Goal: Task Accomplishment & Management: Complete application form

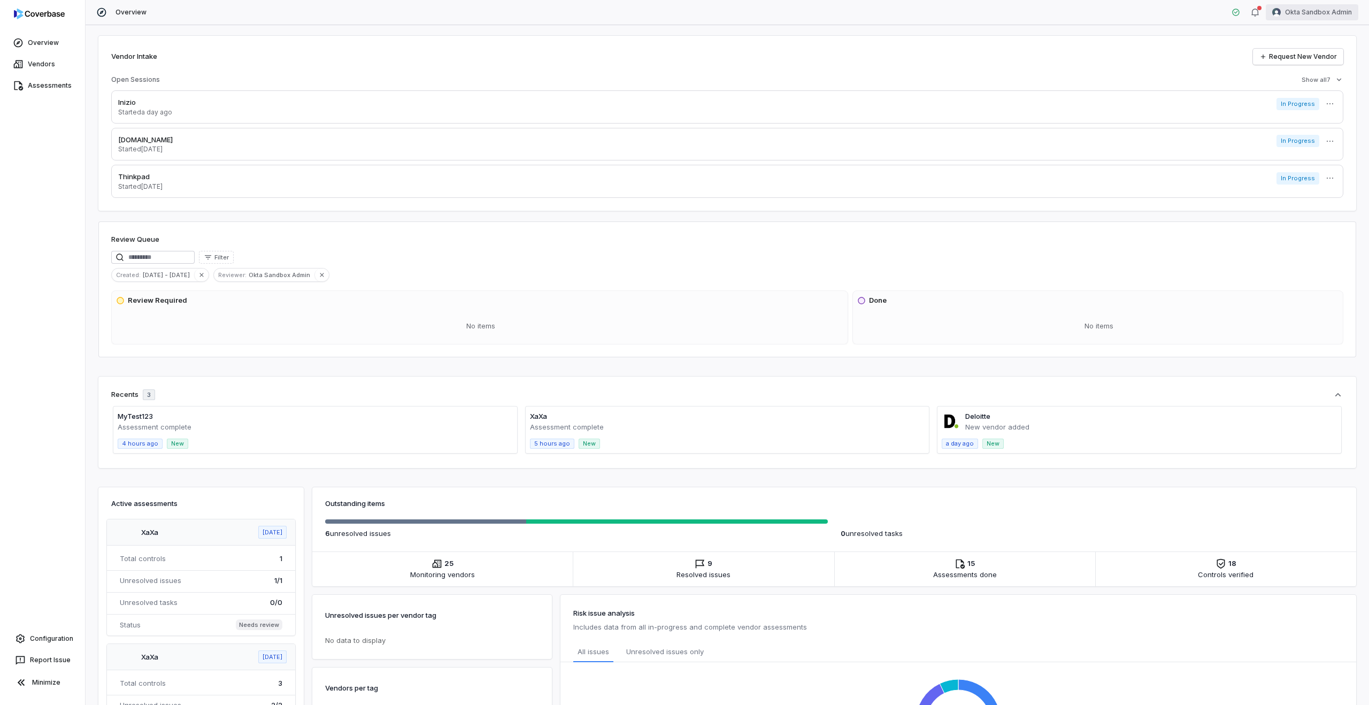
click at [1298, 7] on html "Overview Vendors Assessments Configuration Report Issue Minimize Overview Okta …" at bounding box center [684, 352] width 1369 height 705
click at [1306, 96] on div "Log out" at bounding box center [1313, 98] width 82 height 17
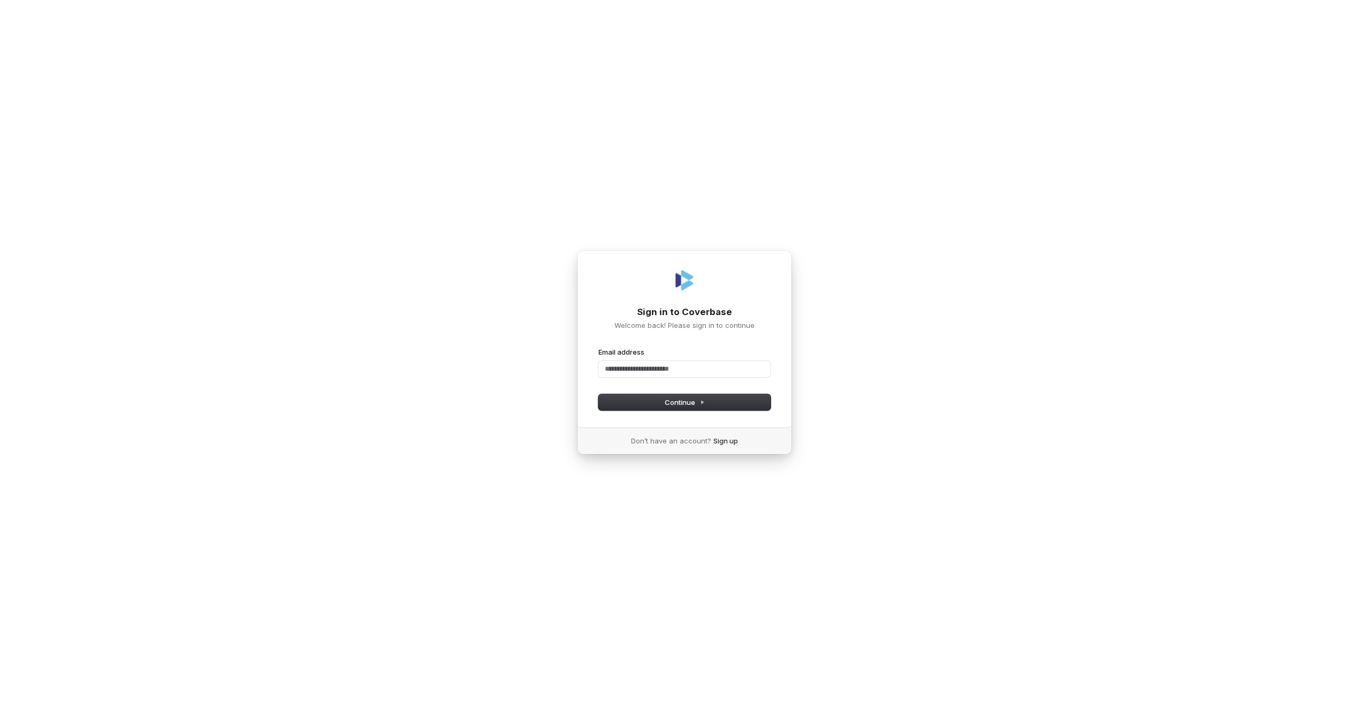
type input "*"
click at [0, 704] on com-1password-button at bounding box center [0, 705] width 0 height 0
type input "*"
type input "********"
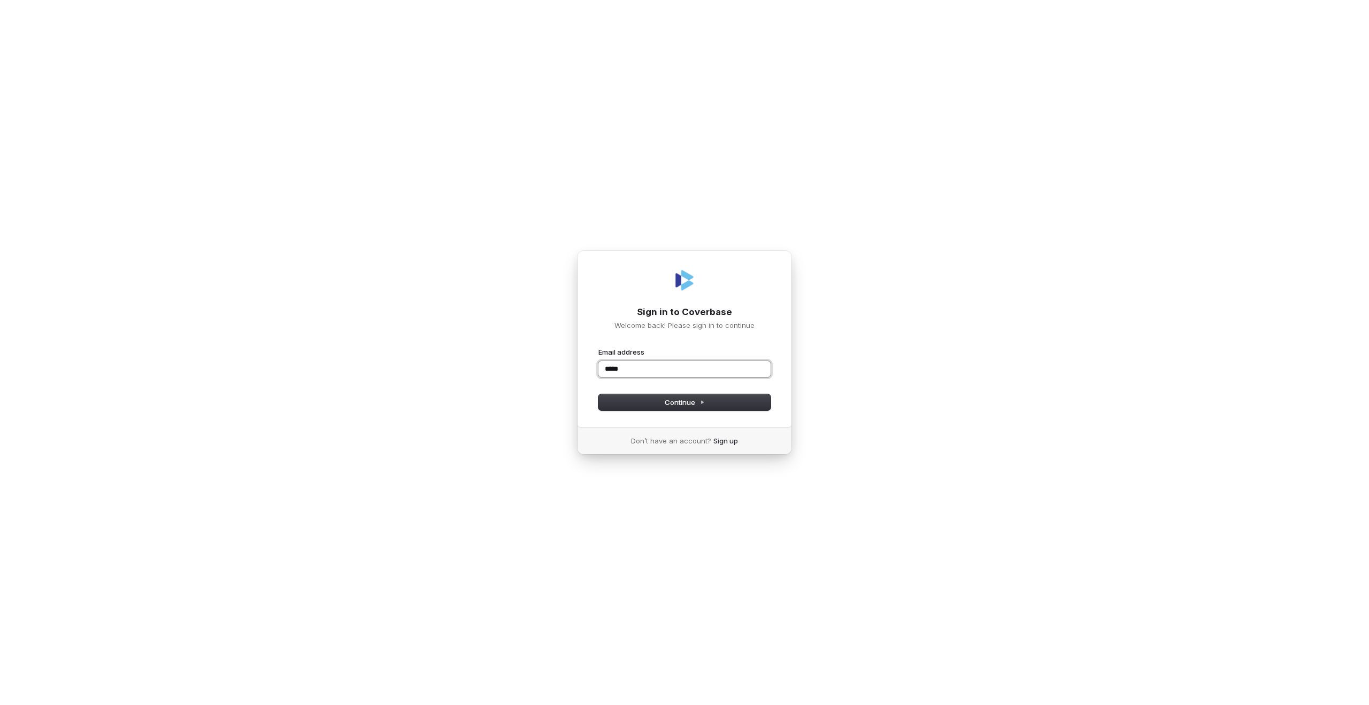
type input "******"
type input "**********"
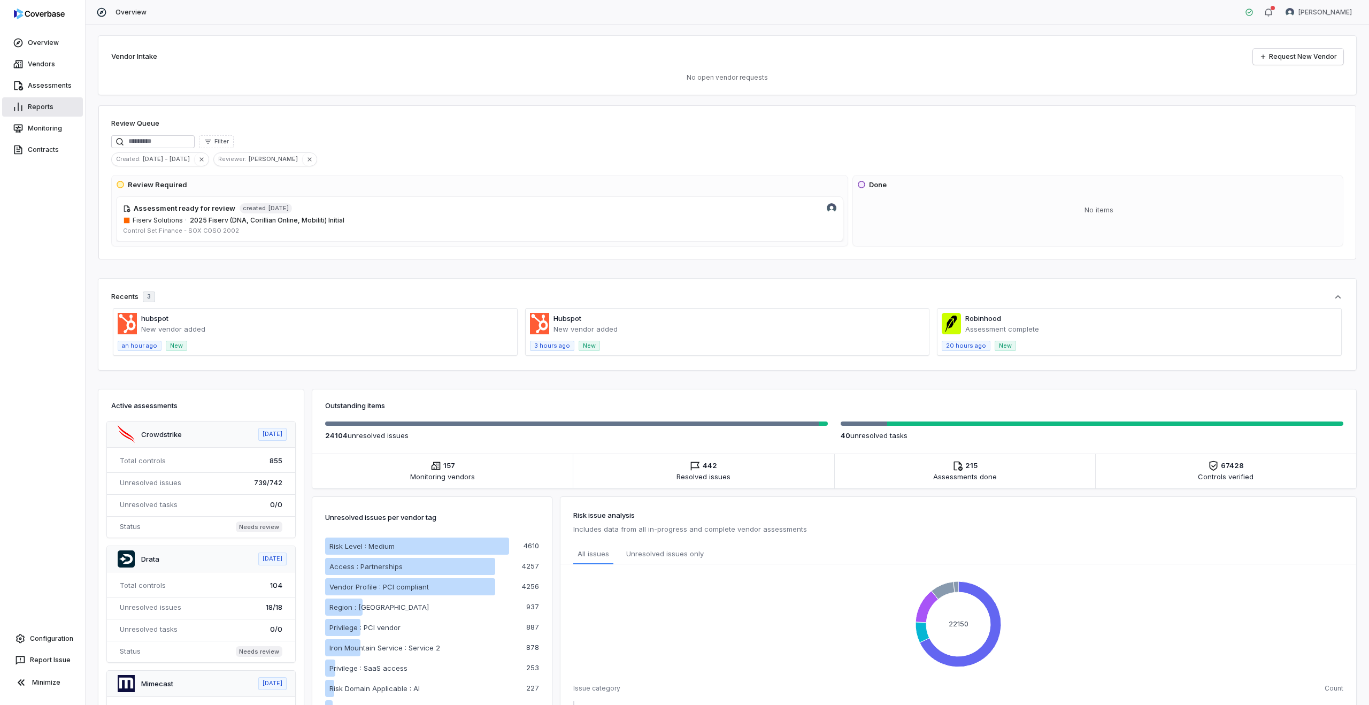
click at [48, 106] on link "Reports" at bounding box center [42, 106] width 81 height 19
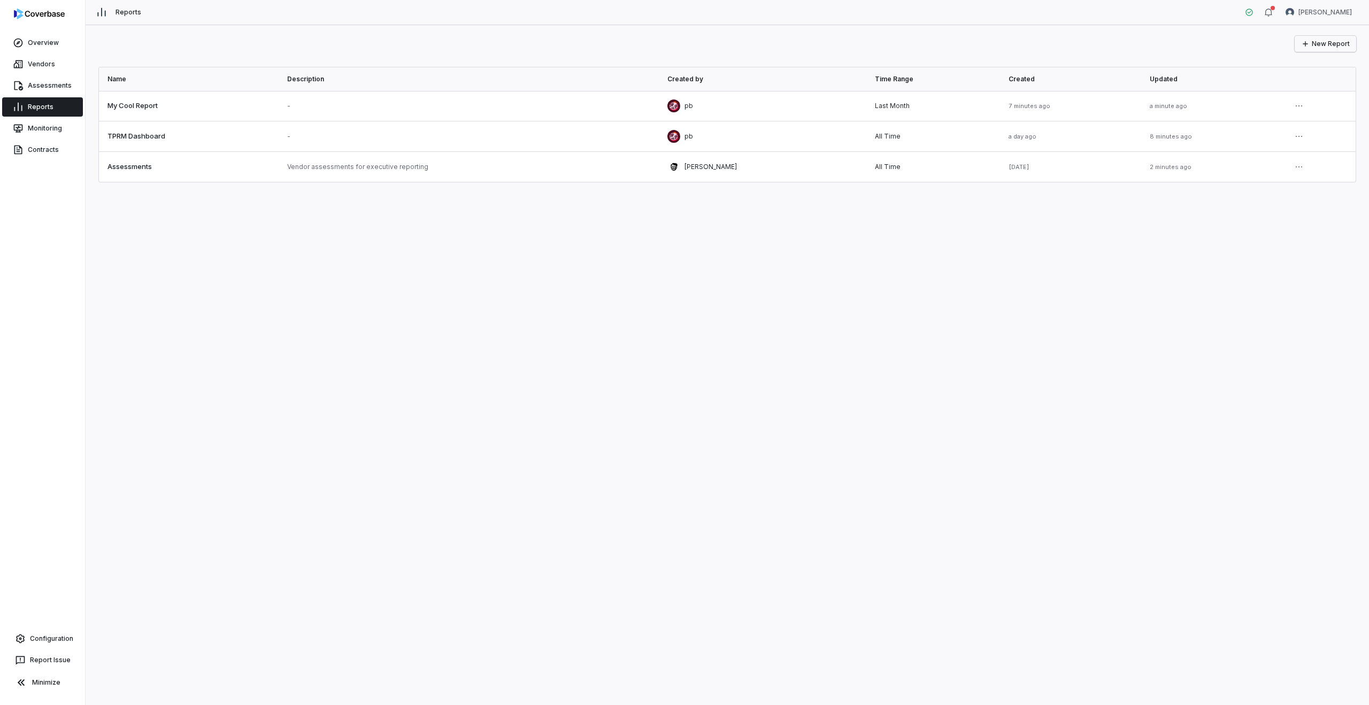
click at [1331, 48] on button "New Report" at bounding box center [1326, 44] width 62 height 16
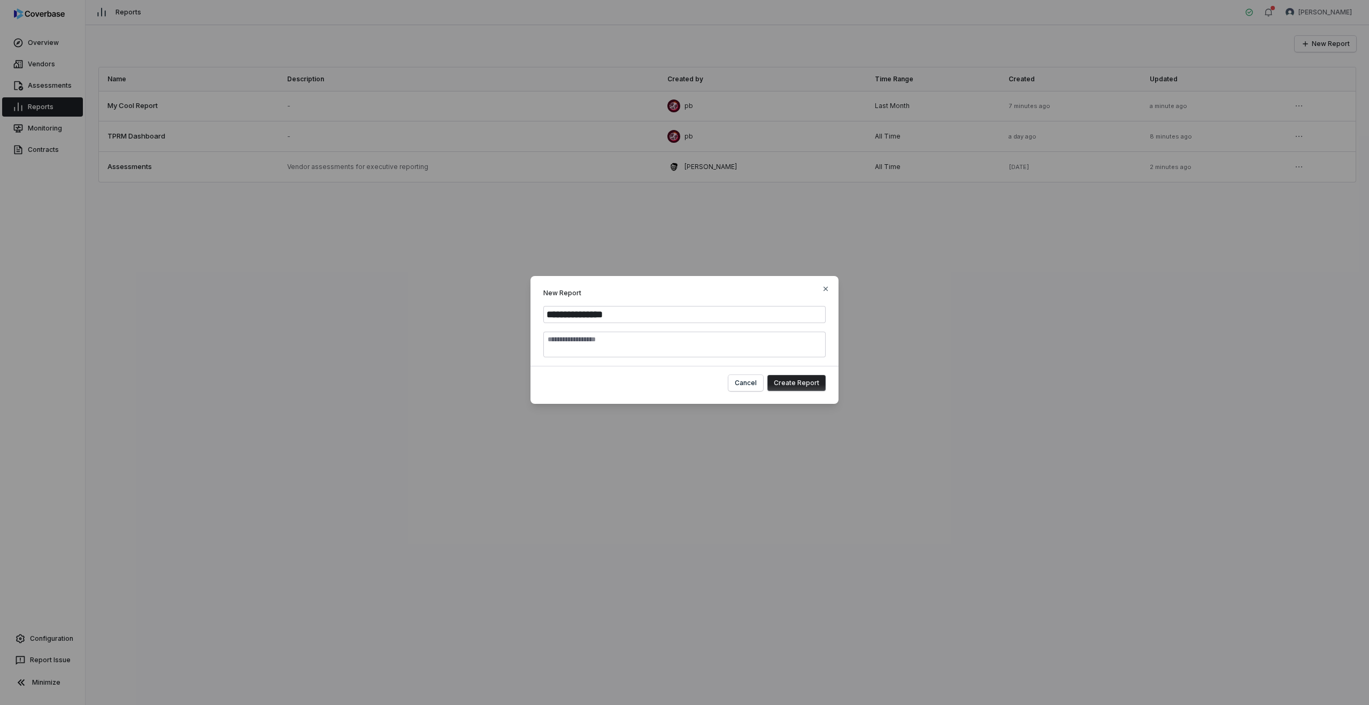
type input "**********"
click at [793, 382] on button "Create Report" at bounding box center [797, 383] width 58 height 16
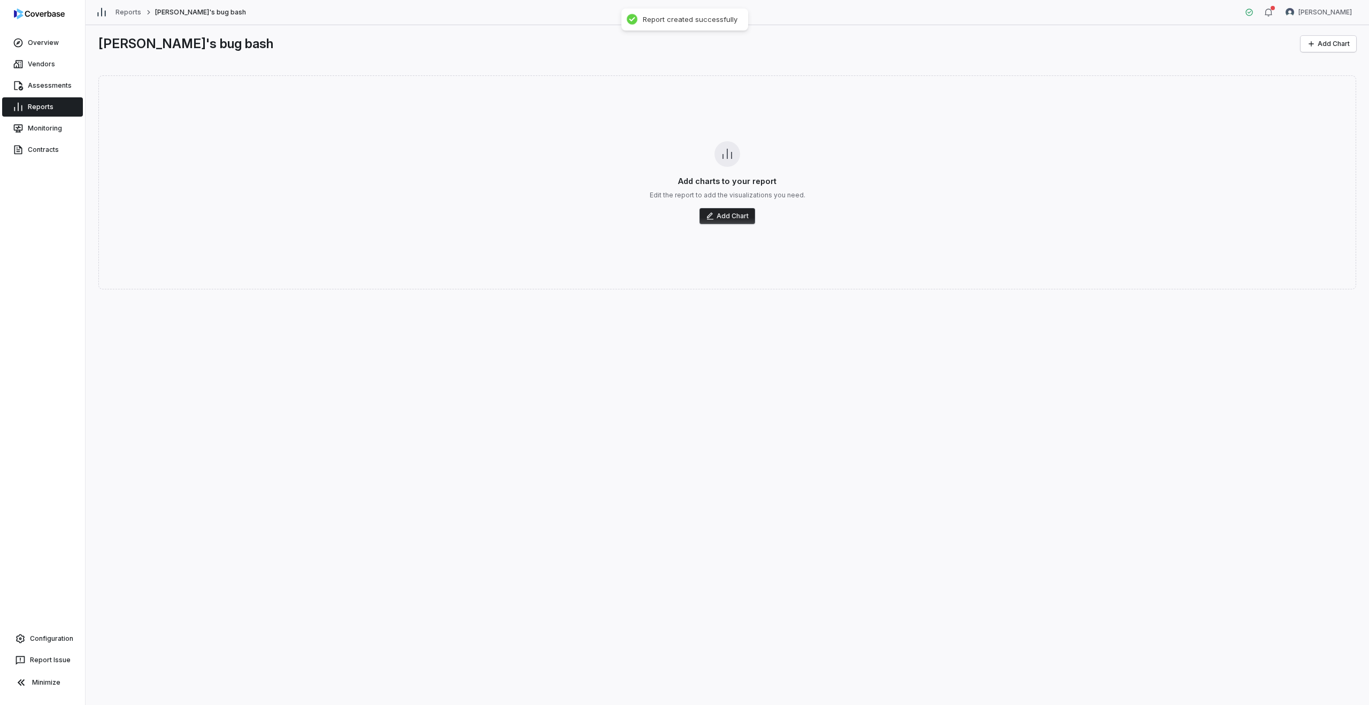
click at [733, 218] on button "Add Chart" at bounding box center [728, 216] width 56 height 16
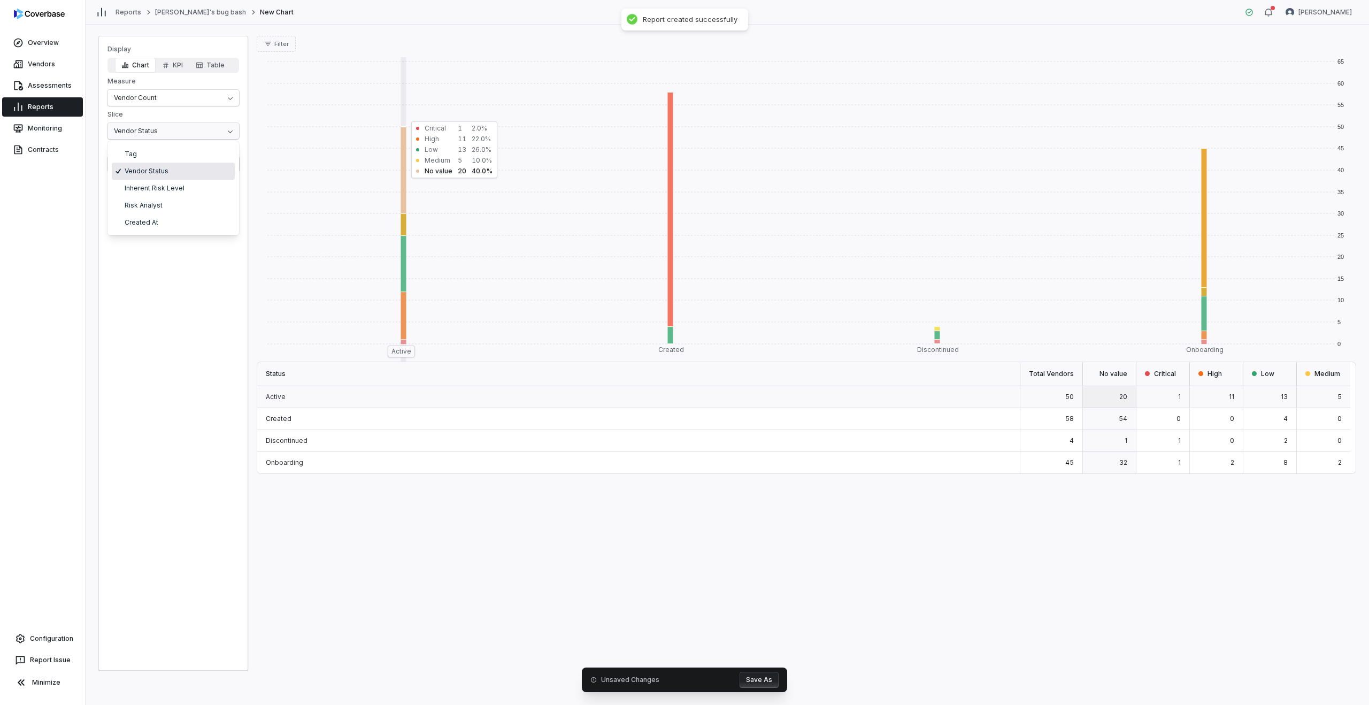
click at [163, 129] on html "Overview Vendors Assessments Reports Monitoring Contracts Configuration Report …" at bounding box center [684, 352] width 1369 height 705
click at [151, 97] on html "Overview Vendors Assessments Reports Monitoring Contracts Configuration Report …" at bounding box center [684, 352] width 1369 height 705
click at [136, 97] on html "Overview Vendors Assessments Reports Monitoring Contracts Configuration Report …" at bounding box center [684, 352] width 1369 height 705
click at [134, 95] on html "Overview Vendors Assessments Reports Monitoring Contracts Configuration Report …" at bounding box center [684, 352] width 1369 height 705
click at [132, 137] on html "Overview Vendors Assessments Reports Monitoring Contracts Configuration Report …" at bounding box center [684, 352] width 1369 height 705
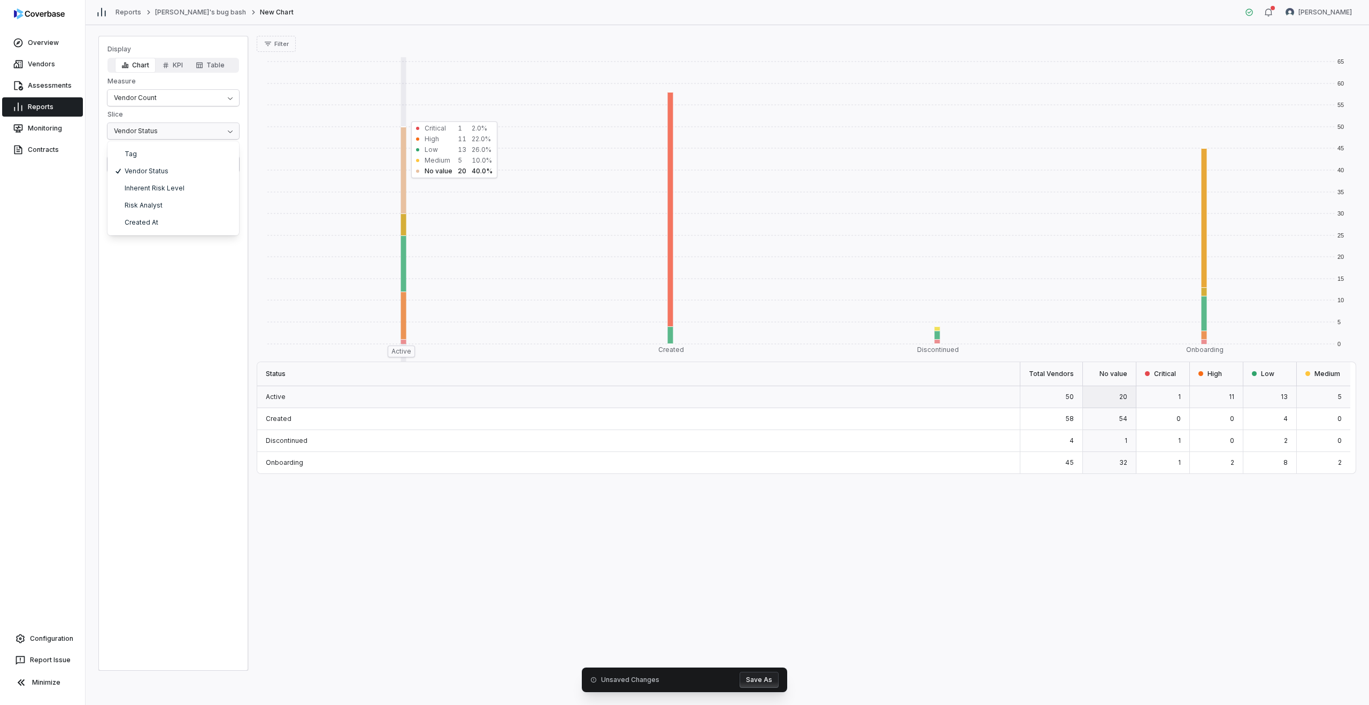
click at [144, 128] on html "Overview Vendors Assessments Reports Monitoring Contracts Configuration Report …" at bounding box center [684, 352] width 1369 height 705
click at [134, 168] on html "Overview Vendors Assessments Reports Monitoring Contracts Configuration Report …" at bounding box center [684, 352] width 1369 height 705
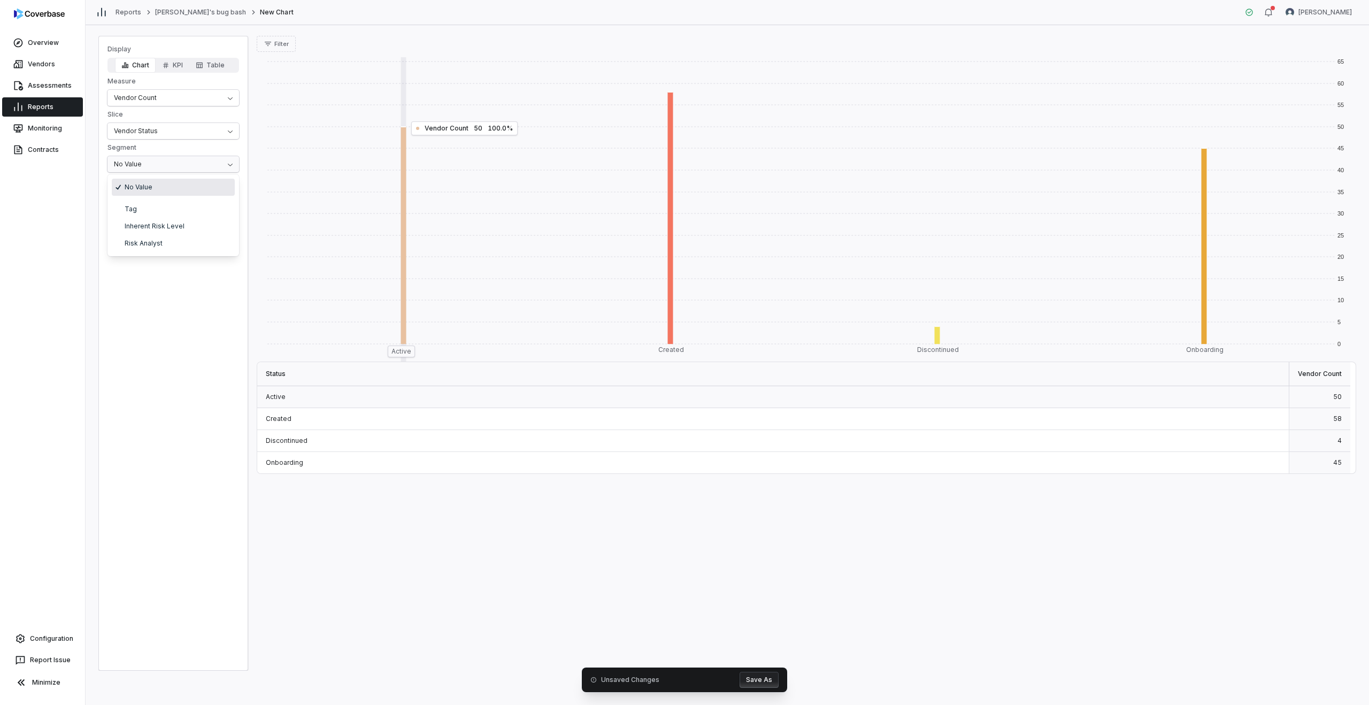
click at [131, 167] on html "Overview Vendors Assessments Reports Monitoring Contracts Configuration Report …" at bounding box center [684, 352] width 1369 height 705
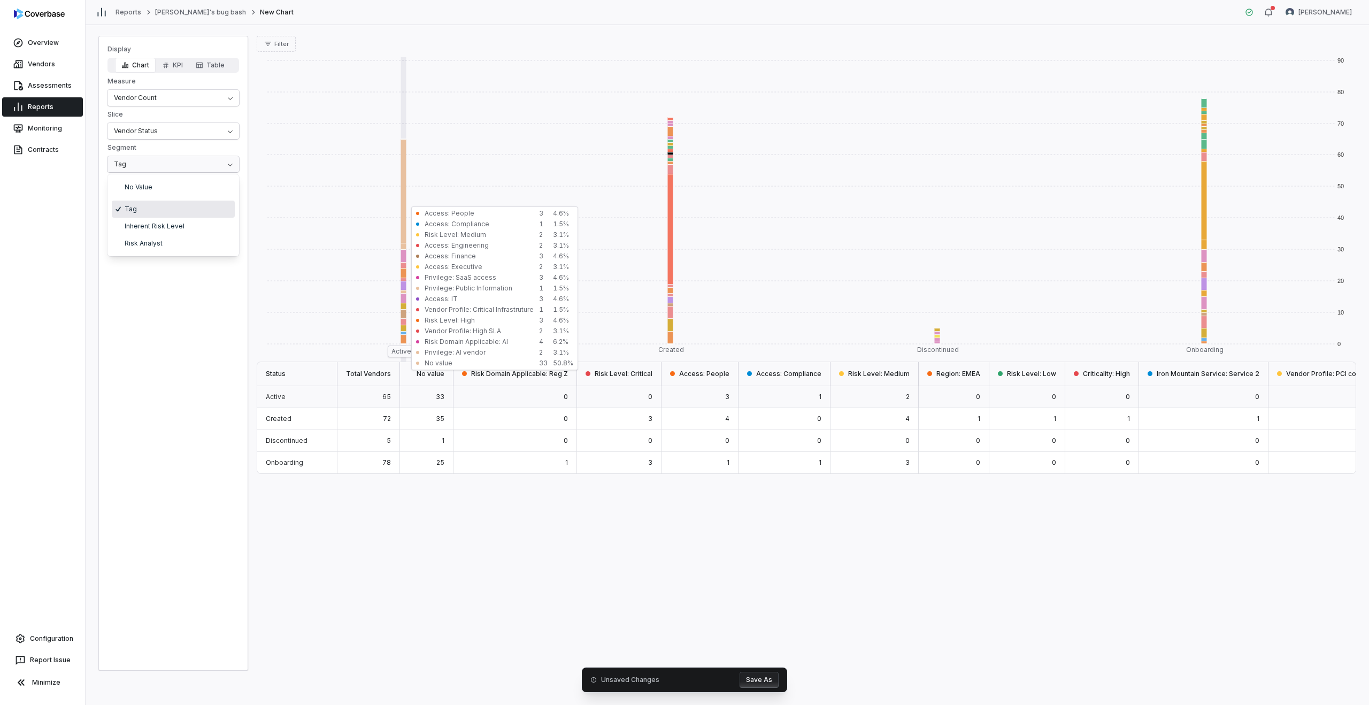
click at [154, 160] on html "Overview Vendors Assessments Reports Monitoring Contracts Configuration Report …" at bounding box center [684, 352] width 1369 height 705
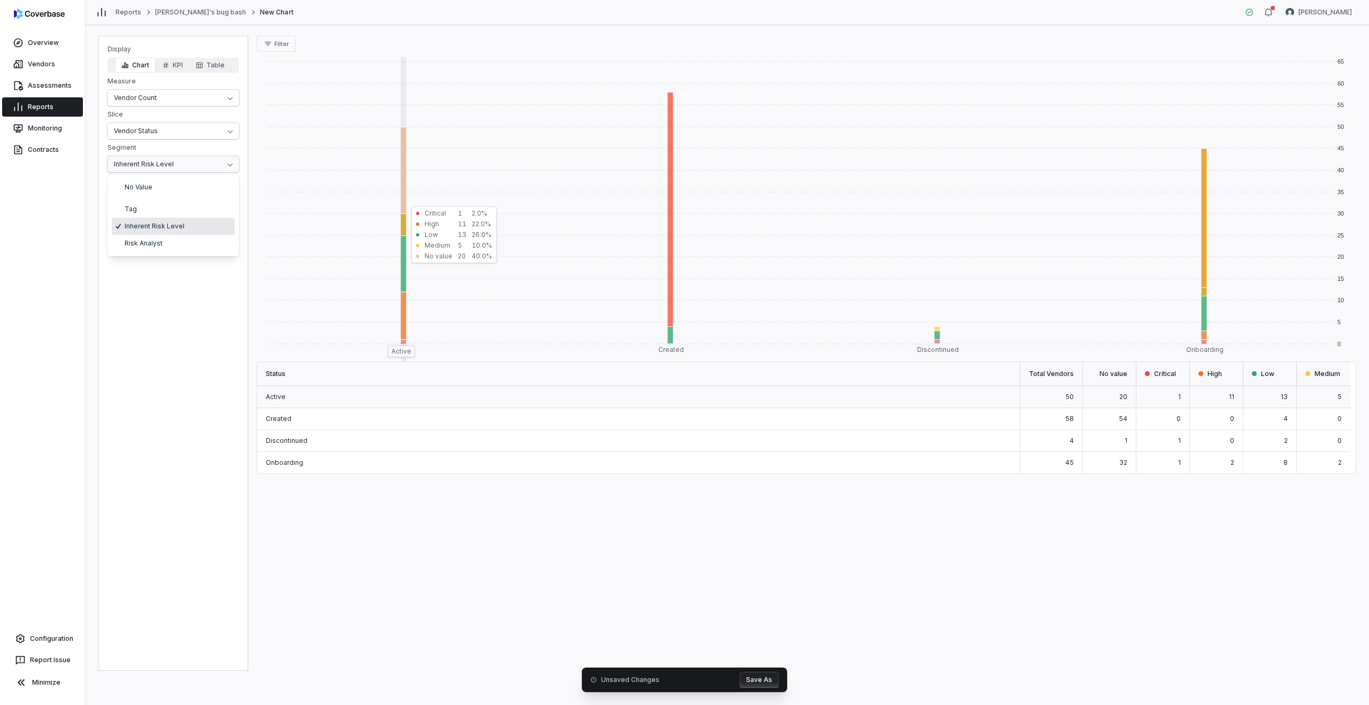
click at [170, 162] on html "Overview Vendors Assessments Reports Monitoring Contracts Configuration Report …" at bounding box center [684, 352] width 1369 height 705
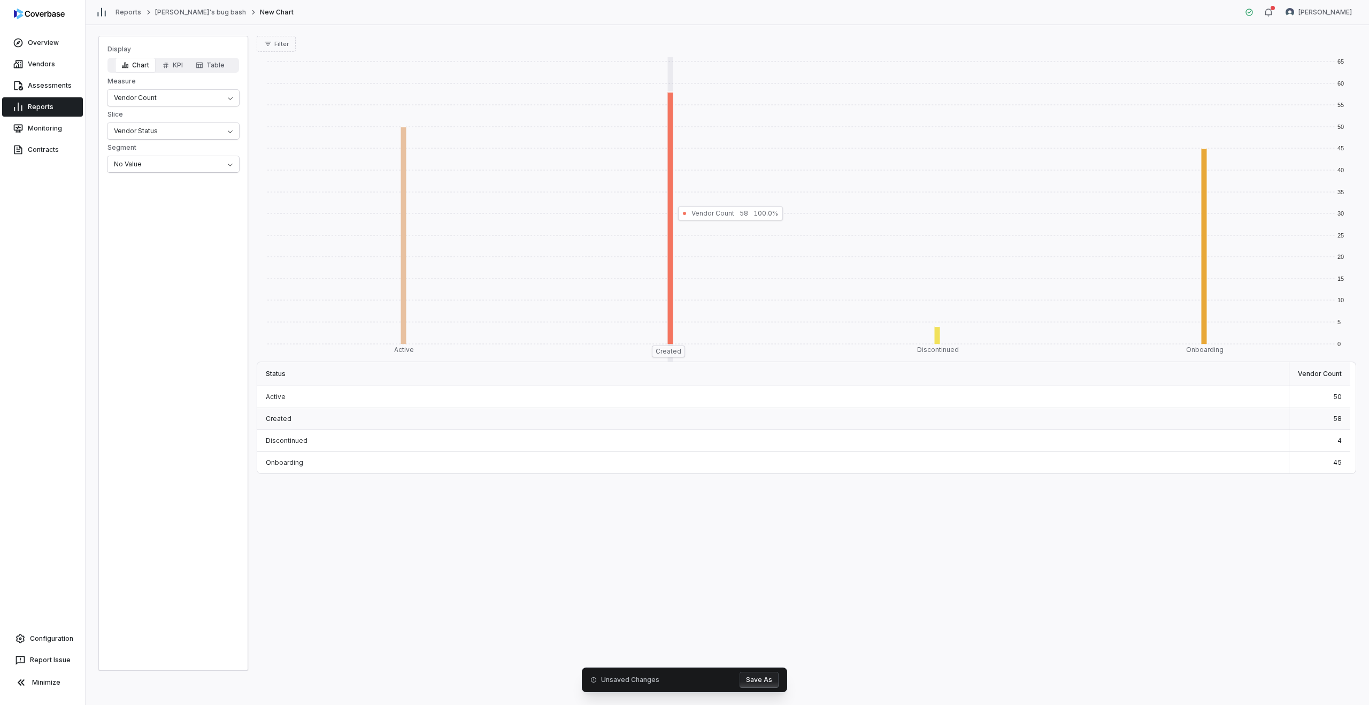
click at [669, 351] on rect at bounding box center [667, 212] width 267 height 310
click at [668, 198] on rect at bounding box center [667, 218] width 267 height 252
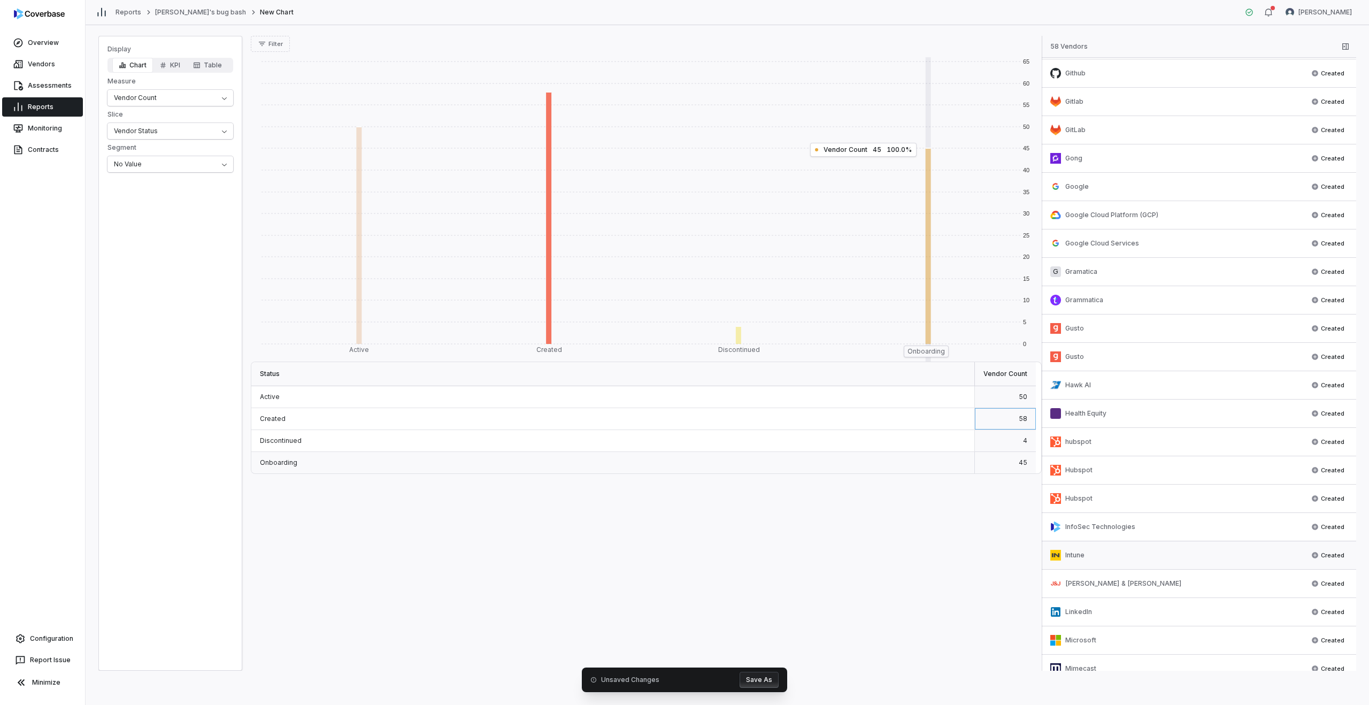
scroll to position [473, 0]
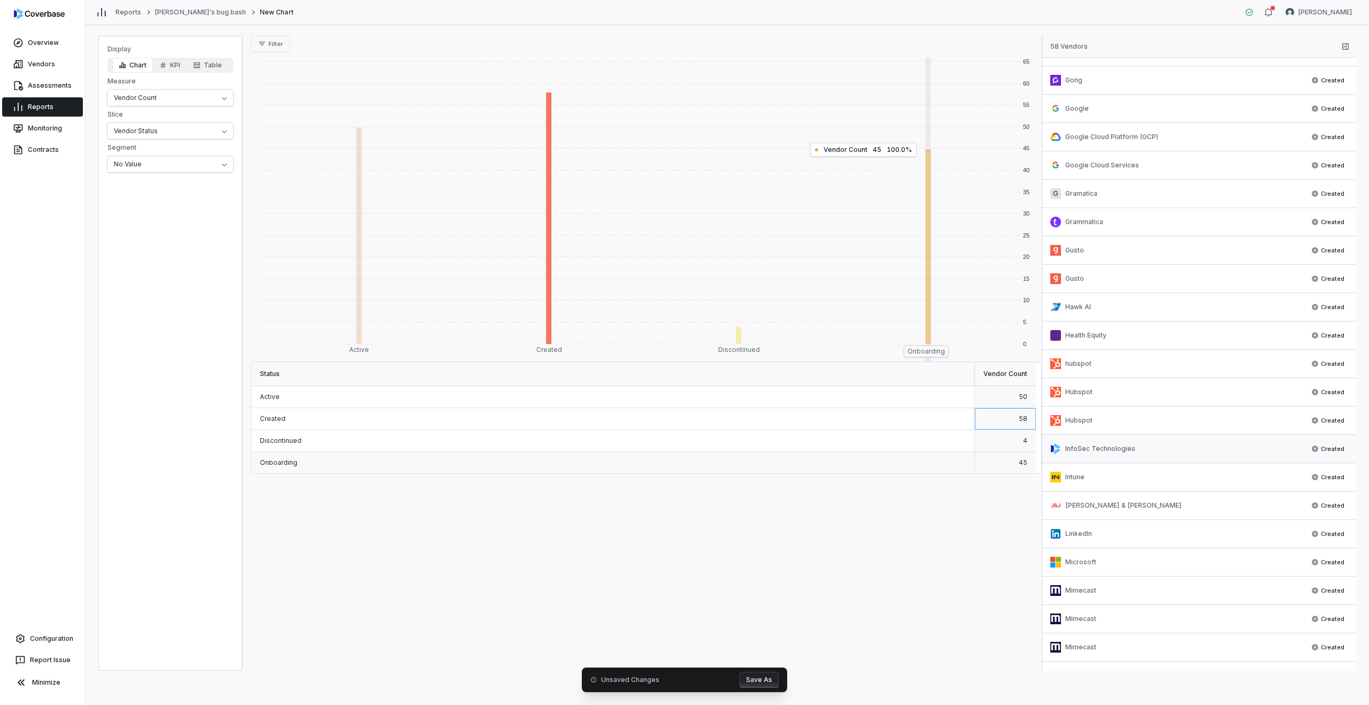
click at [1171, 449] on div "InfoSec Technologies" at bounding box center [1178, 448] width 254 height 11
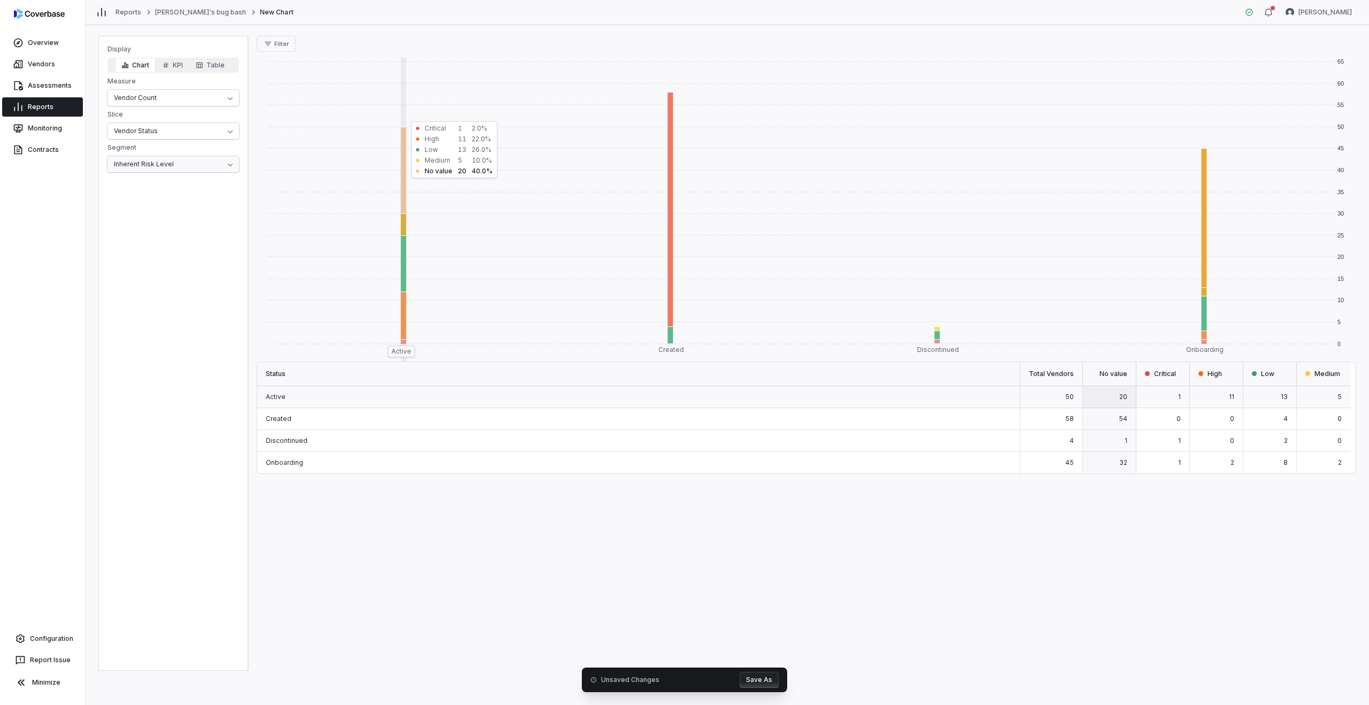
click at [187, 166] on html "Overview Vendors Assessments Reports Monitoring Contracts Configuration Report …" at bounding box center [684, 352] width 1369 height 705
click at [392, 417] on div "Created" at bounding box center [773, 419] width 1032 height 22
click at [388, 393] on div "Active" at bounding box center [773, 397] width 1032 height 22
click at [1184, 437] on div "Discontinued" at bounding box center [773, 441] width 1032 height 22
click at [1197, 474] on div "0 5 10 15 20 25 30 35 40 45 50 55 60 65 Active Created Discontinued Onboarding …" at bounding box center [807, 361] width 1100 height 619
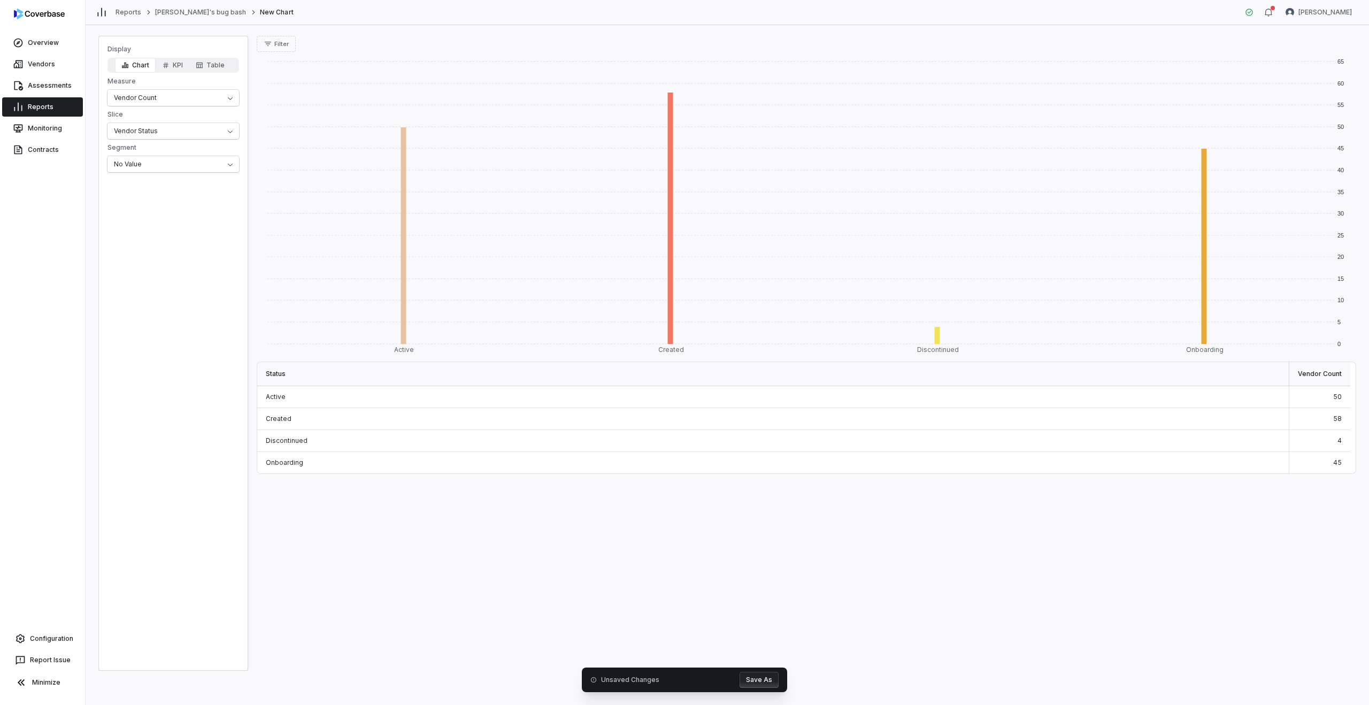
click at [1183, 465] on div "Onboarding" at bounding box center [773, 462] width 1032 height 21
click at [1325, 398] on div "50" at bounding box center [1320, 397] width 61 height 22
click at [999, 425] on div "Created" at bounding box center [773, 419] width 1032 height 22
click at [956, 397] on div "Active" at bounding box center [773, 397] width 1032 height 22
click at [972, 438] on div "Discontinued" at bounding box center [773, 441] width 1032 height 22
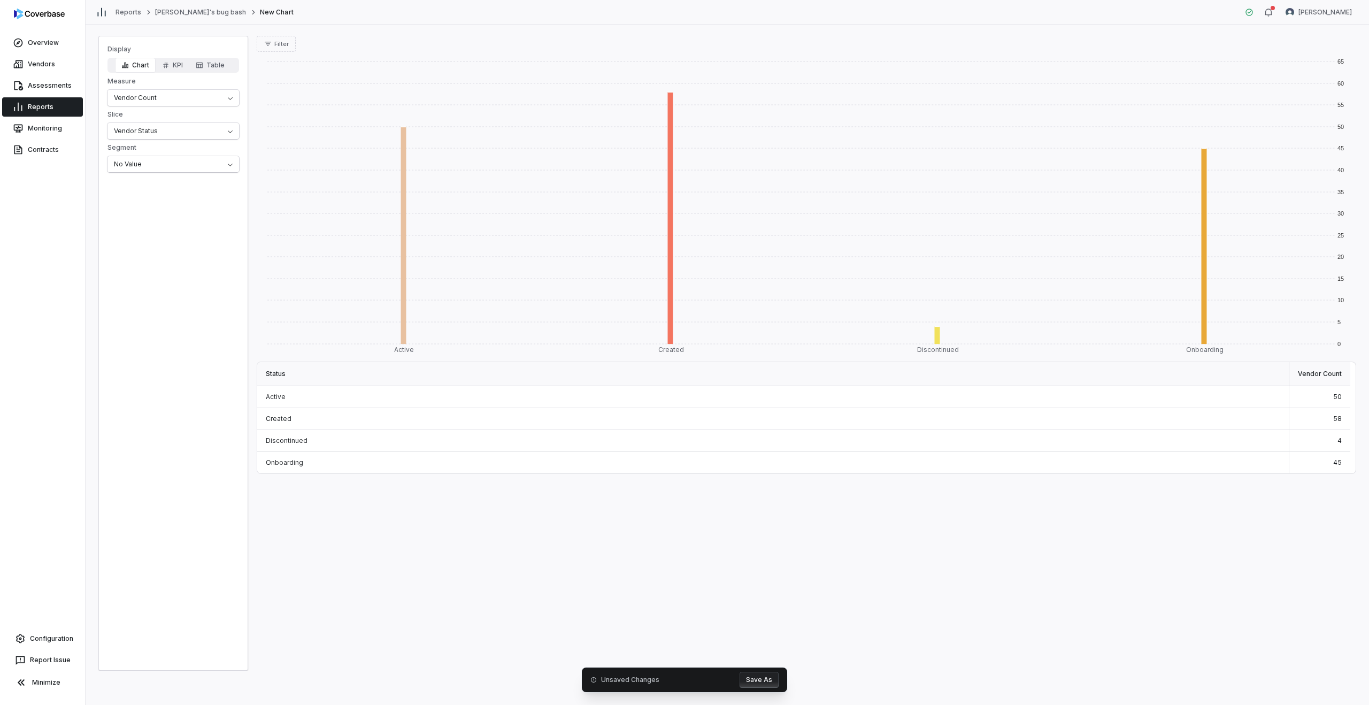
click at [1333, 443] on div "4" at bounding box center [1320, 441] width 61 height 22
click at [1343, 427] on div "58" at bounding box center [1320, 419] width 61 height 22
click at [1205, 297] on rect at bounding box center [1201, 246] width 267 height 196
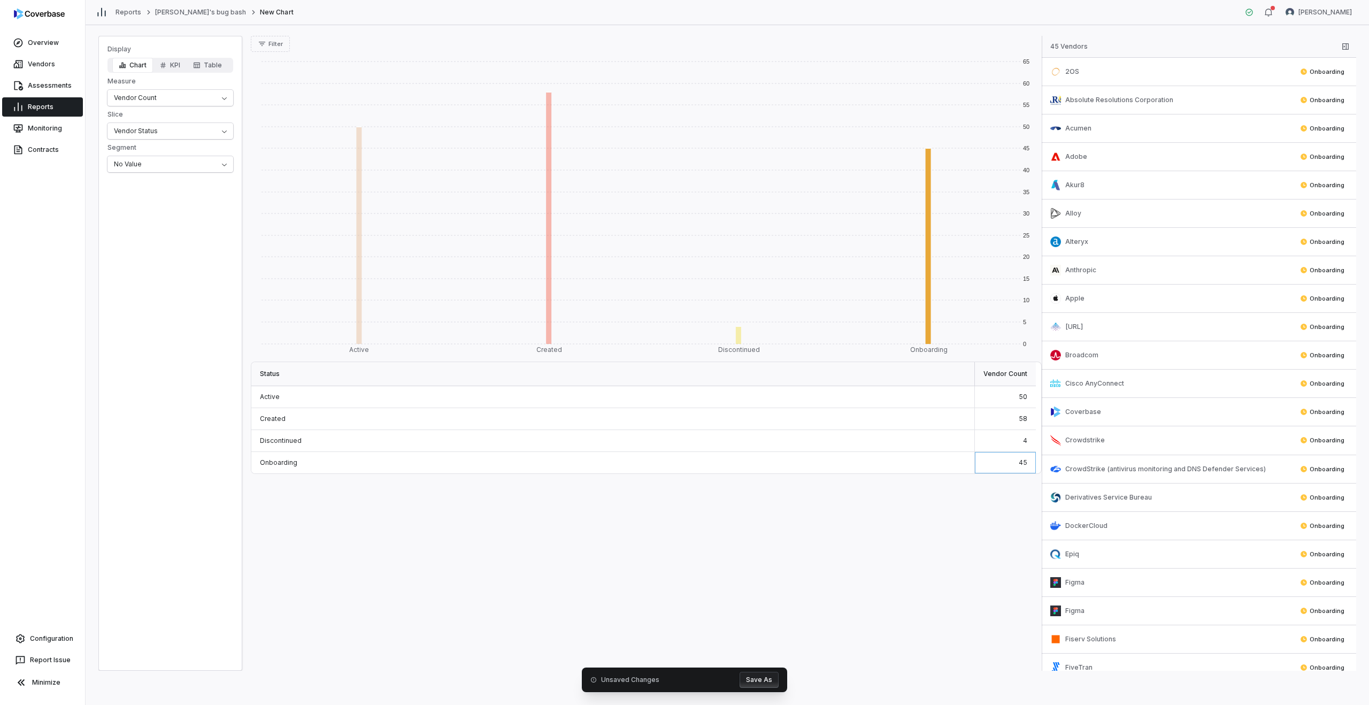
click at [791, 430] on div "Discontinued" at bounding box center [613, 441] width 724 height 22
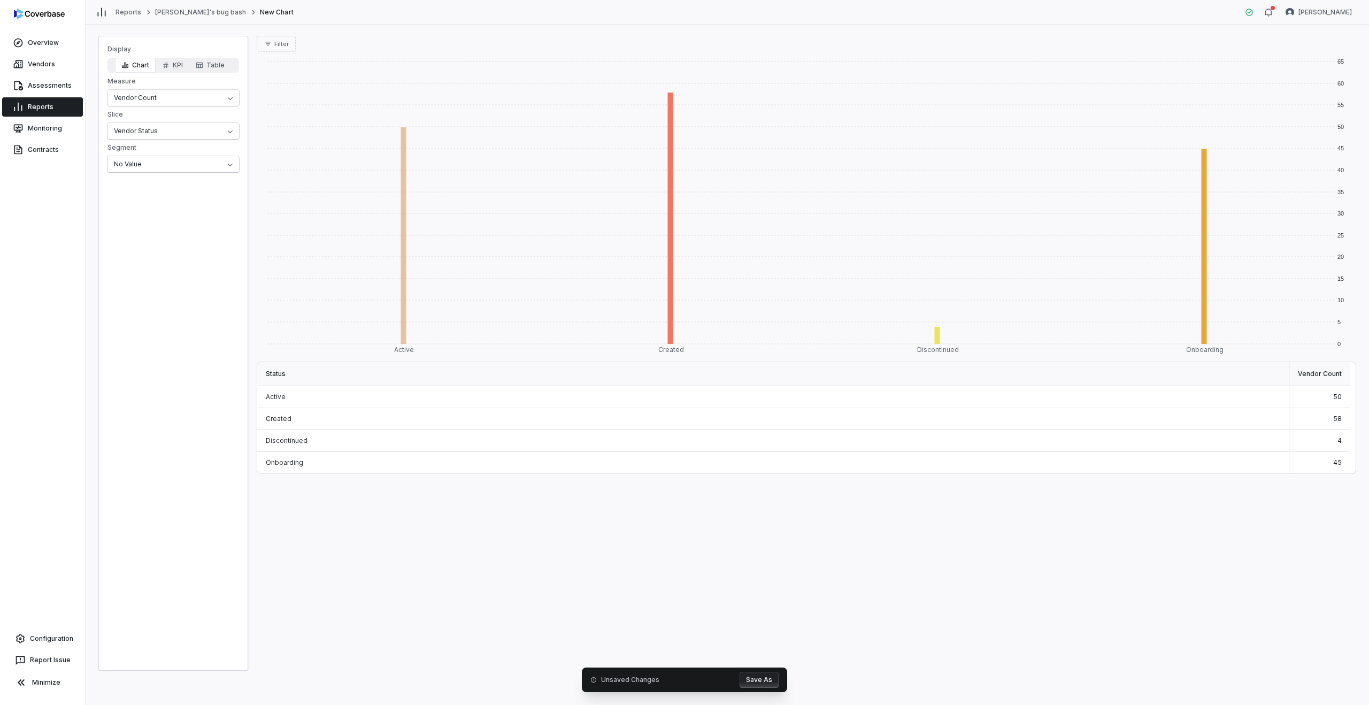
click at [815, 441] on div "Discontinued" at bounding box center [773, 441] width 1032 height 22
click at [674, 351] on rect at bounding box center [667, 212] width 267 height 310
click at [1202, 269] on rect at bounding box center [1201, 246] width 267 height 196
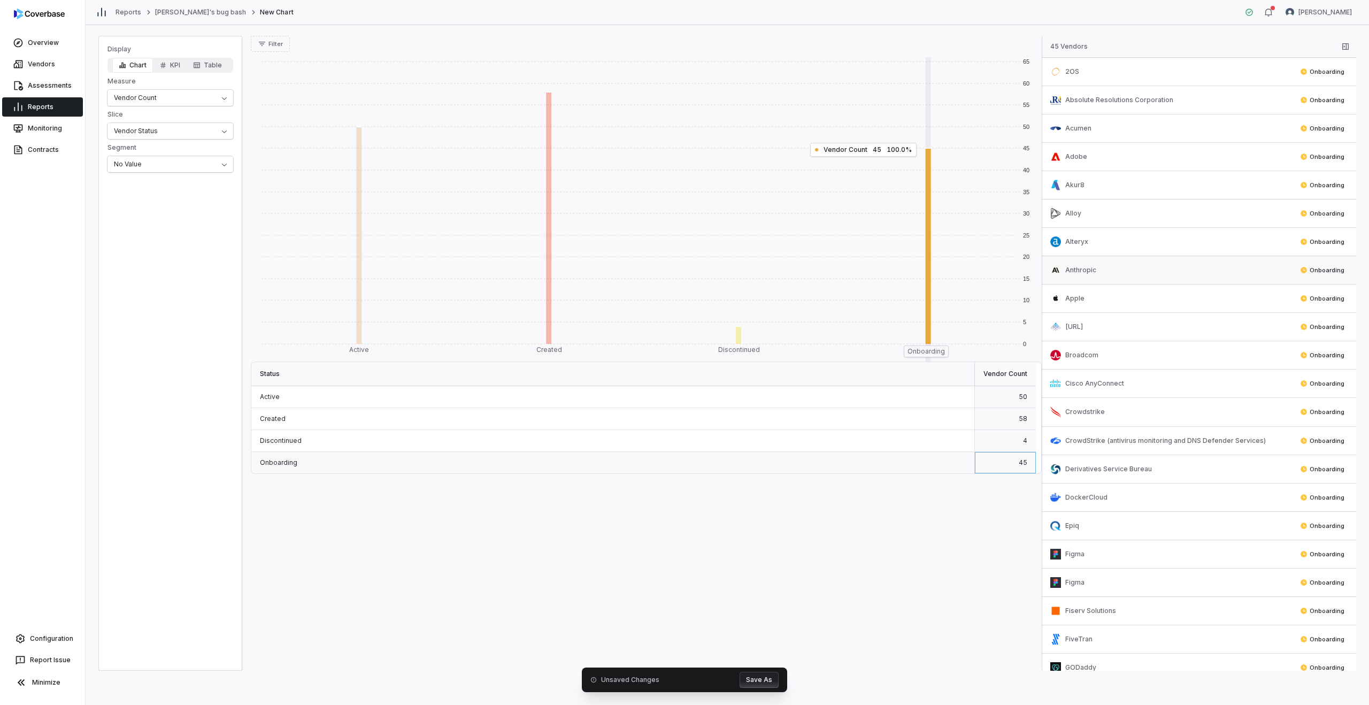
click at [1140, 265] on div "Anthropic" at bounding box center [1172, 270] width 242 height 11
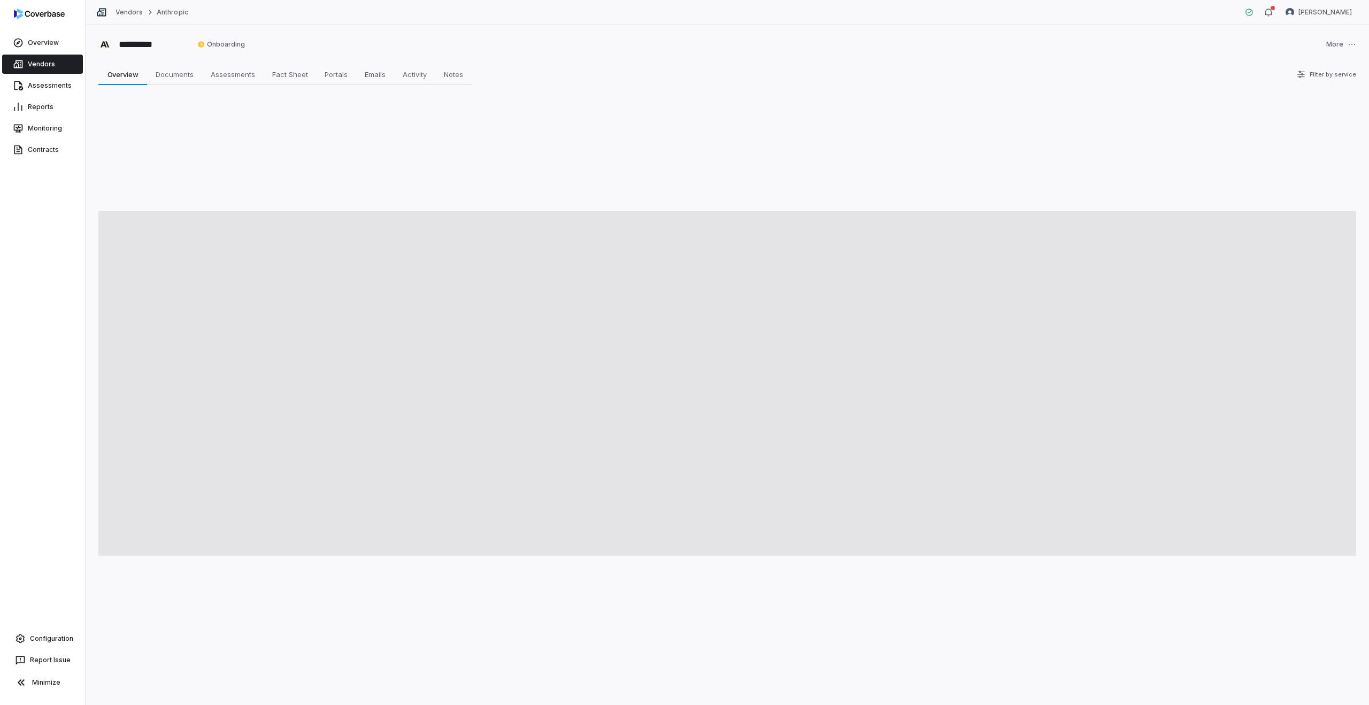
type textarea "*"
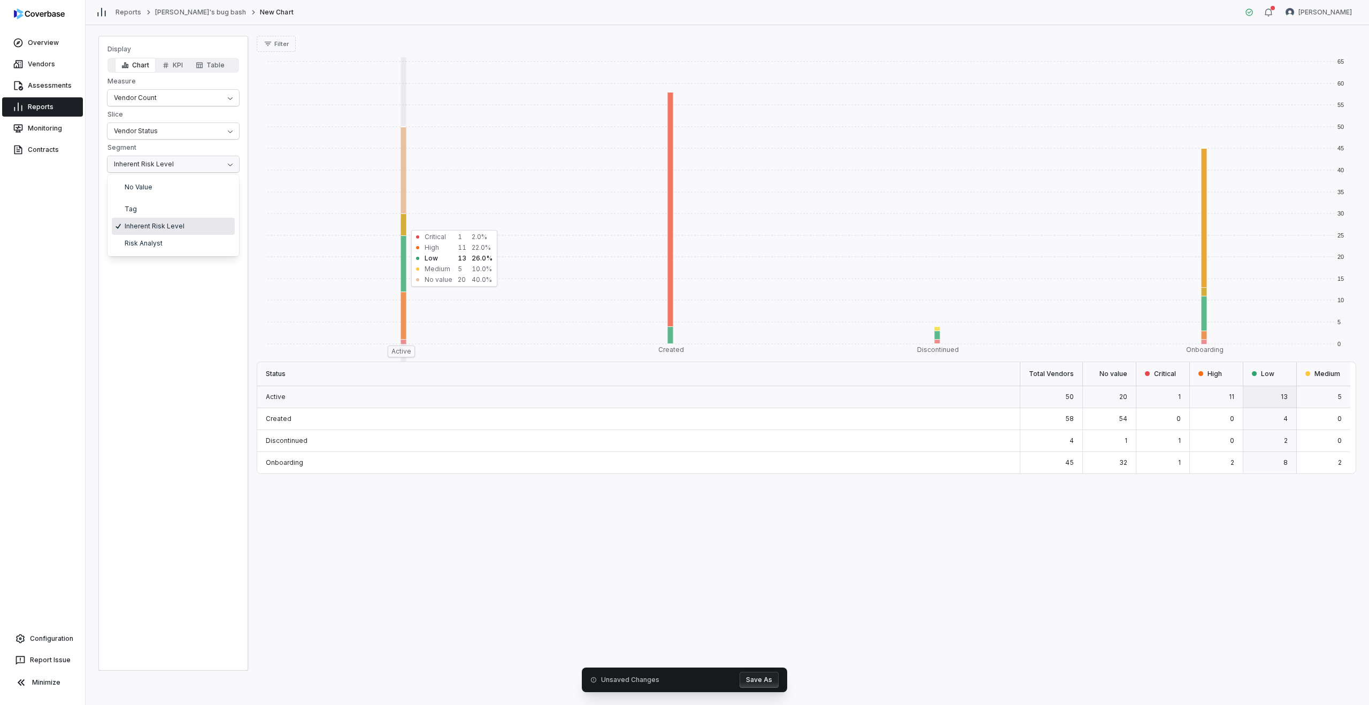
click at [152, 165] on html "Overview Vendors Assessments Reports Monitoring Contracts Configuration Report …" at bounding box center [684, 352] width 1369 height 705
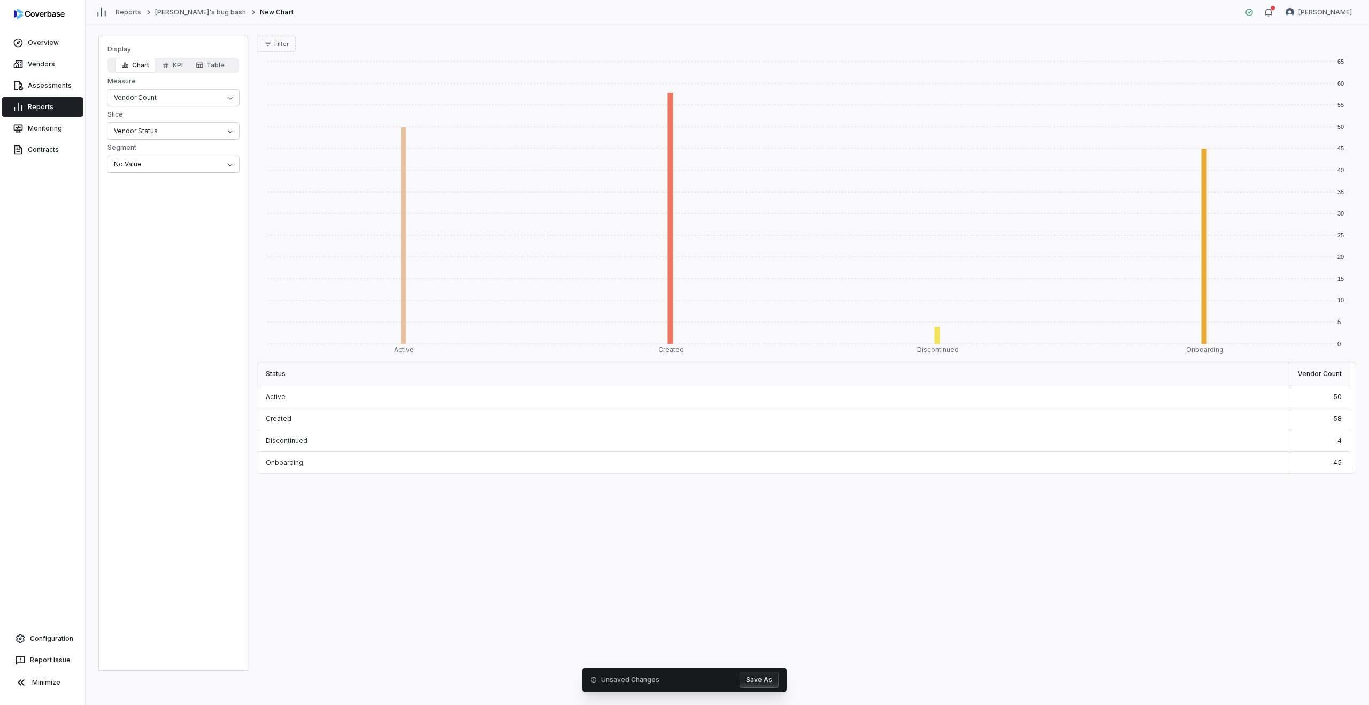
click at [477, 517] on div "0 5 10 15 20 25 30 35 40 45 50 55 60 65 Active Created Discontinued Onboarding …" at bounding box center [807, 361] width 1100 height 619
click at [359, 397] on div "Active" at bounding box center [773, 397] width 1032 height 22
click at [273, 45] on button "Filter" at bounding box center [276, 44] width 39 height 16
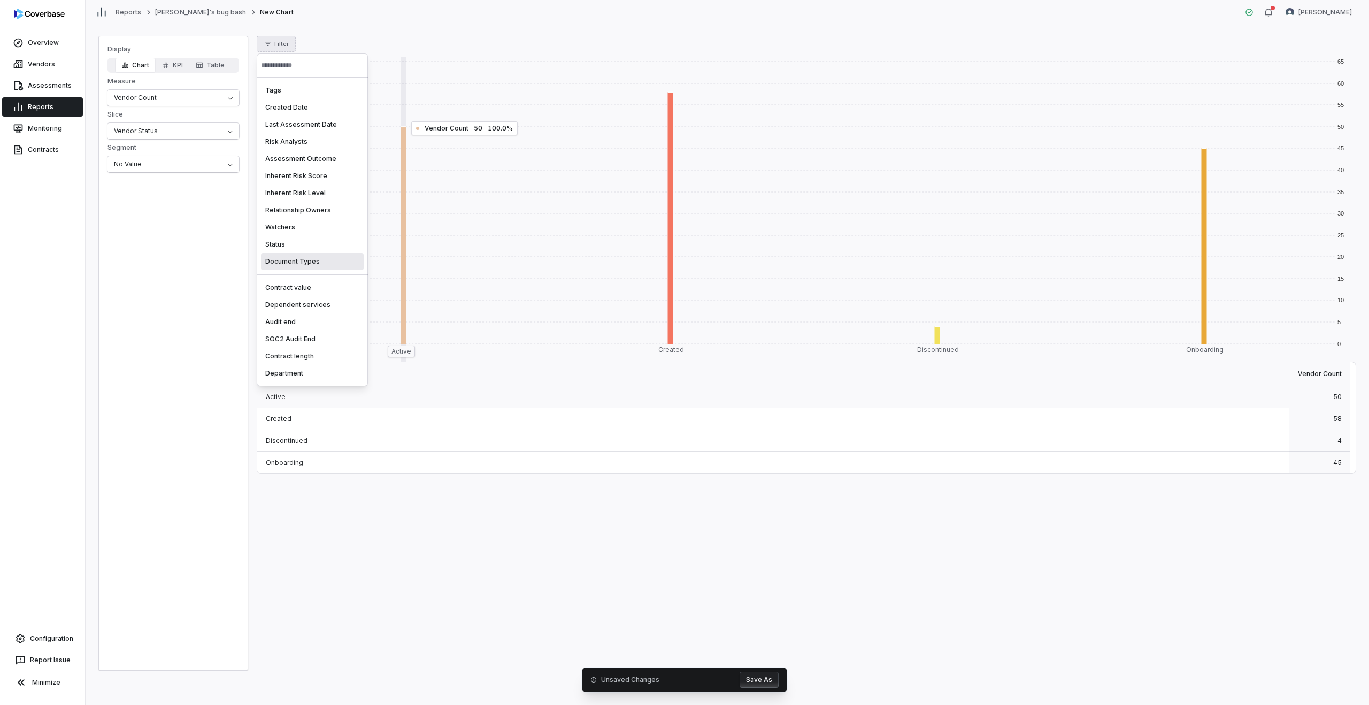
click at [311, 262] on div "Document Types" at bounding box center [312, 261] width 103 height 17
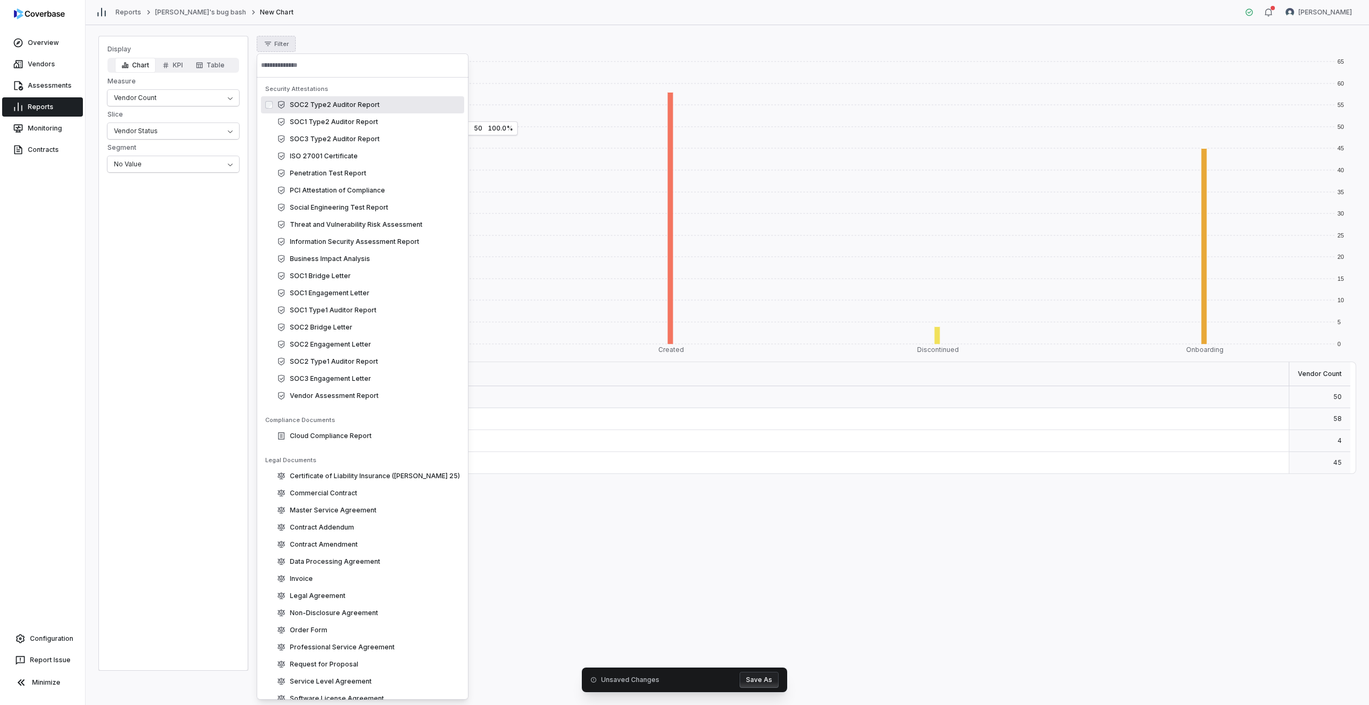
click at [312, 107] on div "SOC2 Type2 Auditor Report" at bounding box center [328, 105] width 103 height 9
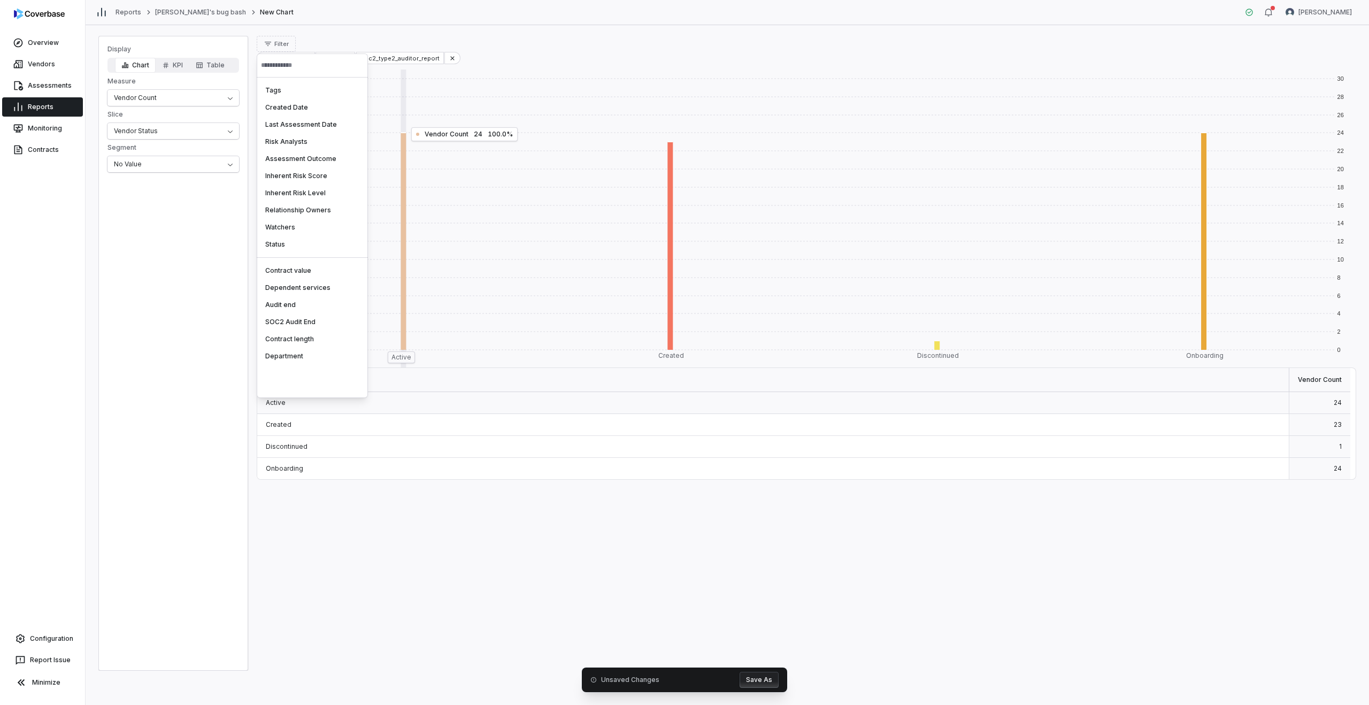
click at [526, 49] on html "Overview Vendors Assessments Reports Monitoring Contracts Configuration Report …" at bounding box center [684, 352] width 1369 height 705
click at [402, 287] on rect at bounding box center [400, 241] width 267 height 217
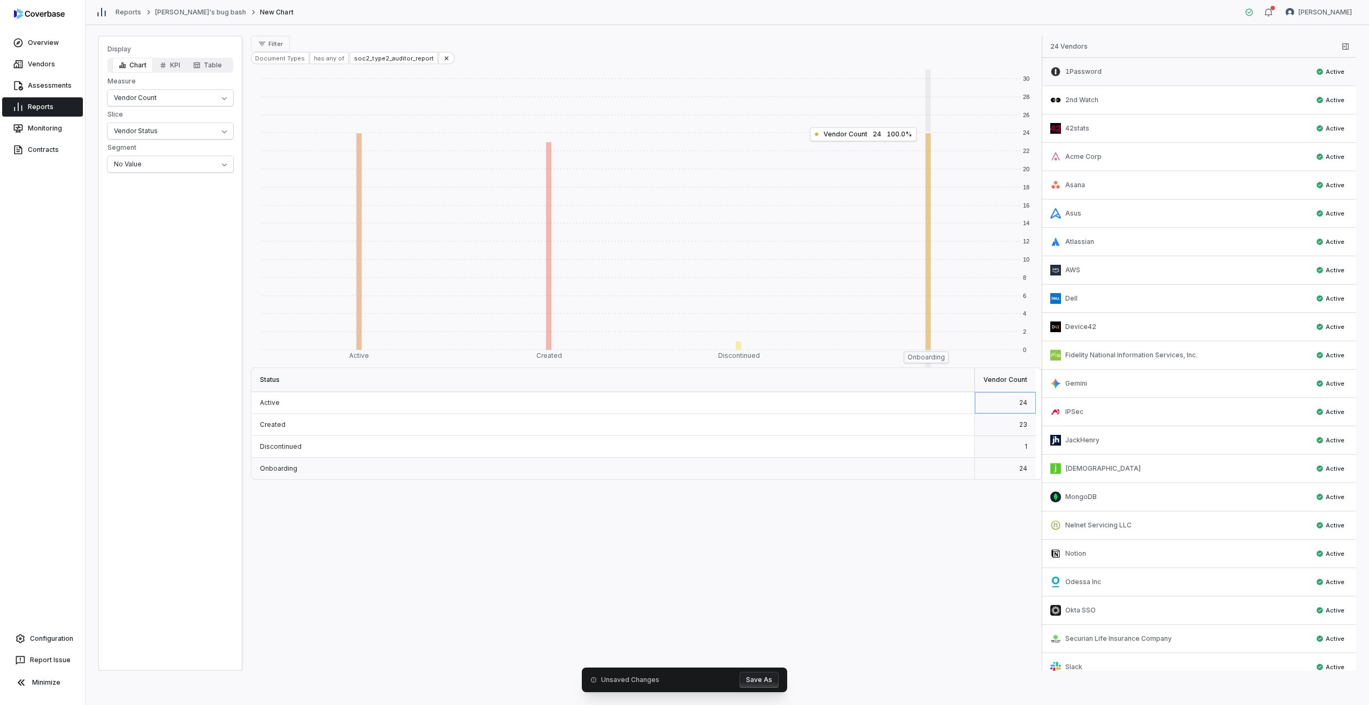
click at [1153, 72] on div "1Password" at bounding box center [1180, 71] width 258 height 11
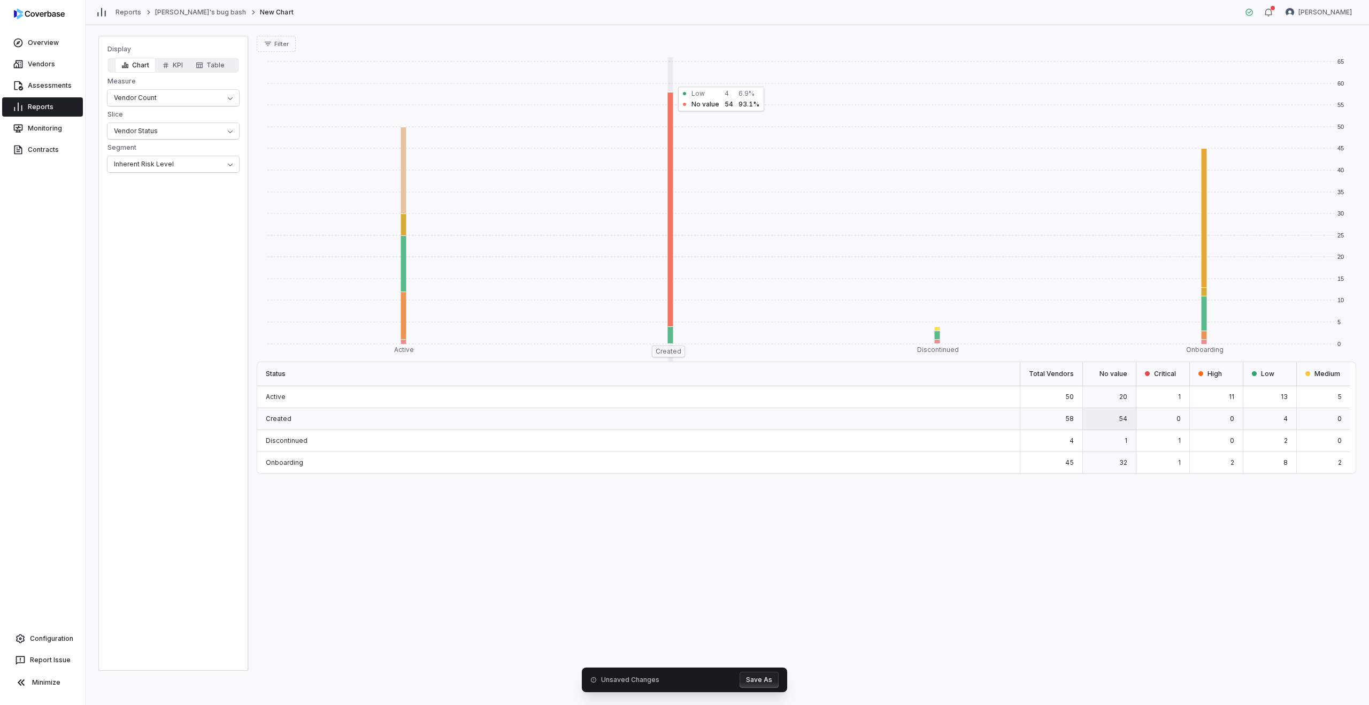
click at [484, 526] on div "0 5 10 15 20 25 30 35 40 45 50 55 60 65 Active Created Discontinued Onboarding …" at bounding box center [807, 361] width 1100 height 619
click at [166, 163] on html "Overview Vendors Assessments Reports Monitoring Contracts Configuration Report …" at bounding box center [684, 352] width 1369 height 705
click at [278, 47] on span "Filter" at bounding box center [281, 44] width 14 height 8
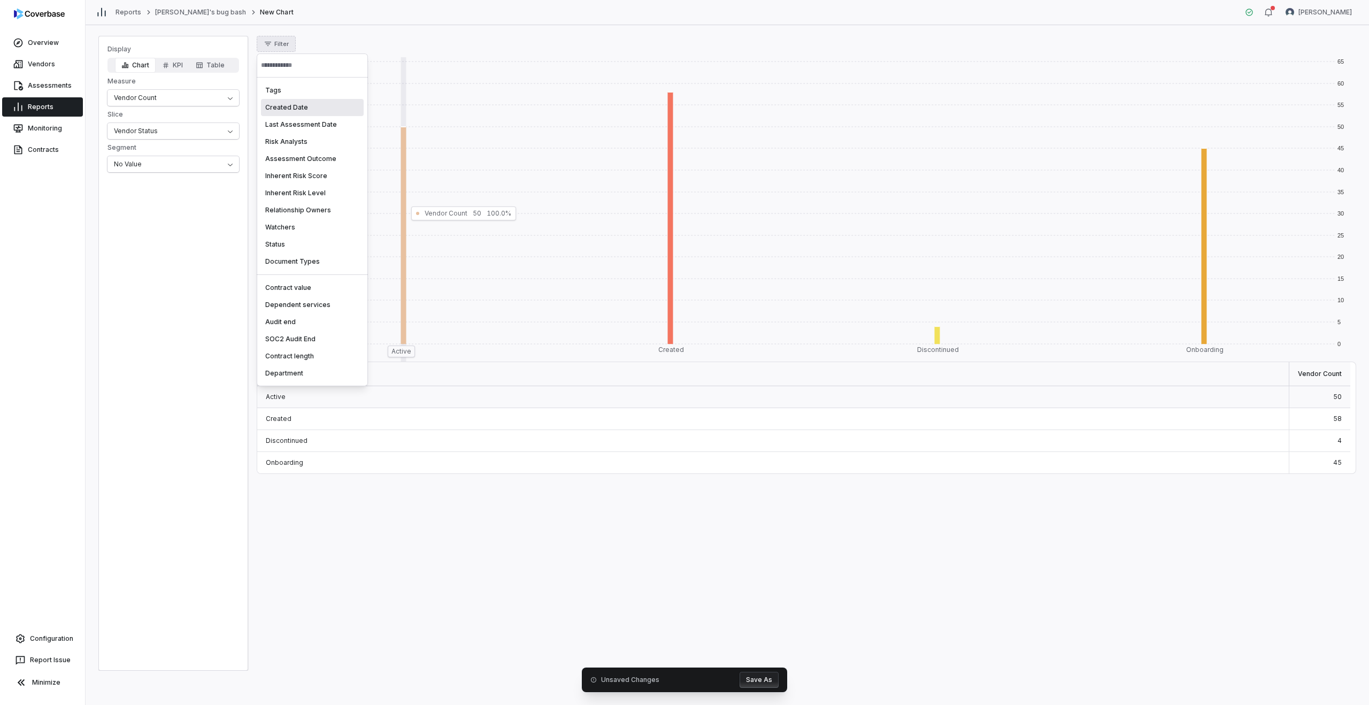
click at [290, 111] on div "Created Date" at bounding box center [312, 107] width 103 height 17
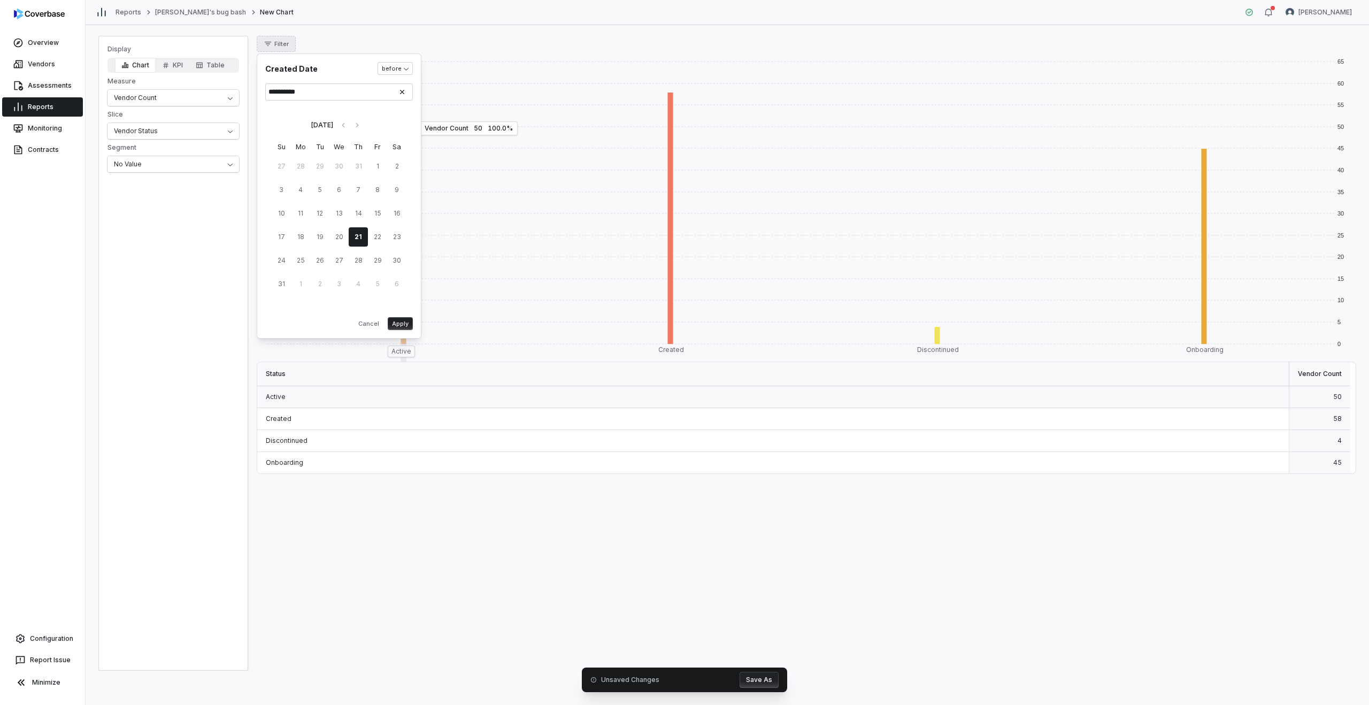
click at [404, 323] on button "Apply" at bounding box center [400, 323] width 25 height 13
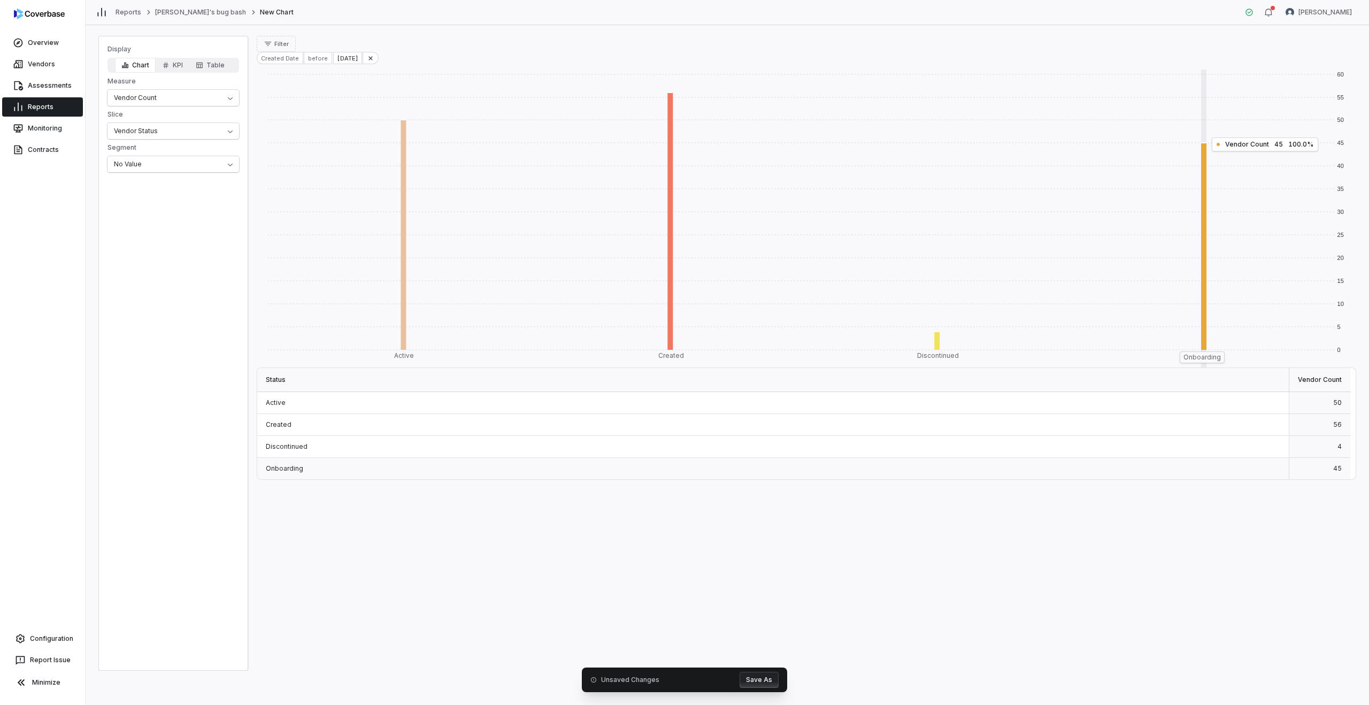
click at [1203, 211] on rect at bounding box center [1201, 246] width 267 height 207
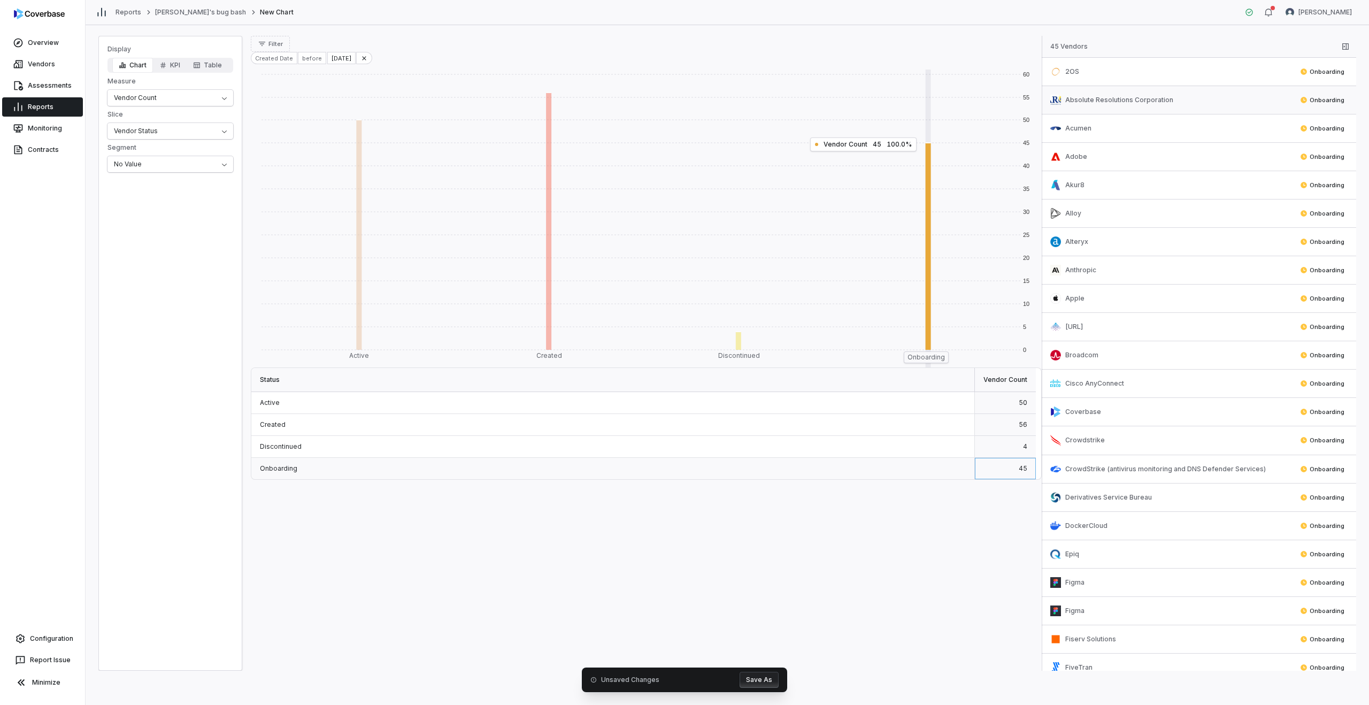
click at [1142, 101] on span "Absolute Resolutions Corporation" at bounding box center [1119, 100] width 108 height 9
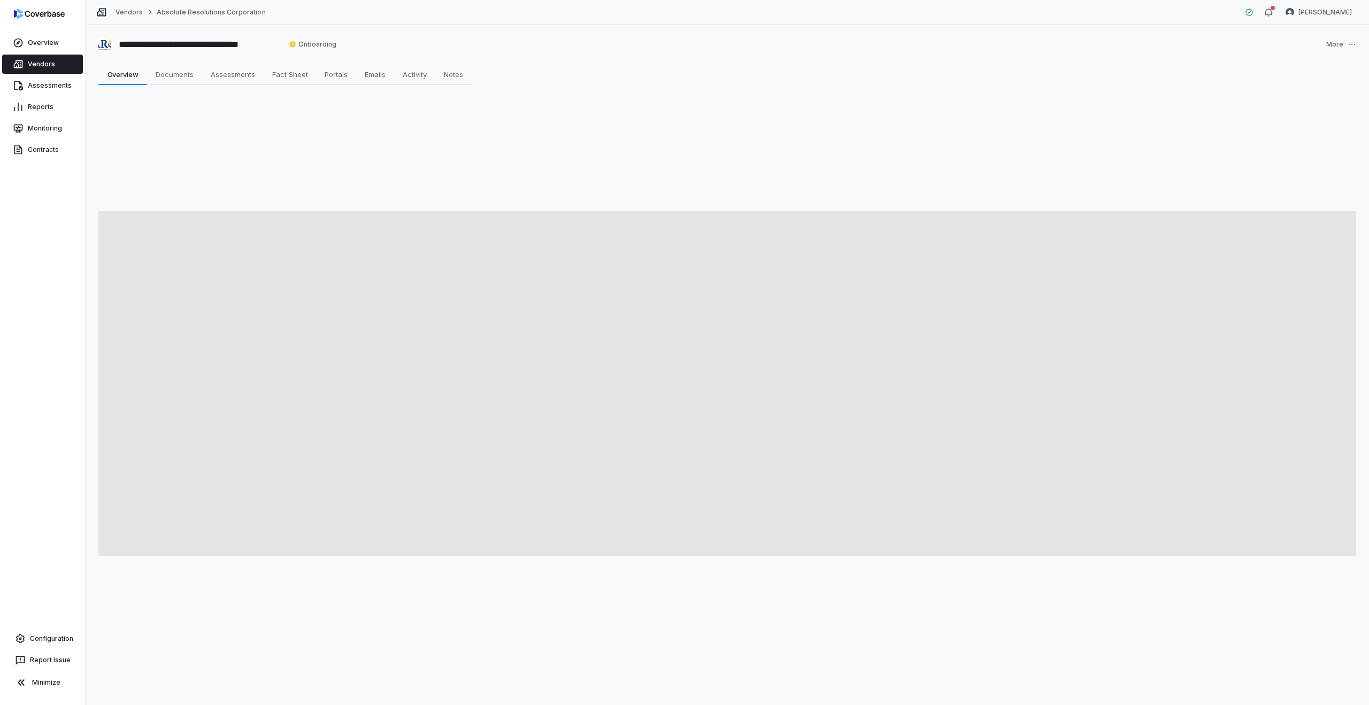
type textarea "*"
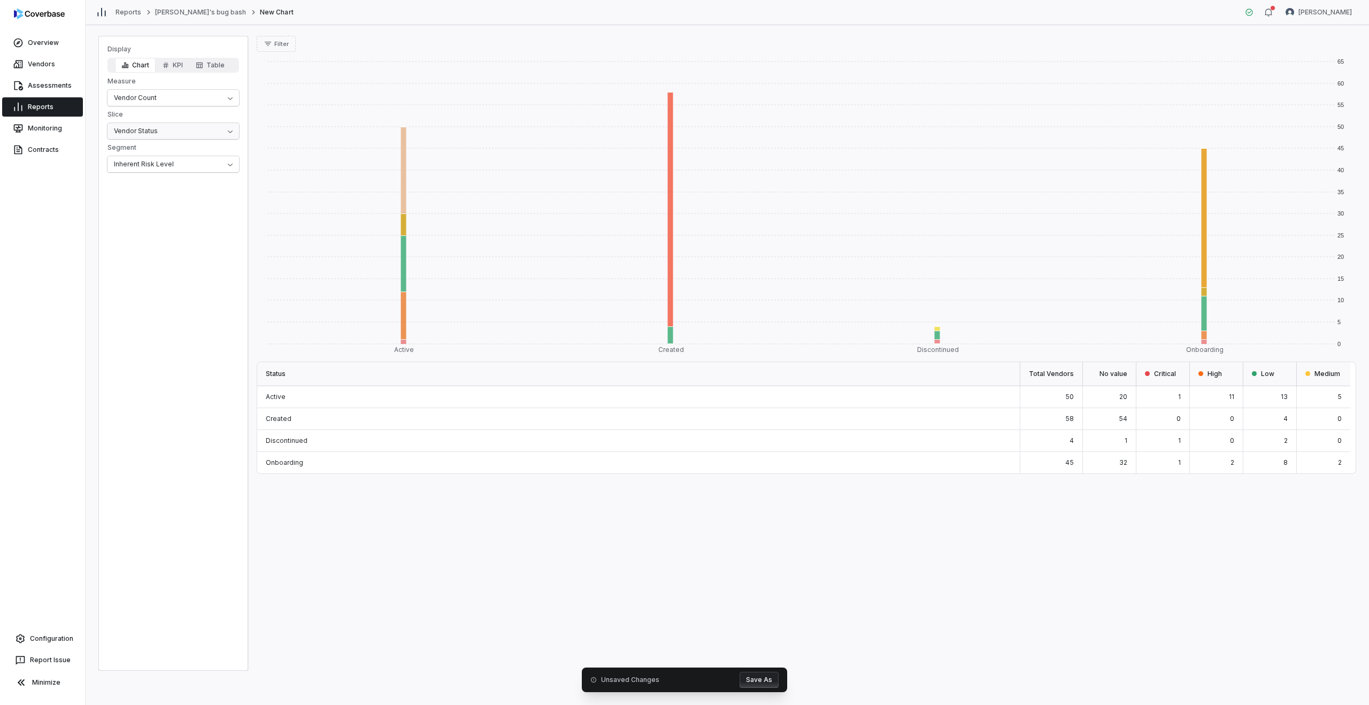
click at [143, 125] on html "Overview Vendors Assessments Reports Monitoring Contracts Configuration Report …" at bounding box center [684, 352] width 1369 height 705
click at [144, 89] on html "Overview Vendors Assessments Reports Monitoring Contracts Configuration Report …" at bounding box center [684, 352] width 1369 height 705
click at [132, 97] on html "Overview Vendors Assessments Reports Monitoring Contracts Configuration Report …" at bounding box center [684, 352] width 1369 height 705
click at [140, 131] on html "Overview Vendors Assessments Reports Monitoring Contracts Configuration Report …" at bounding box center [684, 352] width 1369 height 705
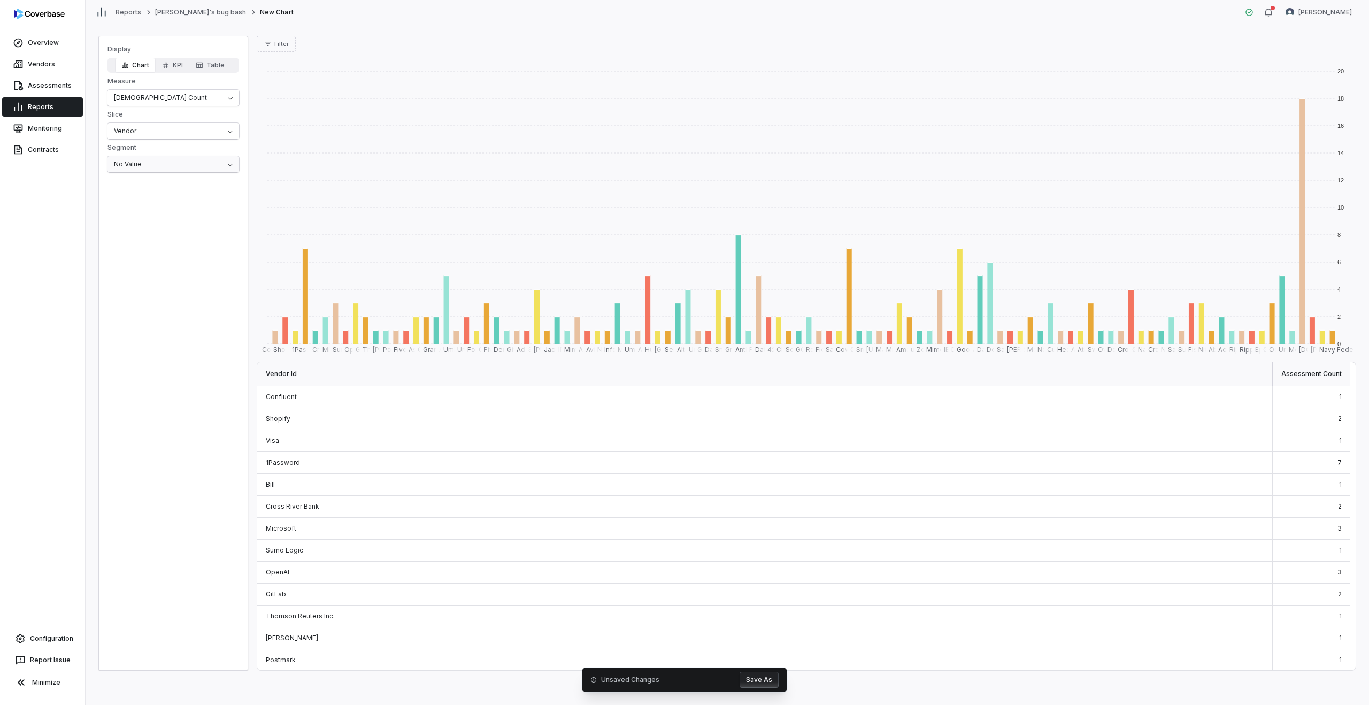
click at [148, 170] on html "Overview Vendors Assessments Reports Monitoring Contracts Configuration Report …" at bounding box center [684, 352] width 1369 height 705
click at [156, 131] on html "Overview Vendors Assessments Reports Monitoring Contracts Configuration Report …" at bounding box center [684, 352] width 1369 height 705
click at [143, 129] on html "Overview Vendors Assessments Reports Monitoring Contracts Configuration Report …" at bounding box center [684, 352] width 1369 height 705
click at [142, 90] on html "Overview Vendors Assessments Reports Monitoring Contracts Configuration Report …" at bounding box center [684, 352] width 1369 height 705
click at [127, 127] on html "Overview Vendors Assessments Reports Monitoring Contracts Configuration Report …" at bounding box center [684, 352] width 1369 height 705
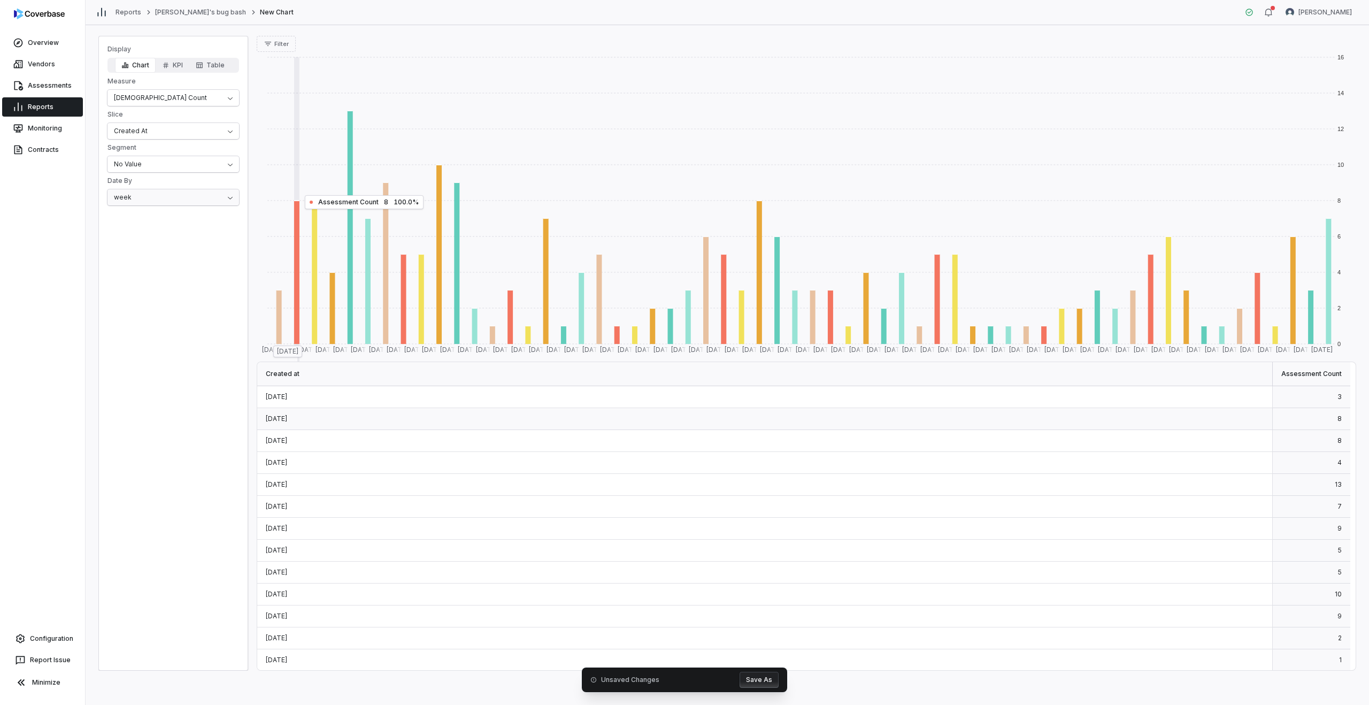
click at [145, 195] on html "Overview Vendors Assessments Reports Monitoring Contracts Configuration Report …" at bounding box center [684, 352] width 1369 height 705
click at [308, 344] on html "Overview Vendors Assessments Reports Monitoring Contracts Configuration Report …" at bounding box center [684, 352] width 1369 height 705
click at [186, 204] on html "Overview Vendors Assessments Reports Monitoring Contracts Configuration Report …" at bounding box center [684, 352] width 1369 height 705
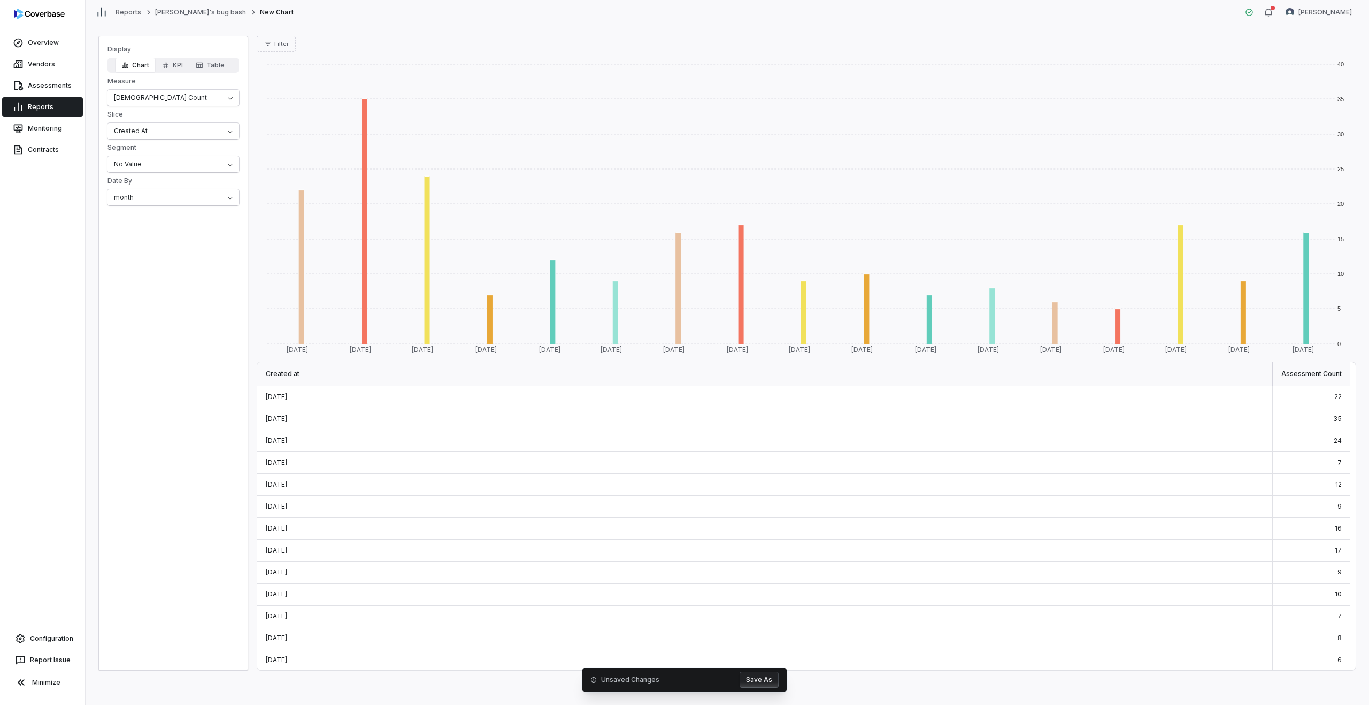
click at [1316, 396] on div "22" at bounding box center [1312, 397] width 78 height 22
click at [1254, 442] on div "May 2024" at bounding box center [765, 441] width 1016 height 22
click at [127, 127] on html "Overview Vendors Assessments Reports Monitoring Contracts Configuration Report …" at bounding box center [684, 352] width 1369 height 705
click at [155, 113] on html "Overview Vendors Assessments Reports Monitoring Contracts Configuration Report …" at bounding box center [684, 352] width 1369 height 705
click at [148, 96] on html "Overview Vendors Assessments Reports Monitoring Contracts Configuration Report …" at bounding box center [684, 352] width 1369 height 705
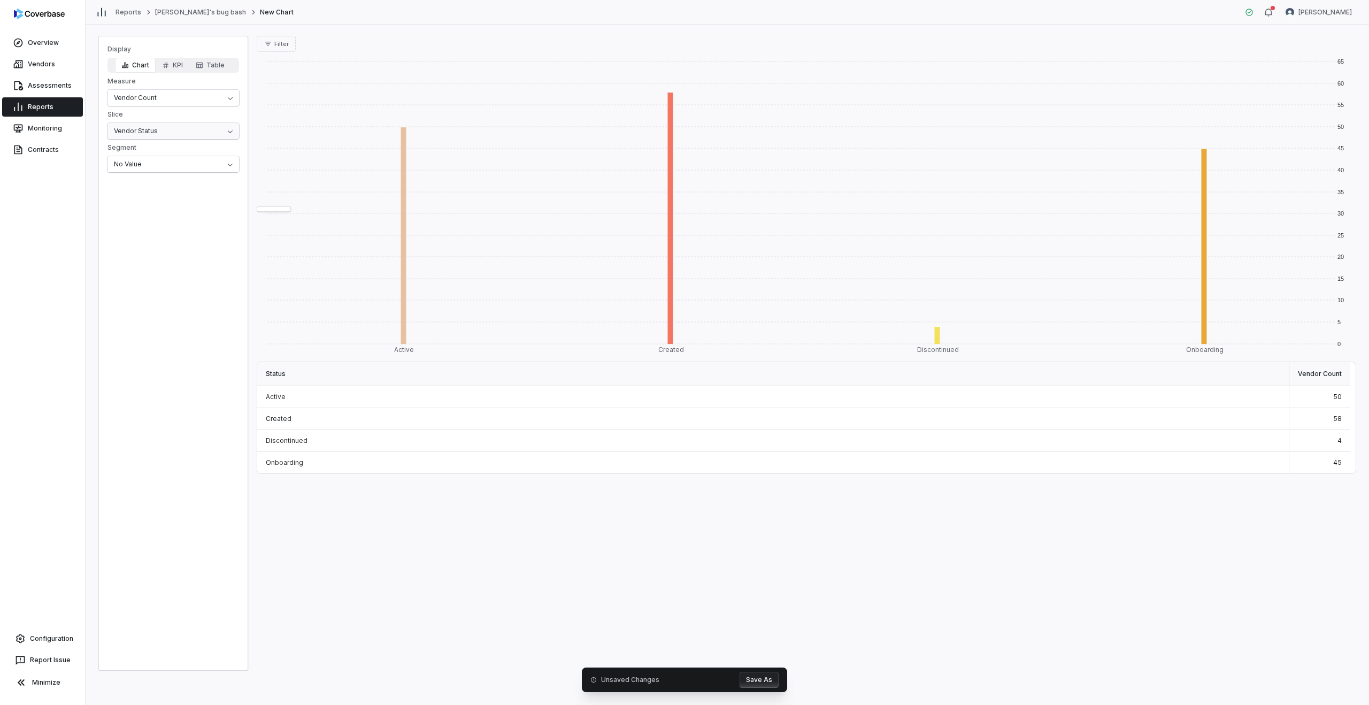
click at [137, 128] on html "Overview Vendors Assessments Reports Monitoring Contracts Configuration Report …" at bounding box center [684, 352] width 1369 height 705
click at [169, 105] on html "Overview Vendors Assessments Reports Monitoring Contracts Configuration Report …" at bounding box center [684, 352] width 1369 height 705
click at [212, 63] on button "Table" at bounding box center [210, 65] width 42 height 15
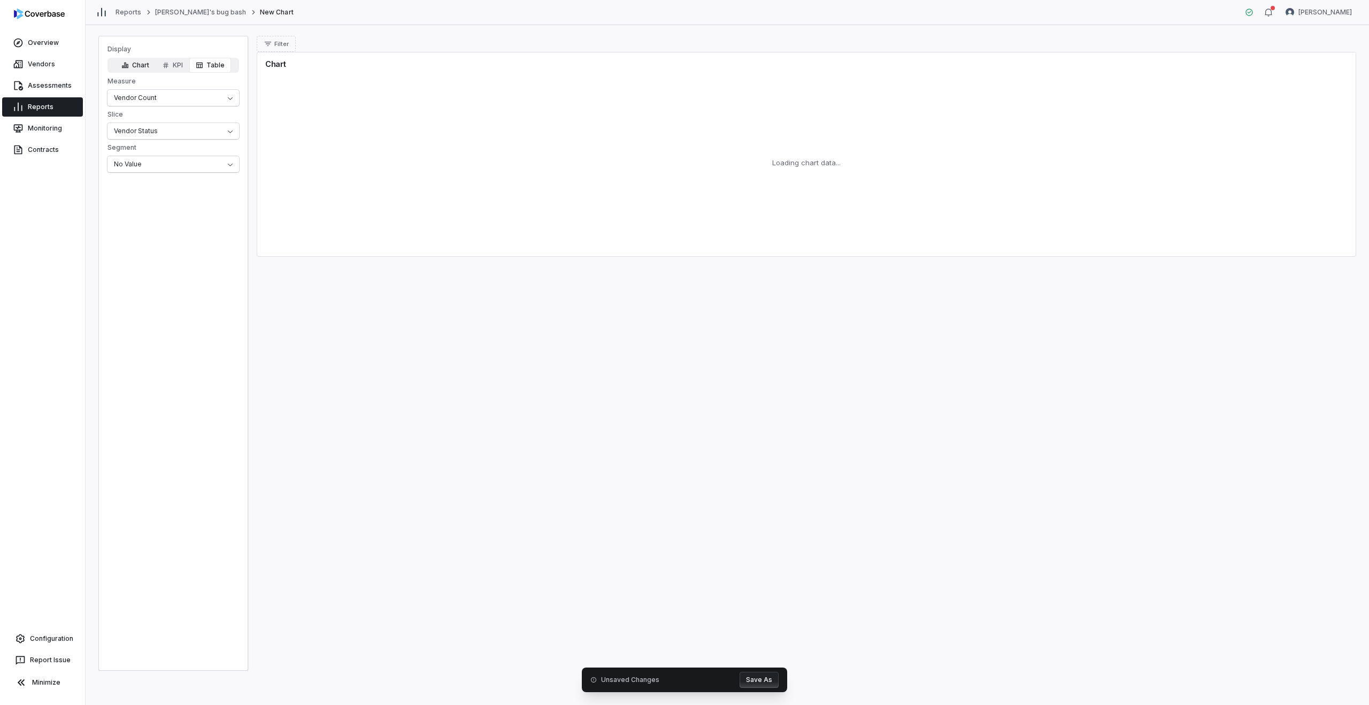
click at [128, 64] on icon "button" at bounding box center [125, 66] width 6 height 6
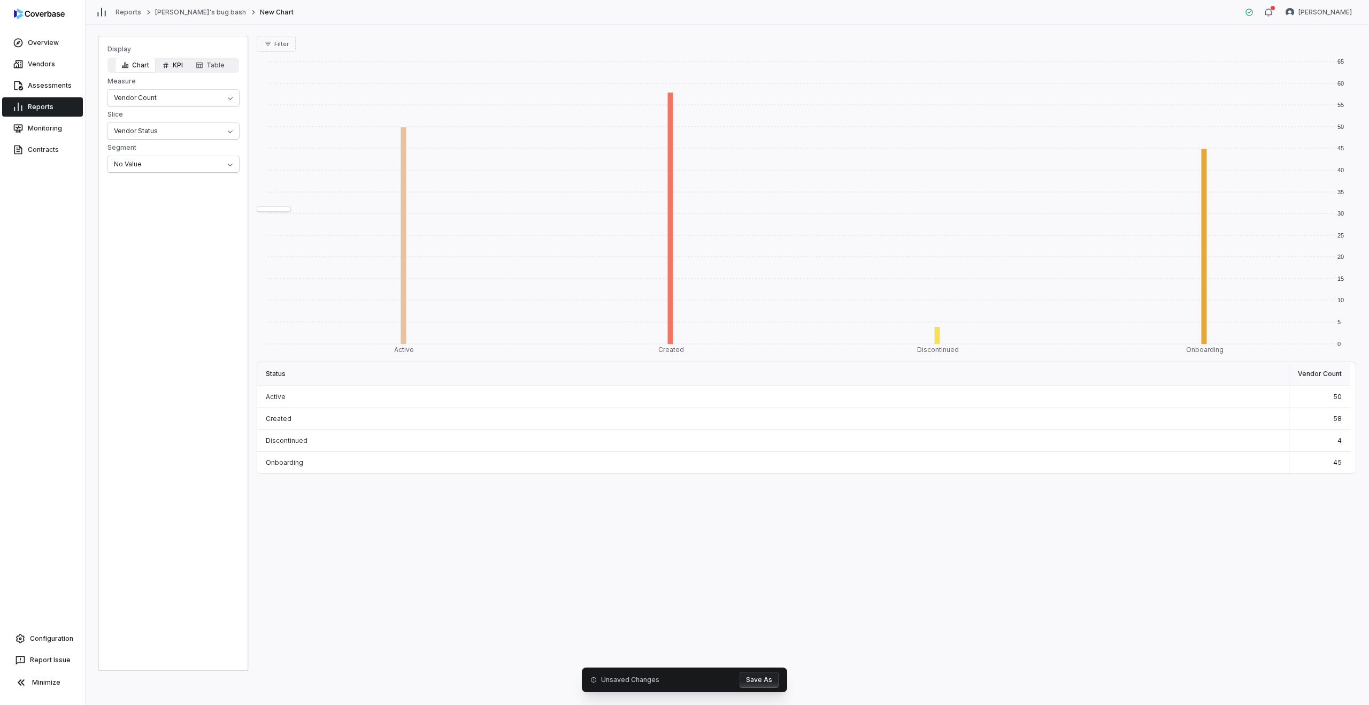
click at [173, 68] on button "KPI" at bounding box center [173, 65] width 34 height 15
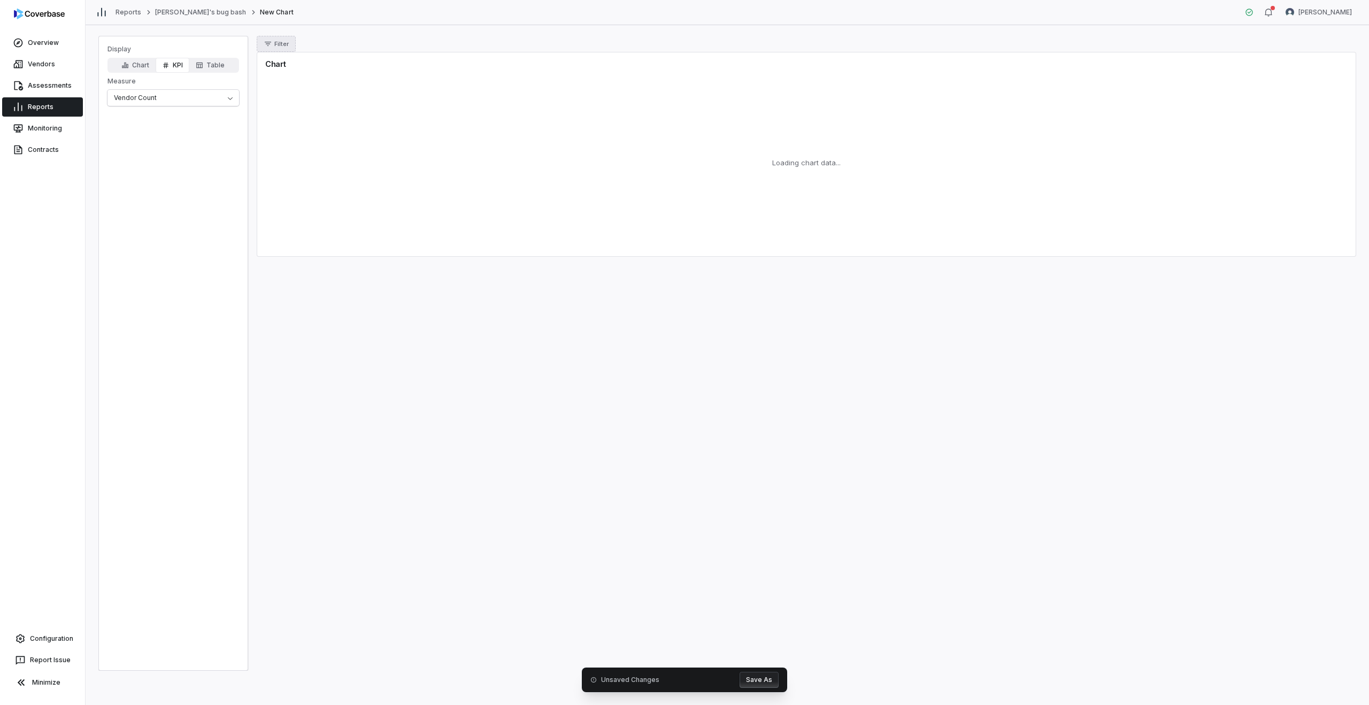
click at [275, 42] on span "Filter" at bounding box center [281, 44] width 14 height 8
click at [307, 264] on div "Document Types" at bounding box center [312, 261] width 103 height 17
click at [289, 66] on input "text" at bounding box center [312, 65] width 103 height 24
click at [285, 43] on html "Overview Vendors Assessments Reports Monitoring Contracts Configuration Report …" at bounding box center [684, 352] width 1369 height 705
click at [275, 37] on button "Filter" at bounding box center [276, 44] width 39 height 16
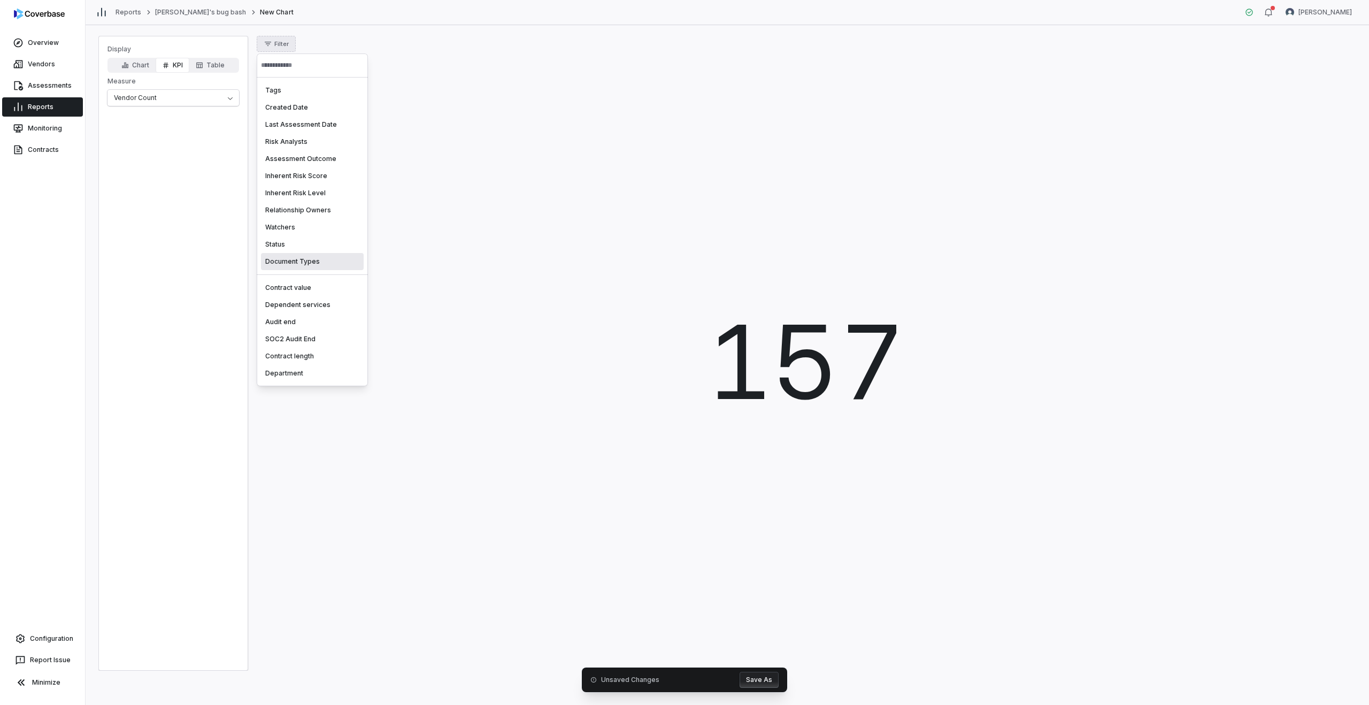
click at [288, 260] on div "Document Types" at bounding box center [312, 261] width 103 height 17
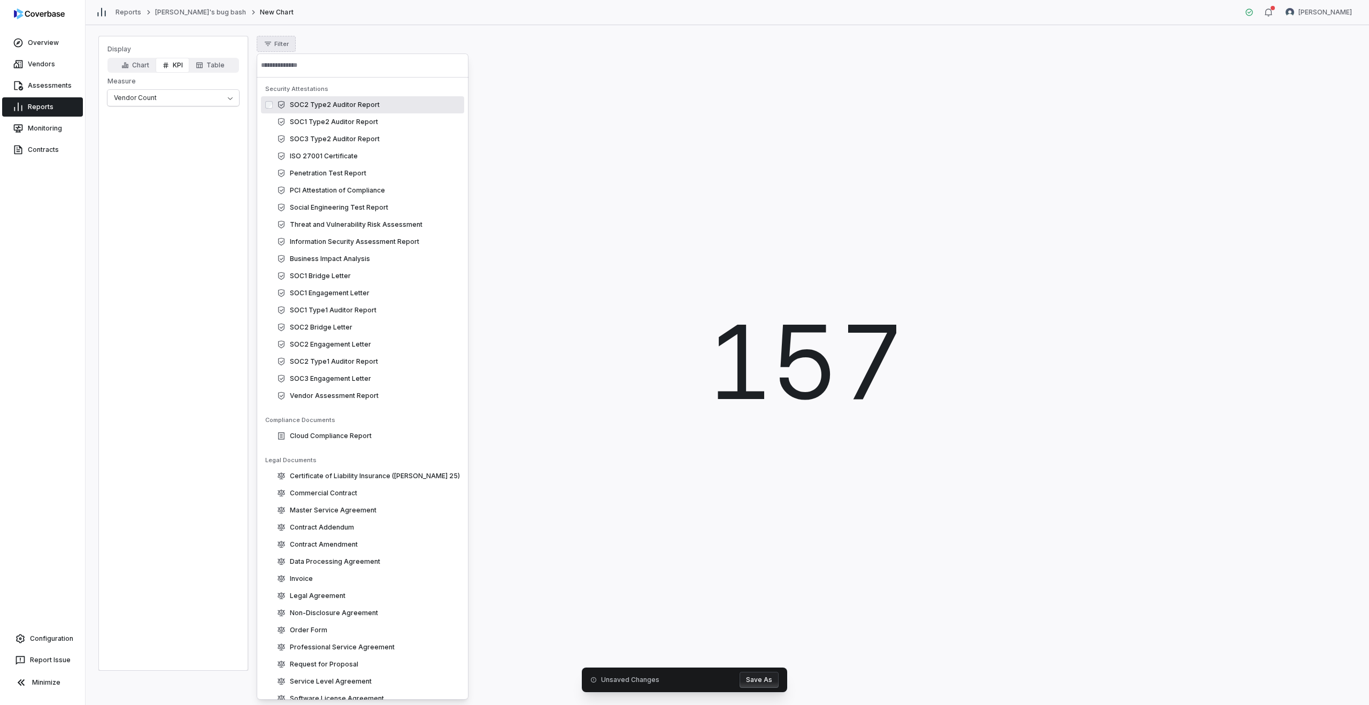
click at [335, 110] on div "SOC2 Type2 Auditor Report" at bounding box center [362, 104] width 203 height 17
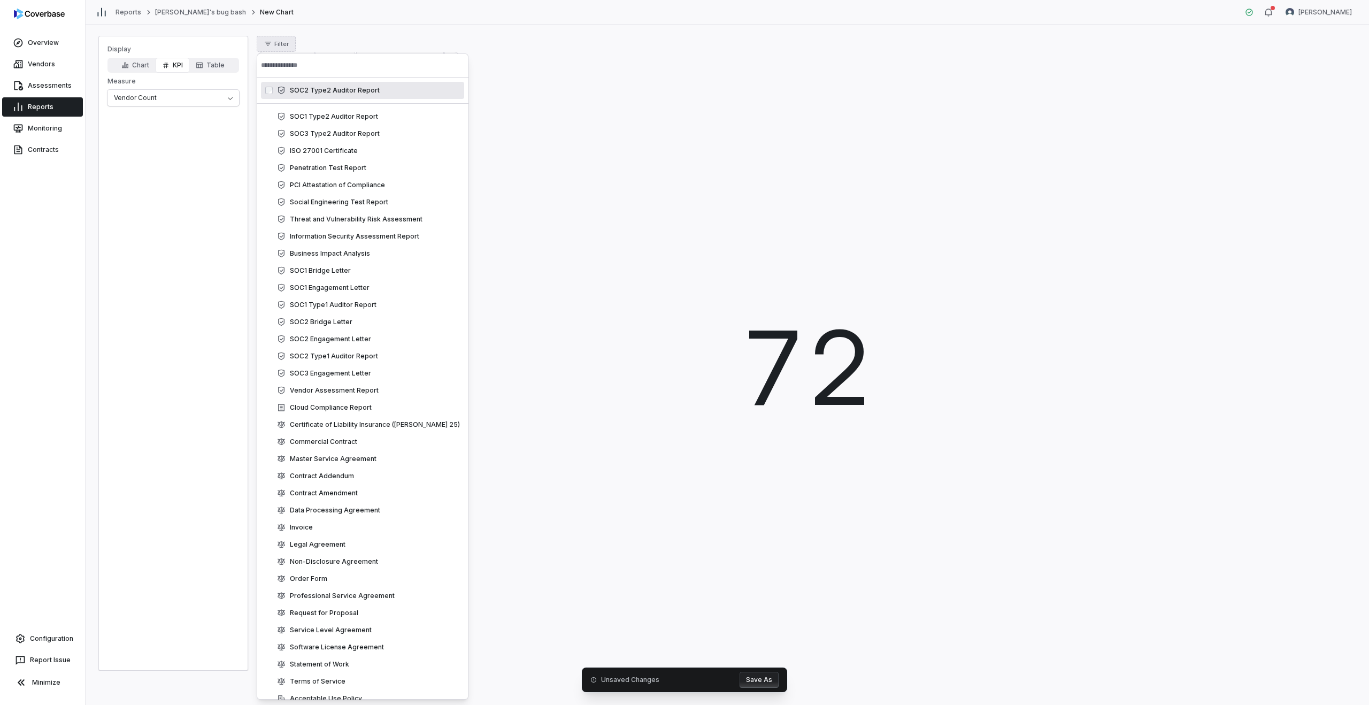
click at [409, 29] on html "Overview Vendors Assessments Reports Monitoring Contracts Configuration Report …" at bounding box center [684, 352] width 1369 height 705
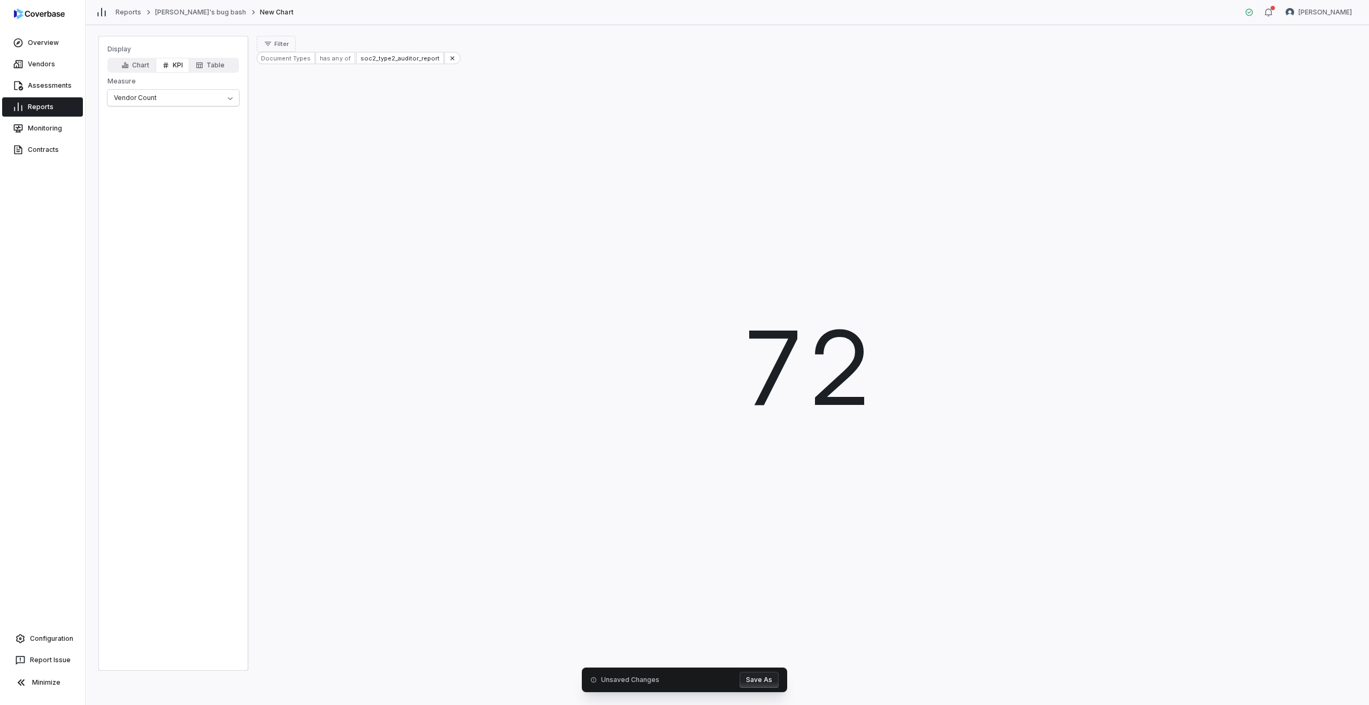
click at [804, 355] on span "72" at bounding box center [806, 367] width 133 height 154
click at [179, 97] on html "Overview Vendors Assessments Reports Monitoring Contracts Configuration Report …" at bounding box center [684, 352] width 1369 height 705
click at [196, 80] on html "Overview Vendors Assessments Reports Monitoring Contracts Configuration Report …" at bounding box center [684, 352] width 1369 height 705
click at [208, 68] on button "Table" at bounding box center [210, 65] width 42 height 15
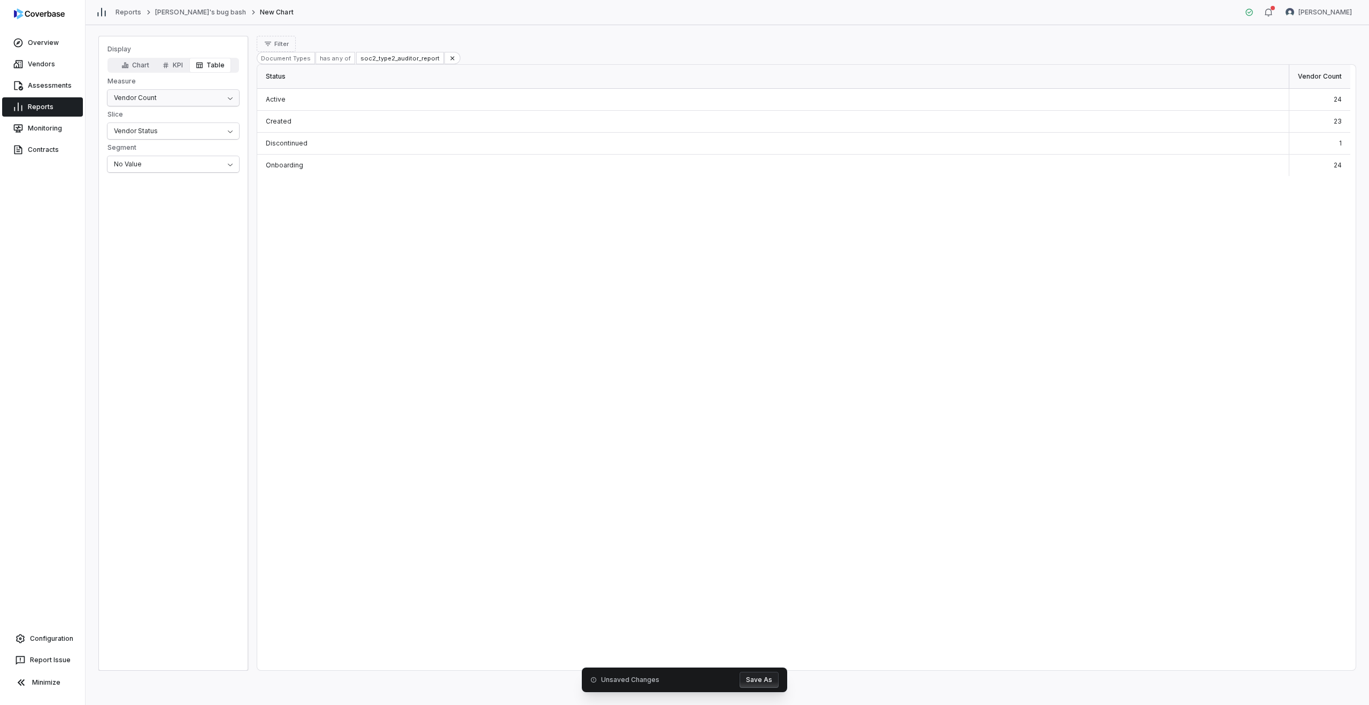
click at [136, 98] on html "Overview Vendors Assessments Reports Monitoring Contracts Configuration Report …" at bounding box center [684, 352] width 1369 height 705
click at [136, 96] on html "Overview Vendors Assessments Reports Monitoring Contracts Configuration Report …" at bounding box center [684, 352] width 1369 height 705
click at [177, 136] on html "Overview Vendors Assessments Reports Monitoring Contracts Configuration Report …" at bounding box center [684, 352] width 1369 height 705
click at [223, 132] on html "Overview Vendors Assessments Reports Monitoring Contracts Configuration Report …" at bounding box center [684, 352] width 1369 height 705
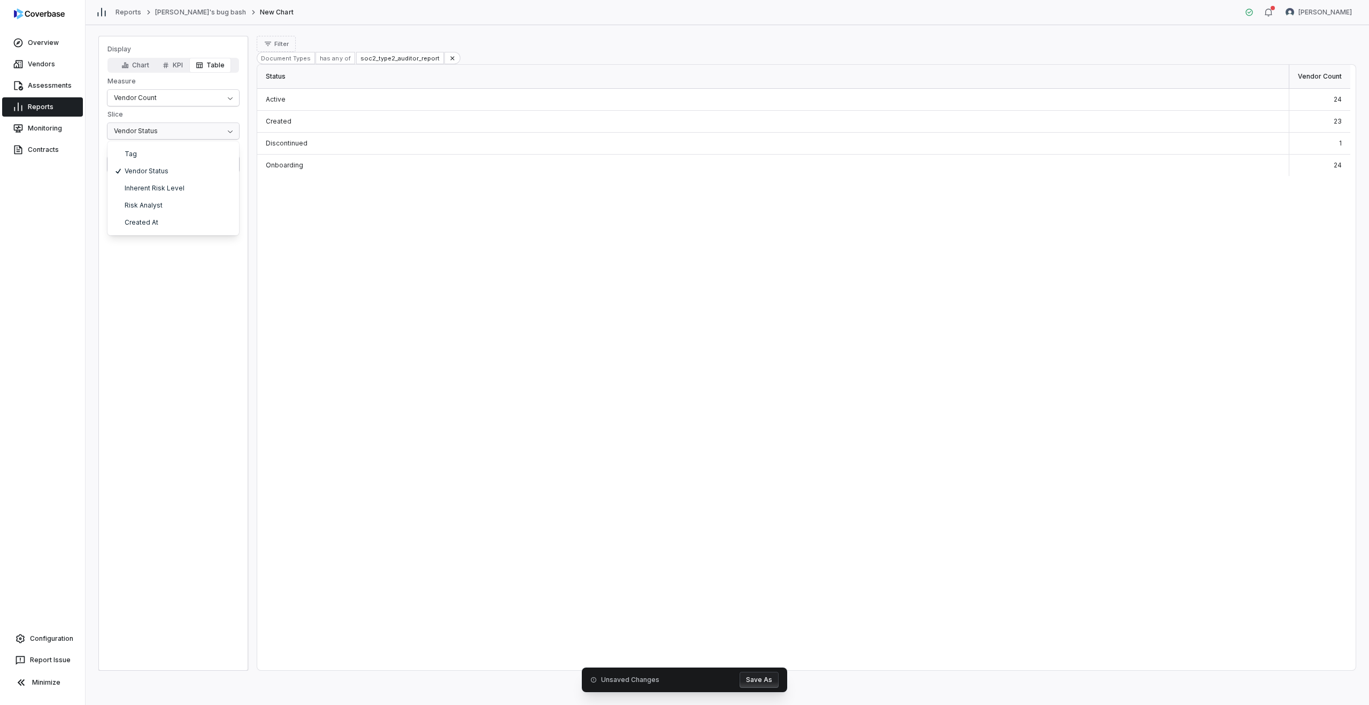
click at [174, 126] on html "Overview Vendors Assessments Reports Monitoring Contracts Configuration Report …" at bounding box center [684, 352] width 1369 height 705
click at [172, 62] on button "KPI" at bounding box center [173, 65] width 34 height 15
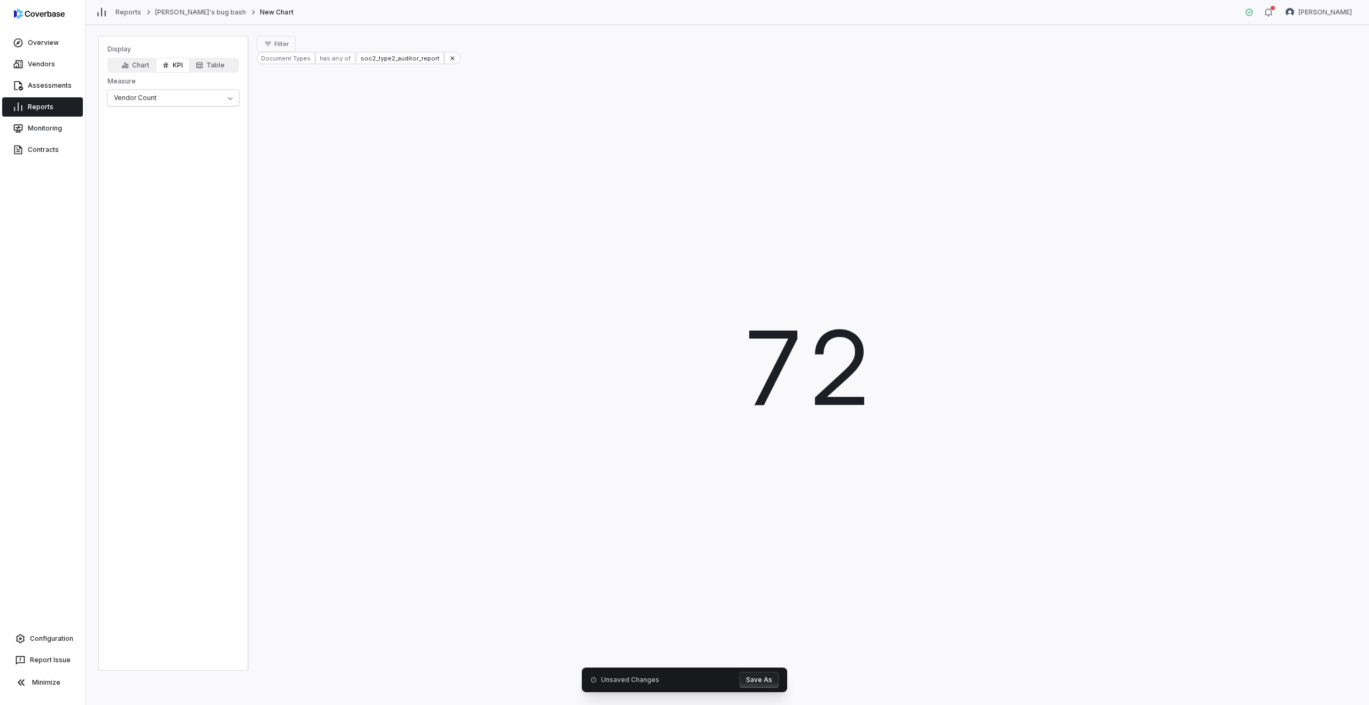
click at [858, 372] on span "72" at bounding box center [806, 367] width 133 height 154
click at [225, 61] on button "Table" at bounding box center [210, 65] width 42 height 15
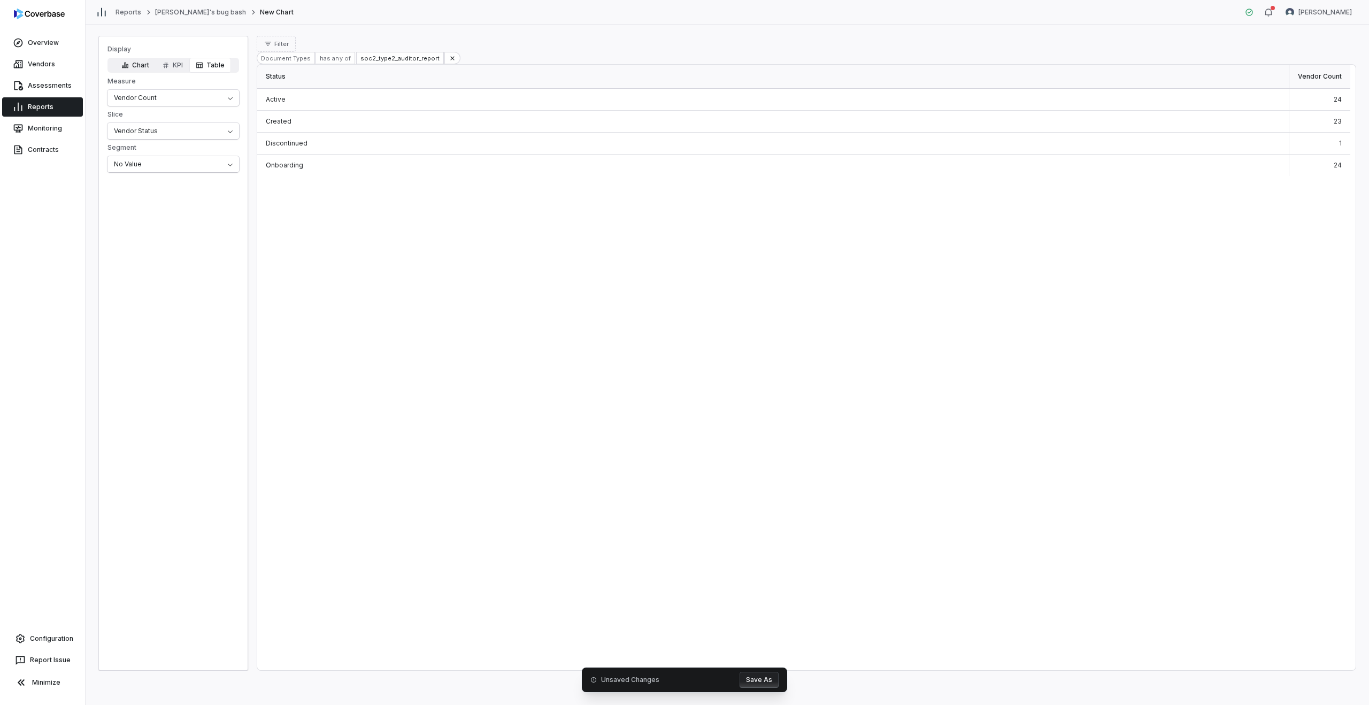
click at [128, 69] on button "Chart" at bounding box center [135, 65] width 41 height 15
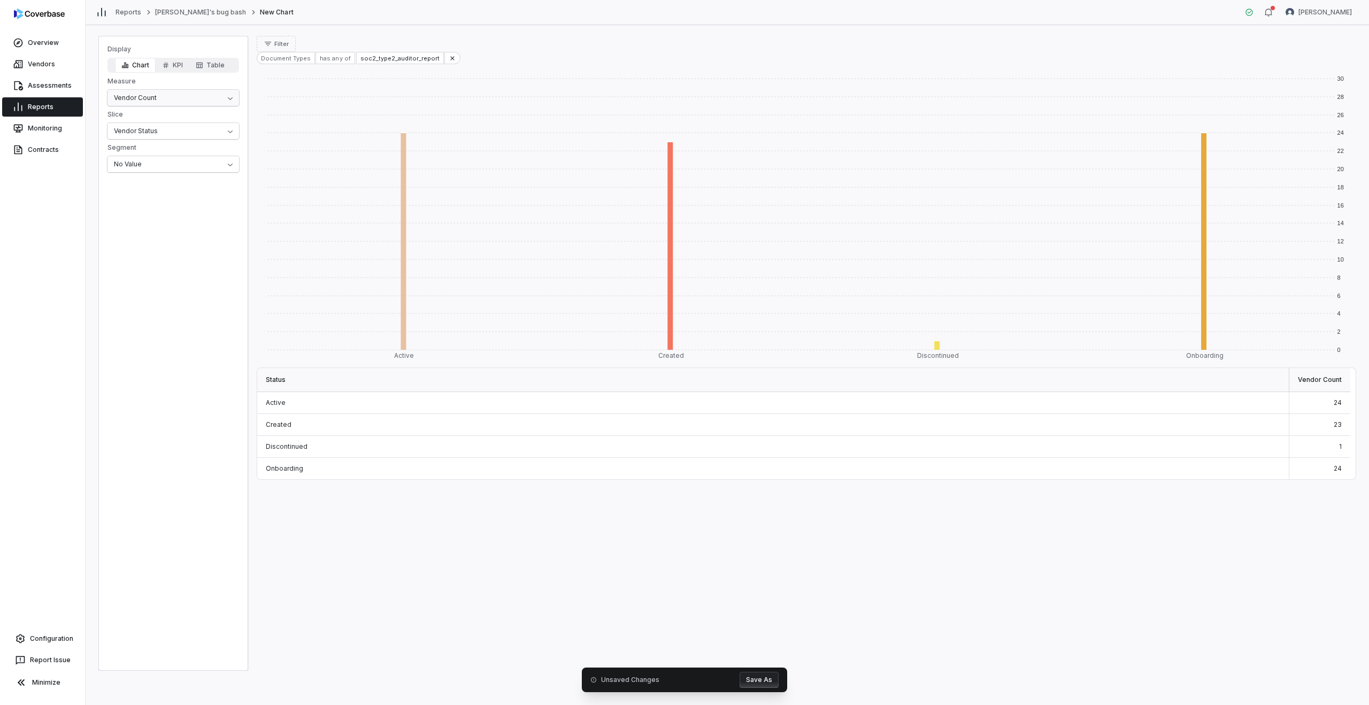
click at [145, 99] on html "Overview Vendors Assessments Reports Monitoring Contracts Configuration Report …" at bounding box center [684, 352] width 1369 height 705
click at [147, 132] on html "Overview Vendors Assessments Reports Monitoring Contracts Configuration Report …" at bounding box center [684, 352] width 1369 height 705
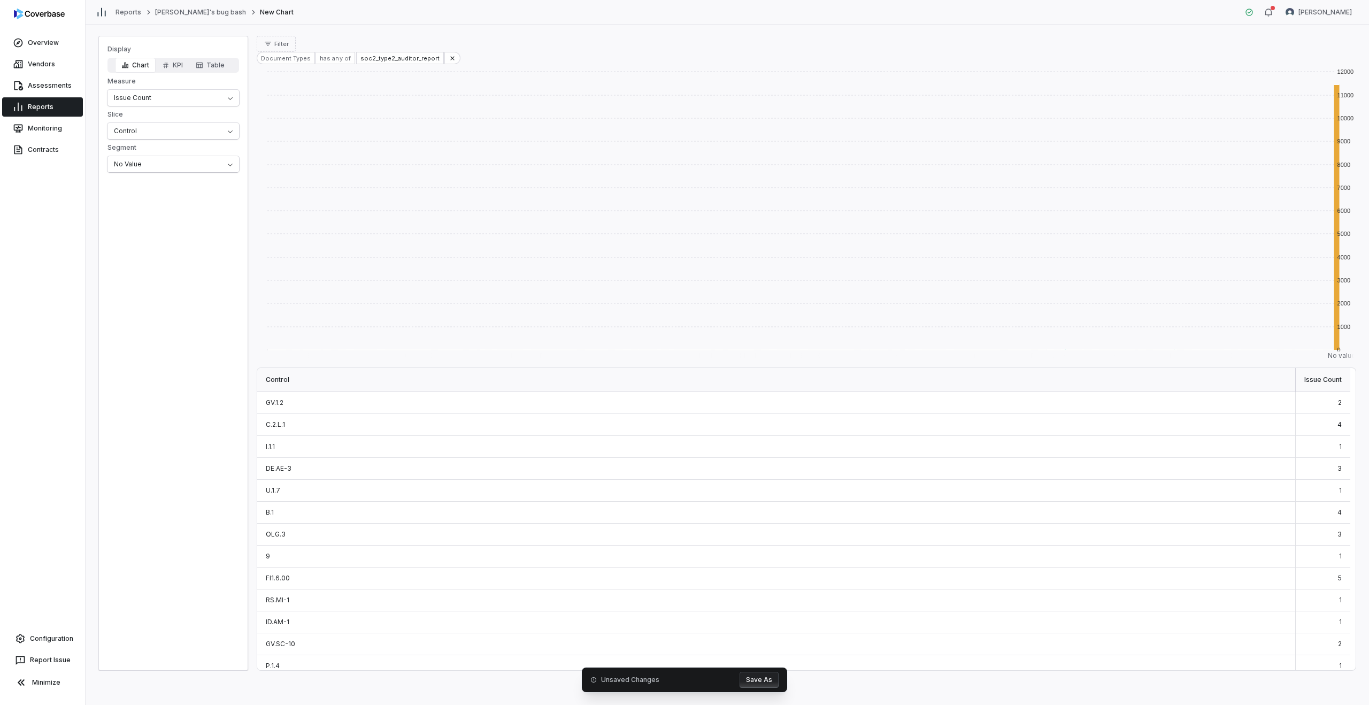
click at [1332, 384] on div "Issue Count" at bounding box center [1323, 380] width 55 height 24
click at [1337, 205] on rect at bounding box center [807, 215] width 1100 height 303
click at [1318, 379] on div "Issue Count" at bounding box center [1323, 380] width 55 height 24
click at [207, 72] on button "Table" at bounding box center [210, 65] width 42 height 15
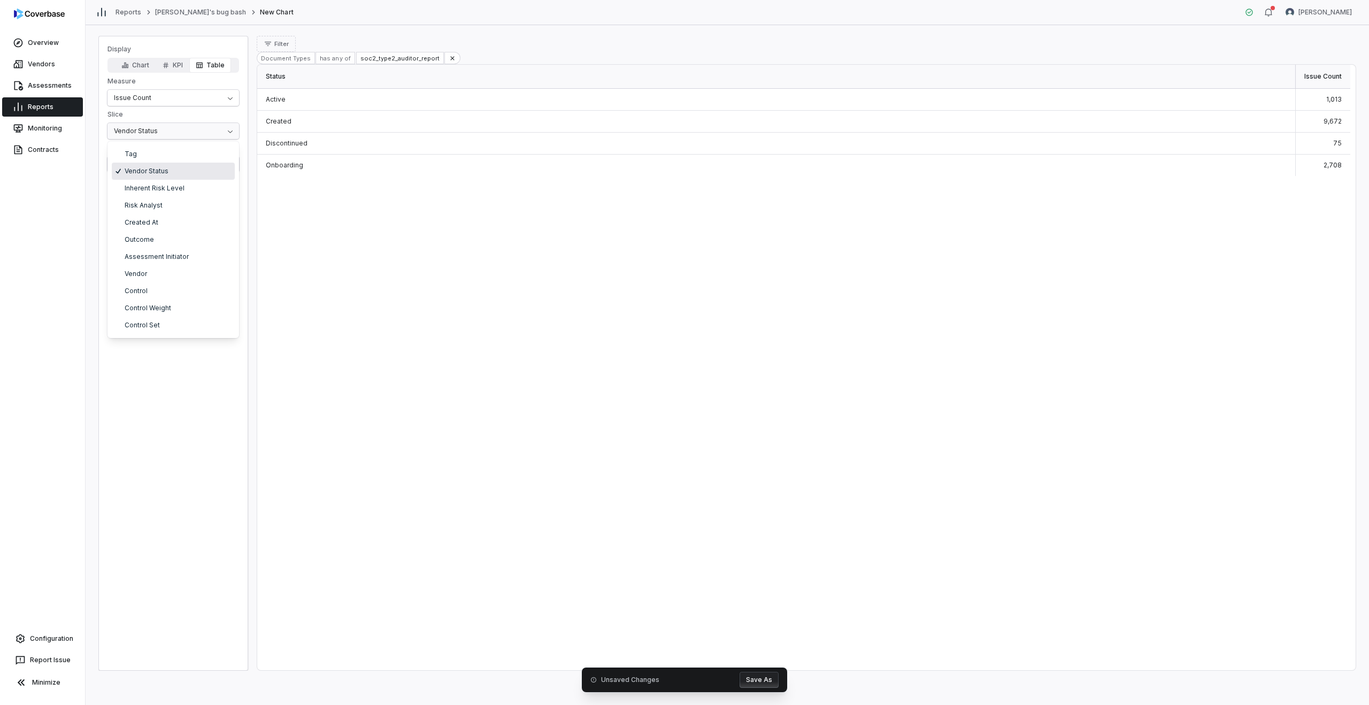
click at [140, 134] on html "Overview Vendors Assessments Reports Monitoring Contracts Configuration Report …" at bounding box center [684, 352] width 1369 height 705
click at [449, 58] on icon at bounding box center [452, 58] width 7 height 7
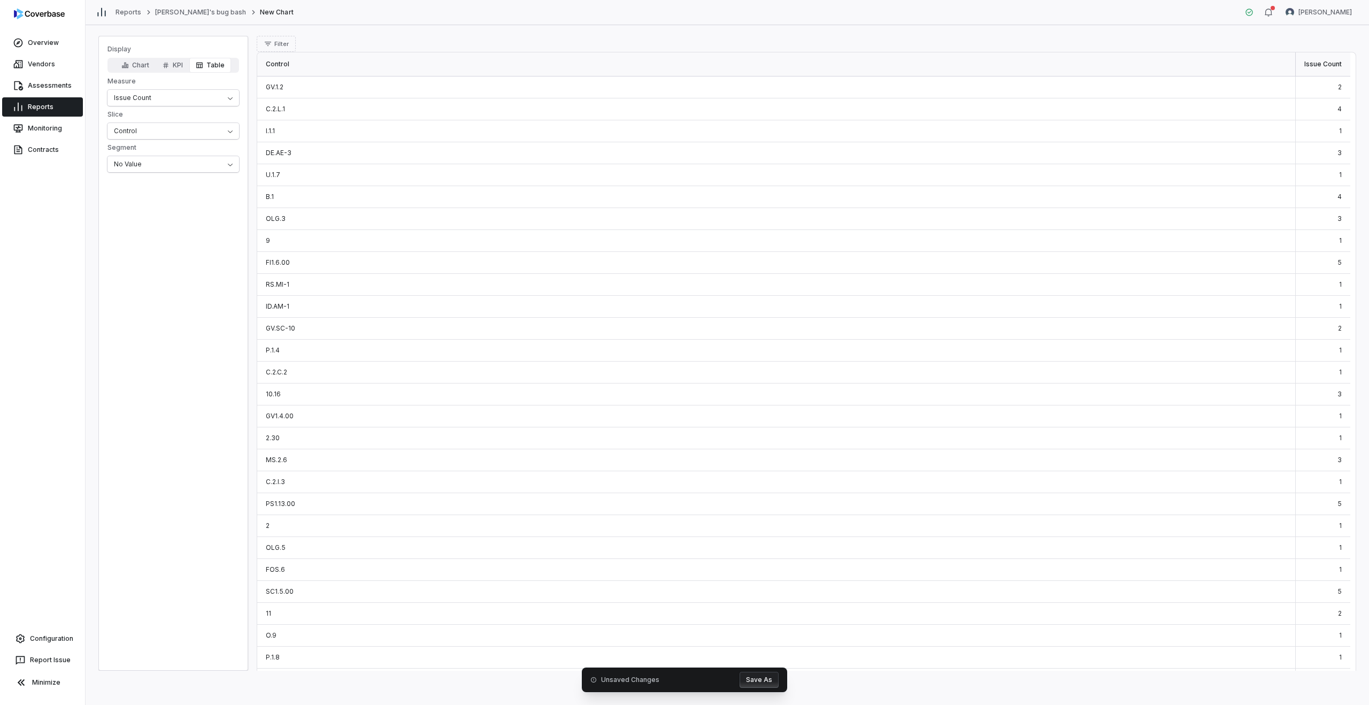
click at [617, 90] on div "GV.1.2" at bounding box center [776, 87] width 1039 height 22
click at [627, 89] on div "GV.1.2" at bounding box center [776, 87] width 1039 height 22
click at [621, 119] on div "C.2.L.1" at bounding box center [776, 109] width 1039 height 22
click at [801, 176] on div "U.1.7" at bounding box center [776, 175] width 1039 height 22
click at [1337, 85] on div "2" at bounding box center [1323, 87] width 55 height 22
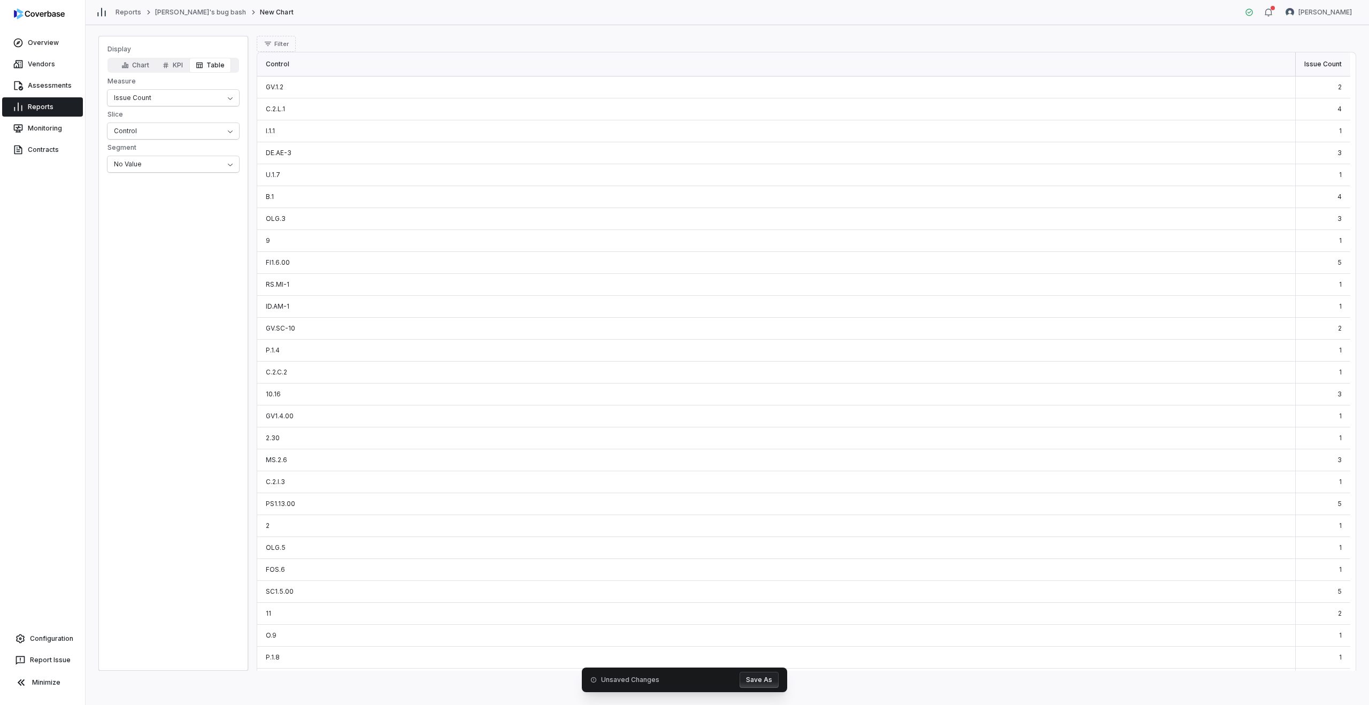
click at [1328, 65] on div "Issue Count" at bounding box center [1323, 64] width 55 height 24
click at [270, 40] on icon "button" at bounding box center [268, 44] width 9 height 9
click at [145, 128] on html "Overview Vendors Assessments Reports Monitoring Contracts Configuration Report …" at bounding box center [684, 352] width 1369 height 705
click at [136, 98] on html "Overview Vendors Assessments Reports Monitoring Contracts Configuration Report …" at bounding box center [684, 352] width 1369 height 705
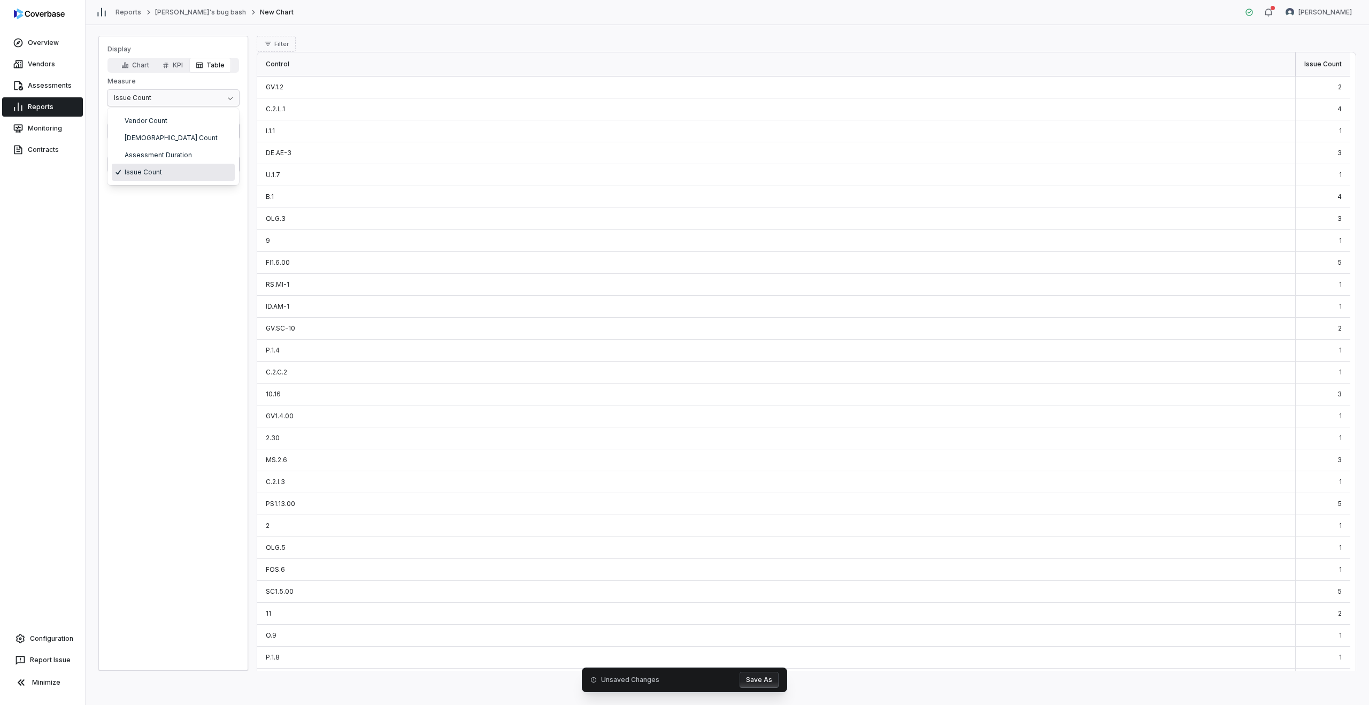
click at [127, 70] on html "Overview Vendors Assessments Reports Monitoring Contracts Configuration Report …" at bounding box center [684, 352] width 1369 height 705
click at [134, 64] on button "Chart" at bounding box center [135, 65] width 41 height 15
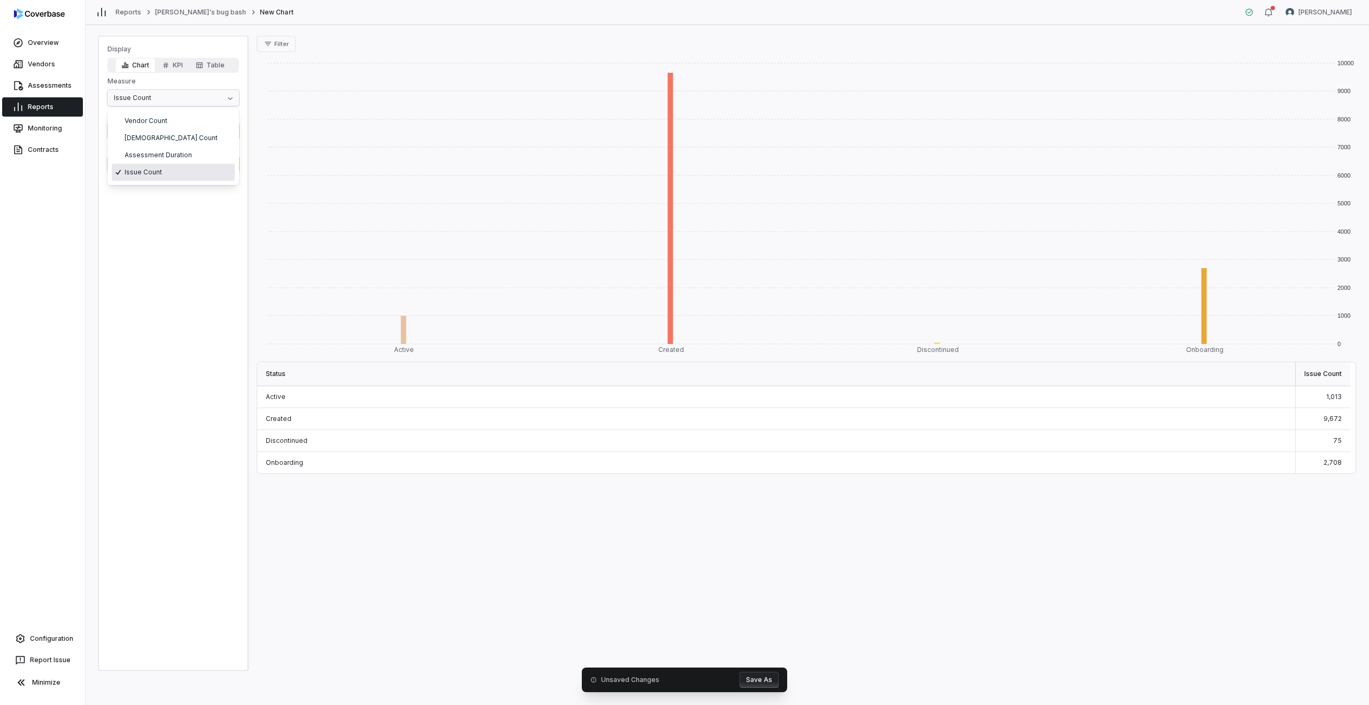
click at [139, 98] on html "Overview Vendors Assessments Reports Monitoring Contracts Configuration Report …" at bounding box center [684, 352] width 1369 height 705
click at [156, 226] on html "Overview Vendors Assessments Reports Monitoring Contracts Configuration Report …" at bounding box center [684, 352] width 1369 height 705
click at [148, 124] on html "Overview Vendors Assessments Reports Monitoring Contracts Configuration Report …" at bounding box center [684, 352] width 1369 height 705
click at [158, 433] on html "Overview Vendors Assessments Reports Monitoring Contracts Configuration Report …" at bounding box center [684, 352] width 1369 height 705
click at [192, 128] on html "Overview Vendors Assessments Reports Monitoring Contracts Configuration Report …" at bounding box center [684, 352] width 1369 height 705
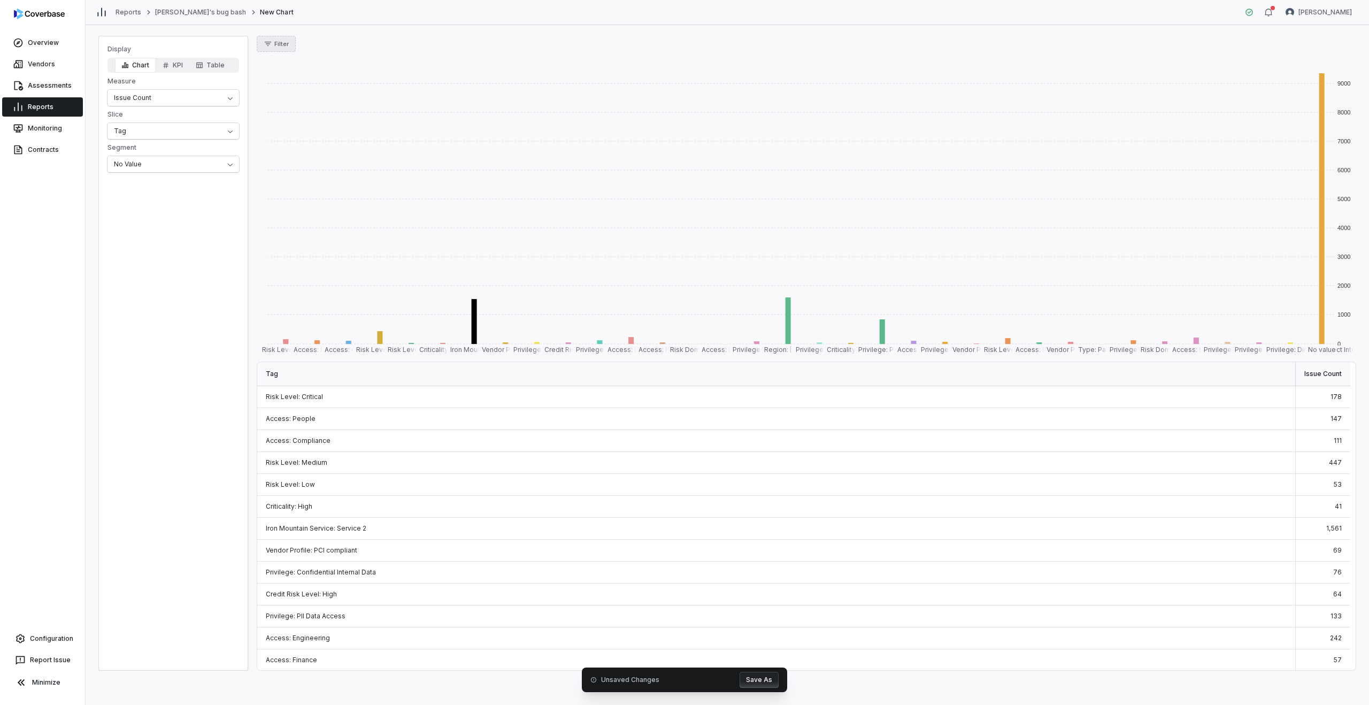
click at [285, 48] on button "Filter" at bounding box center [276, 44] width 39 height 16
click at [181, 101] on html "Overview Vendors Assessments Reports Monitoring Contracts Configuration Report …" at bounding box center [684, 352] width 1369 height 705
click at [118, 96] on html "Overview Vendors Assessments Reports Monitoring Contracts Configuration Report …" at bounding box center [684, 352] width 1369 height 705
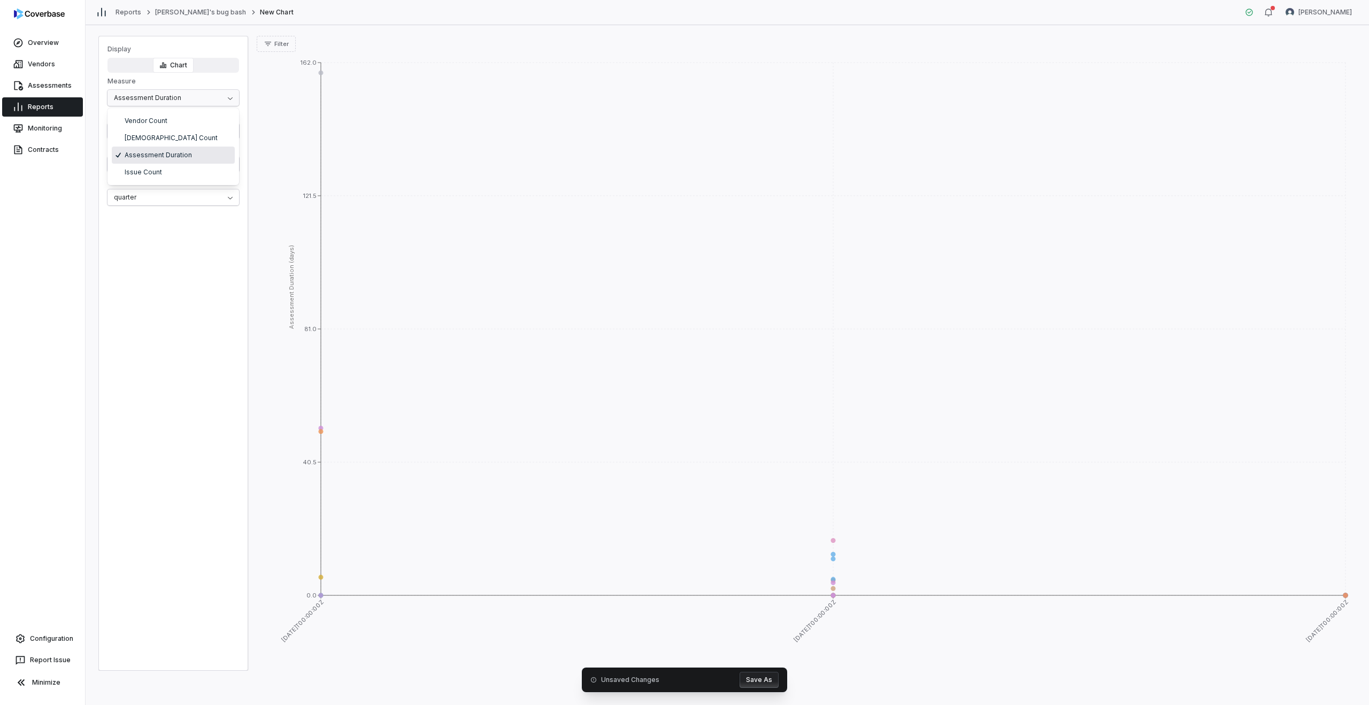
click at [167, 101] on html "Overview Vendors Assessments Reports Monitoring Contracts Configuration Report …" at bounding box center [684, 352] width 1369 height 705
click at [152, 131] on html "Overview Vendors Assessments Reports Monitoring Contracts Configuration Report …" at bounding box center [684, 352] width 1369 height 705
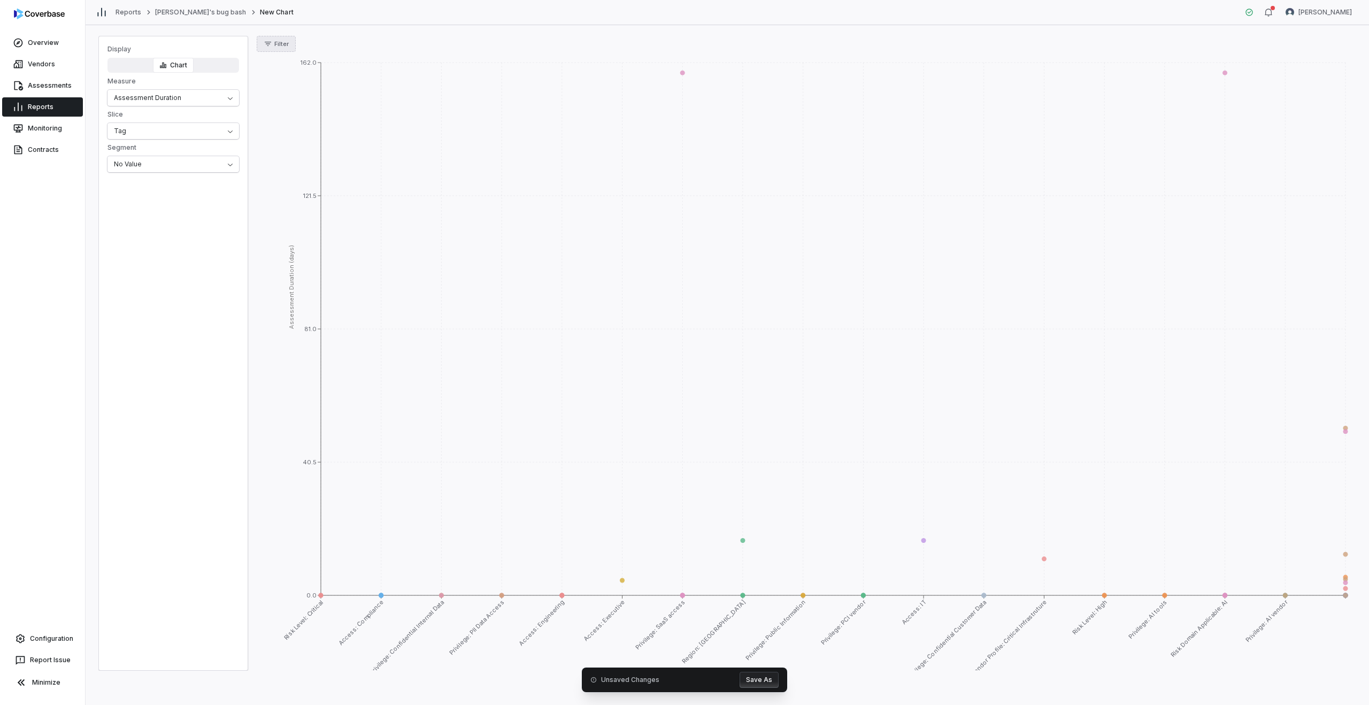
click at [285, 43] on span "Filter" at bounding box center [281, 44] width 14 height 8
click at [282, 42] on span "Filter" at bounding box center [281, 44] width 14 height 8
click at [699, 115] on icon "Risk Level: Critical Access: Compliance Privilege: Confidential Internal Data P…" at bounding box center [807, 361] width 1100 height 618
click at [167, 128] on html "Overview Vendors Assessments Reports Monitoring Contracts Configuration Report …" at bounding box center [684, 352] width 1369 height 705
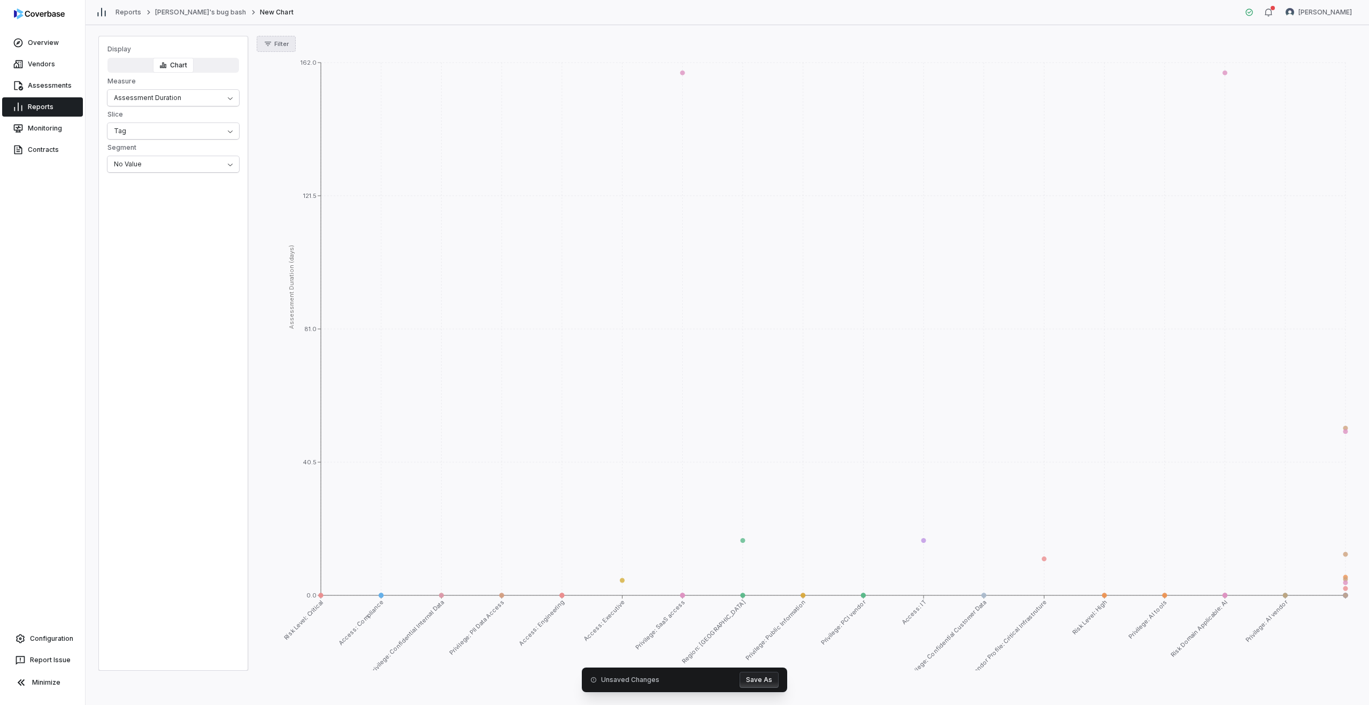
click at [280, 40] on span "Filter" at bounding box center [281, 44] width 14 height 8
click at [567, 119] on icon "Risk Level: Critical Access: Compliance Privilege: Confidential Internal Data P…" at bounding box center [807, 361] width 1100 height 618
click at [207, 135] on html "Overview Vendors Assessments Reports Monitoring Contracts Configuration Report …" at bounding box center [684, 352] width 1369 height 705
click at [272, 47] on button "Filter" at bounding box center [276, 44] width 39 height 16
click at [613, 110] on icon "Active Discontinued Onboarding 0.0 40.5 81.0 121.5 162.0 Assessment Duration (d…" at bounding box center [807, 361] width 1100 height 618
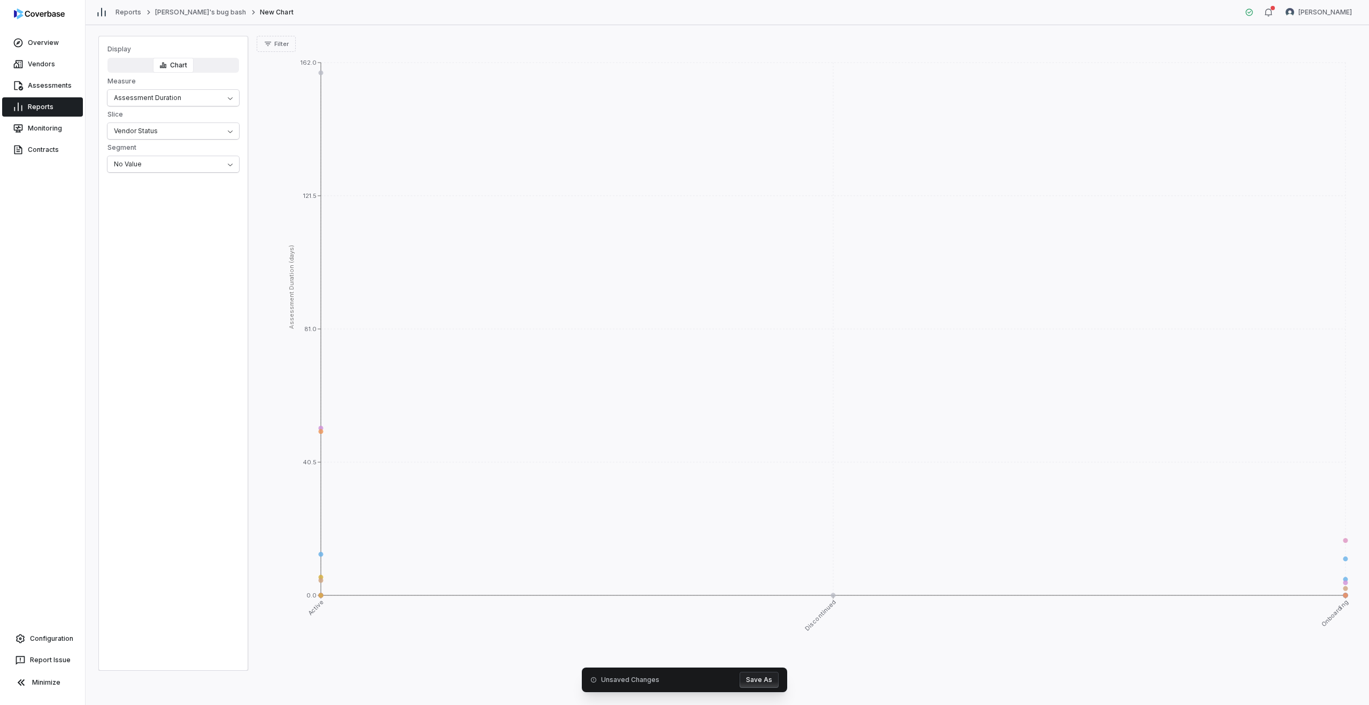
click at [133, 69] on div "Chart" at bounding box center [174, 65] width 132 height 15
click at [128, 64] on div "Chart" at bounding box center [174, 65] width 132 height 15
click at [230, 61] on div "Chart" at bounding box center [174, 65] width 132 height 15
click at [214, 68] on div "Chart" at bounding box center [174, 65] width 132 height 15
click at [217, 65] on div "Chart" at bounding box center [174, 65] width 132 height 15
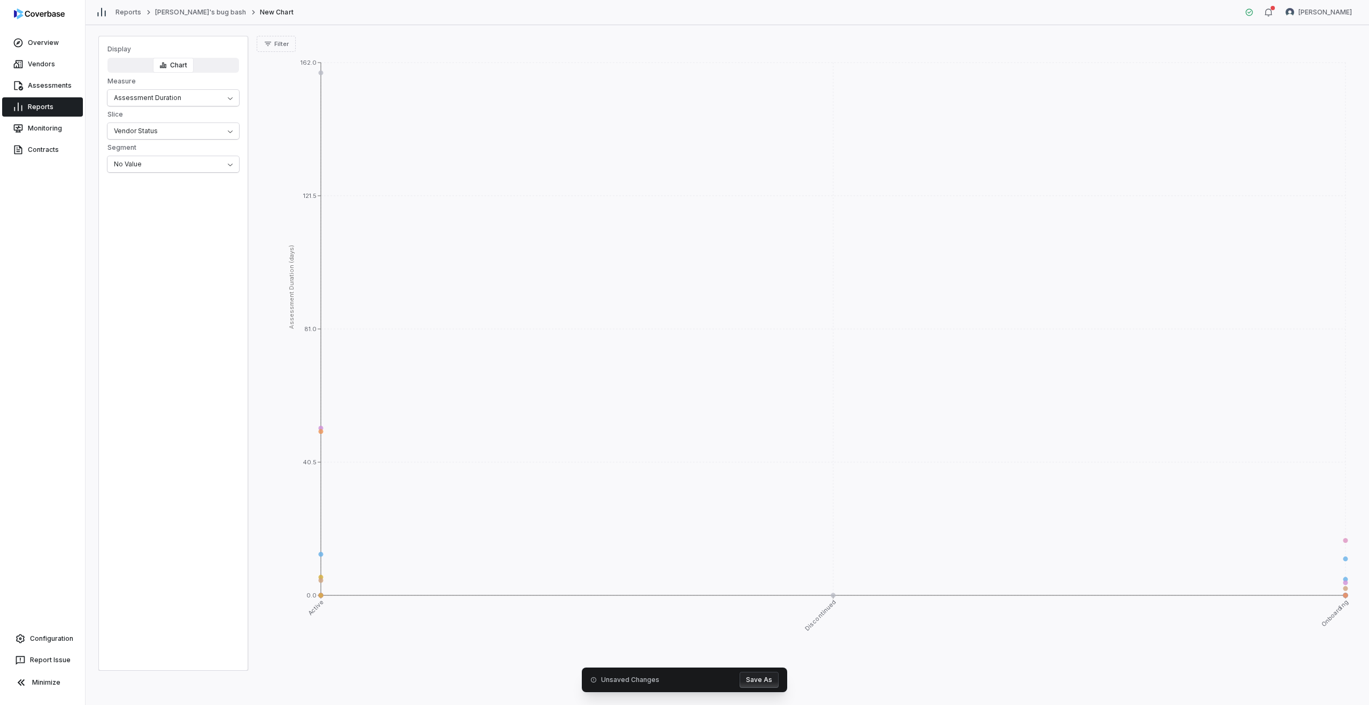
click at [143, 68] on div "Chart" at bounding box center [174, 65] width 132 height 15
click at [154, 94] on html "Overview Vendors Assessments Reports Monitoring Contracts Configuration Report …" at bounding box center [684, 352] width 1369 height 705
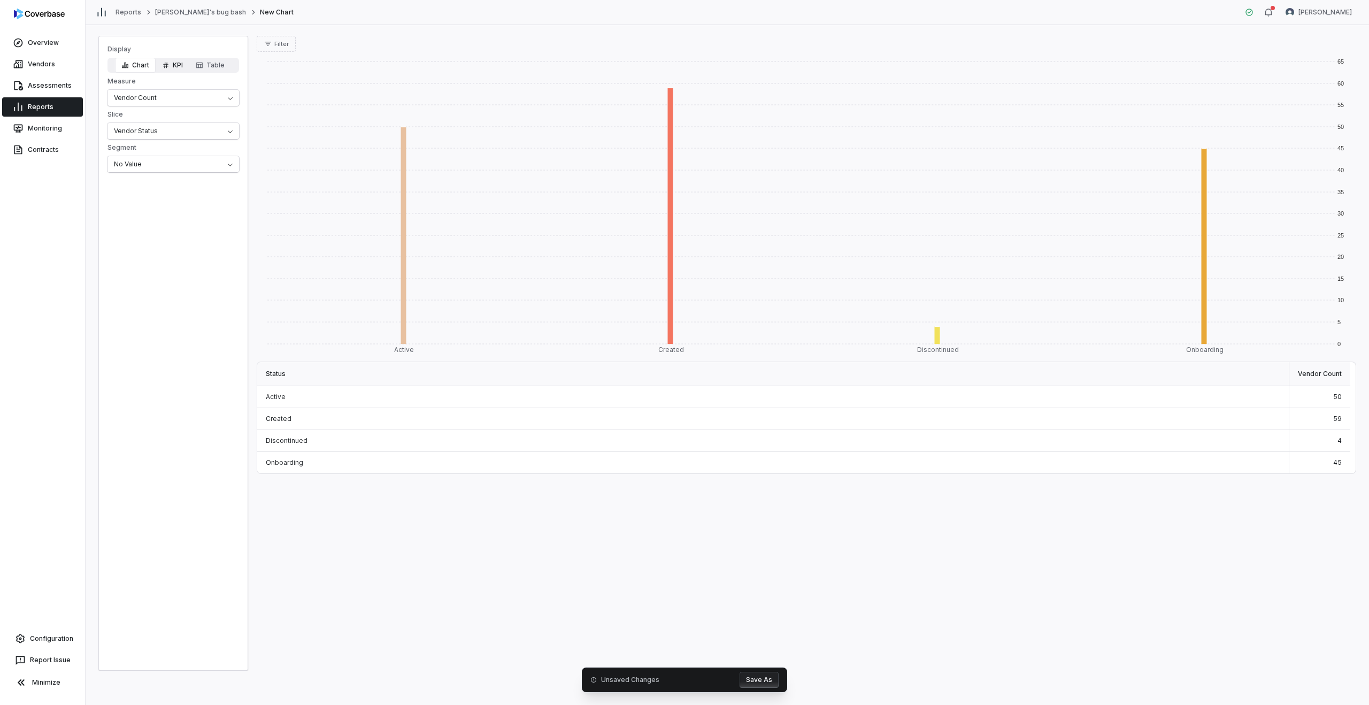
click at [180, 68] on button "KPI" at bounding box center [173, 65] width 34 height 15
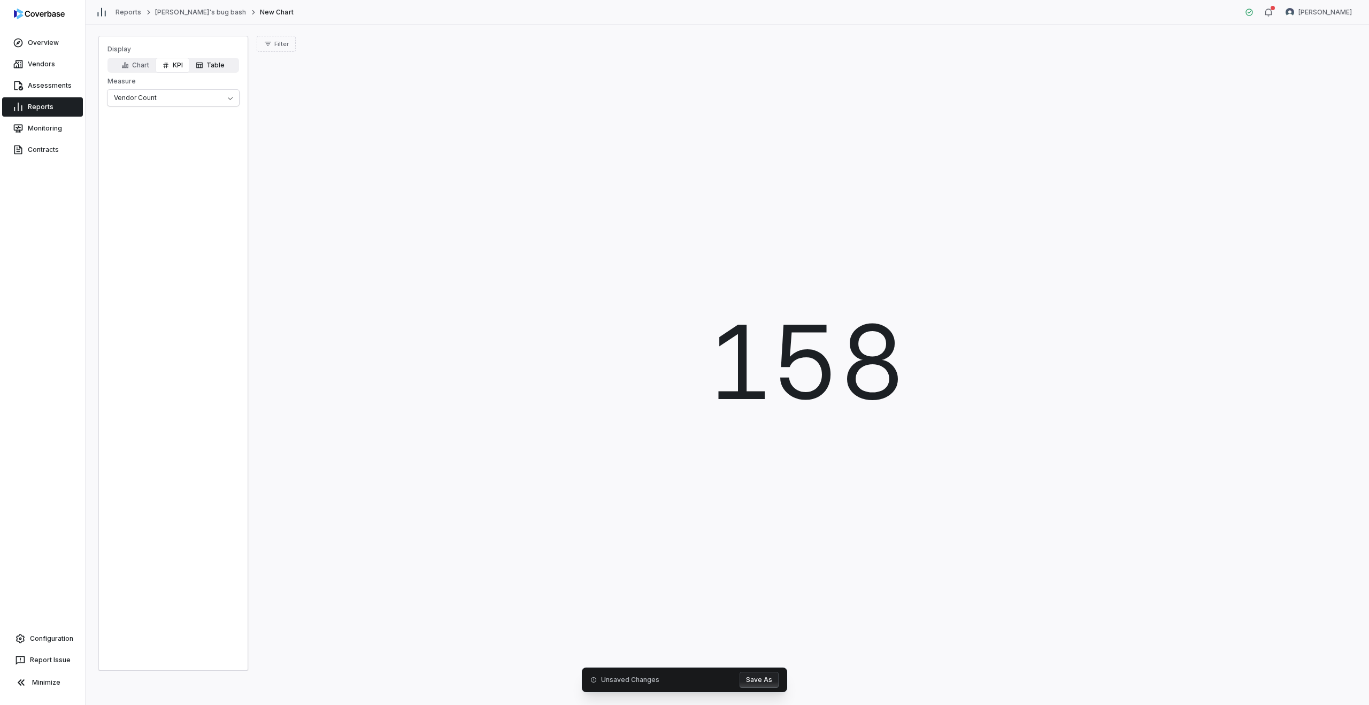
click at [212, 72] on button "Table" at bounding box center [210, 65] width 42 height 15
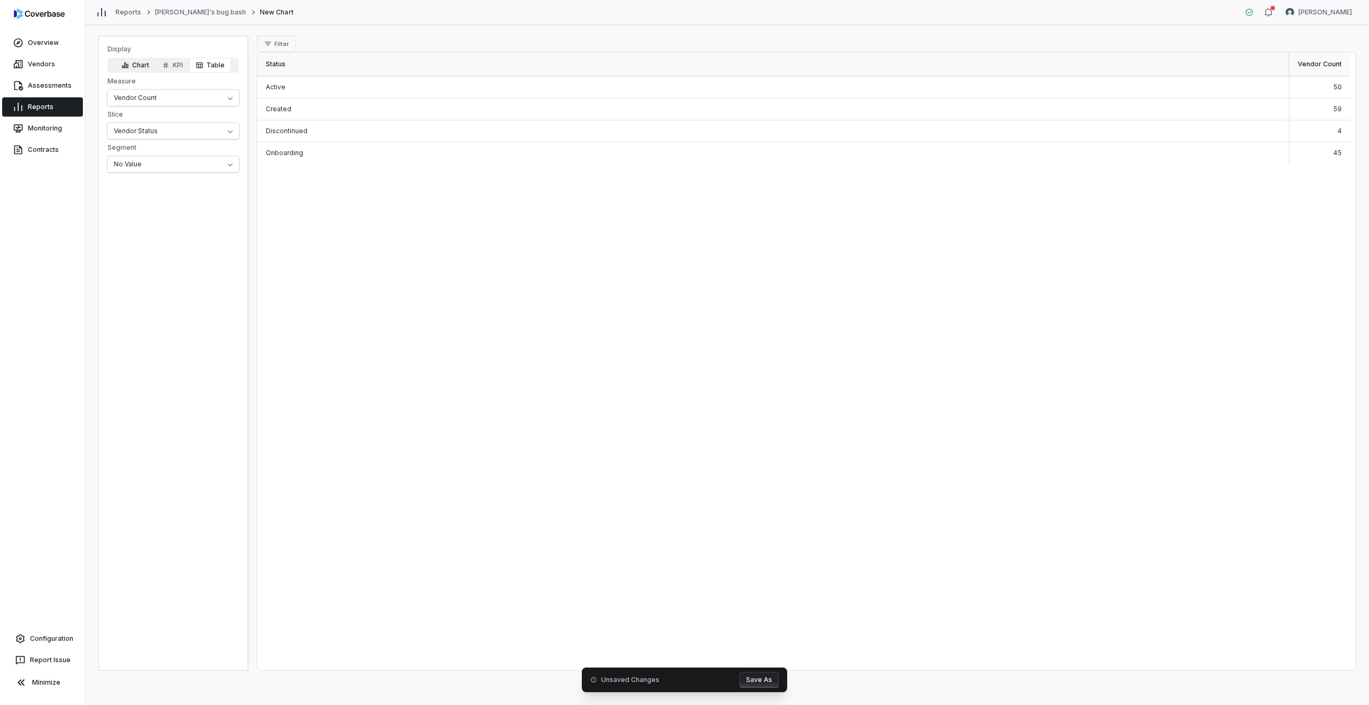
click at [122, 63] on icon "button" at bounding box center [124, 65] width 7 height 7
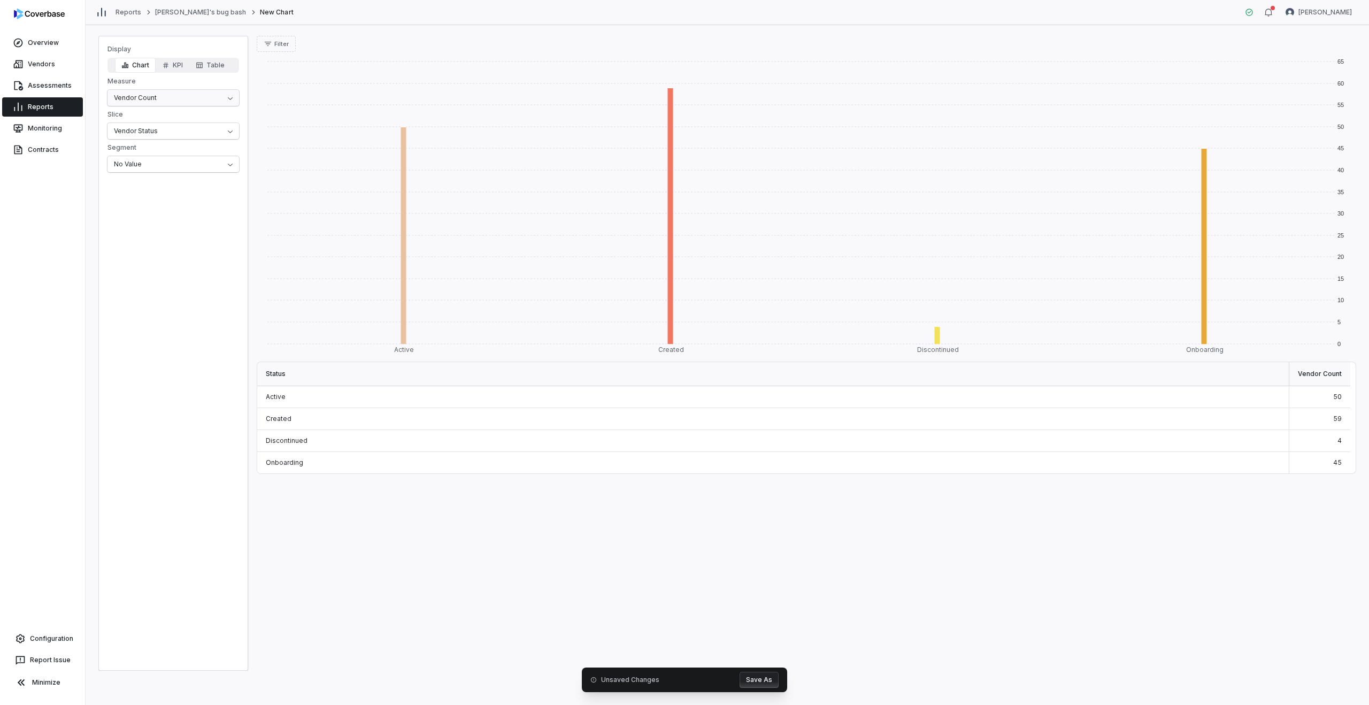
click at [149, 99] on html "Overview Vendors Assessments Reports Monitoring Contracts Configuration Report …" at bounding box center [684, 352] width 1369 height 705
click at [156, 73] on html "Overview Vendors Assessments Reports Monitoring Contracts Configuration Report …" at bounding box center [684, 352] width 1369 height 705
click at [171, 65] on button "KPI" at bounding box center [173, 65] width 34 height 15
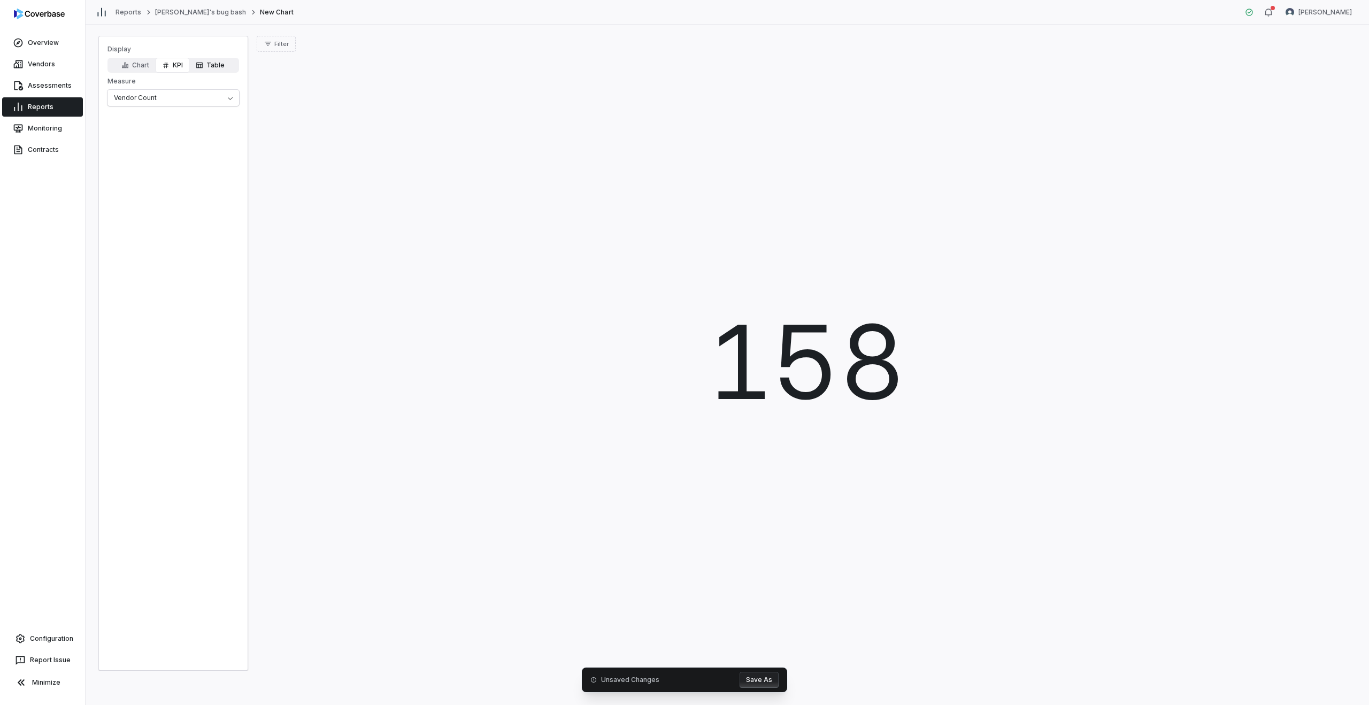
click at [212, 64] on button "Table" at bounding box center [210, 65] width 42 height 15
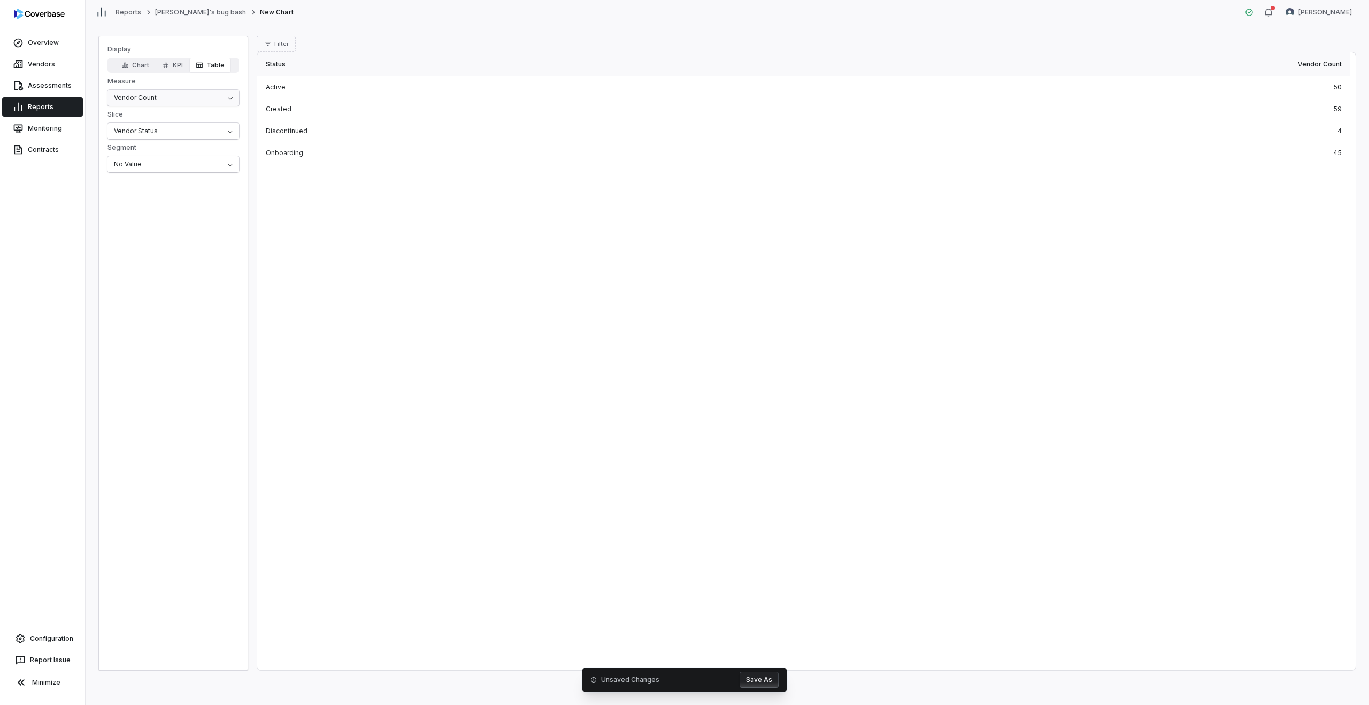
click at [159, 96] on html "Overview Vendors Assessments Reports Monitoring Contracts Configuration Report …" at bounding box center [684, 352] width 1369 height 705
click at [162, 57] on div "Display Chart KPI Table Measure Aseessment Count Slice Vendor Status Segment No…" at bounding box center [173, 108] width 149 height 127
click at [172, 66] on button "KPI" at bounding box center [173, 65] width 34 height 15
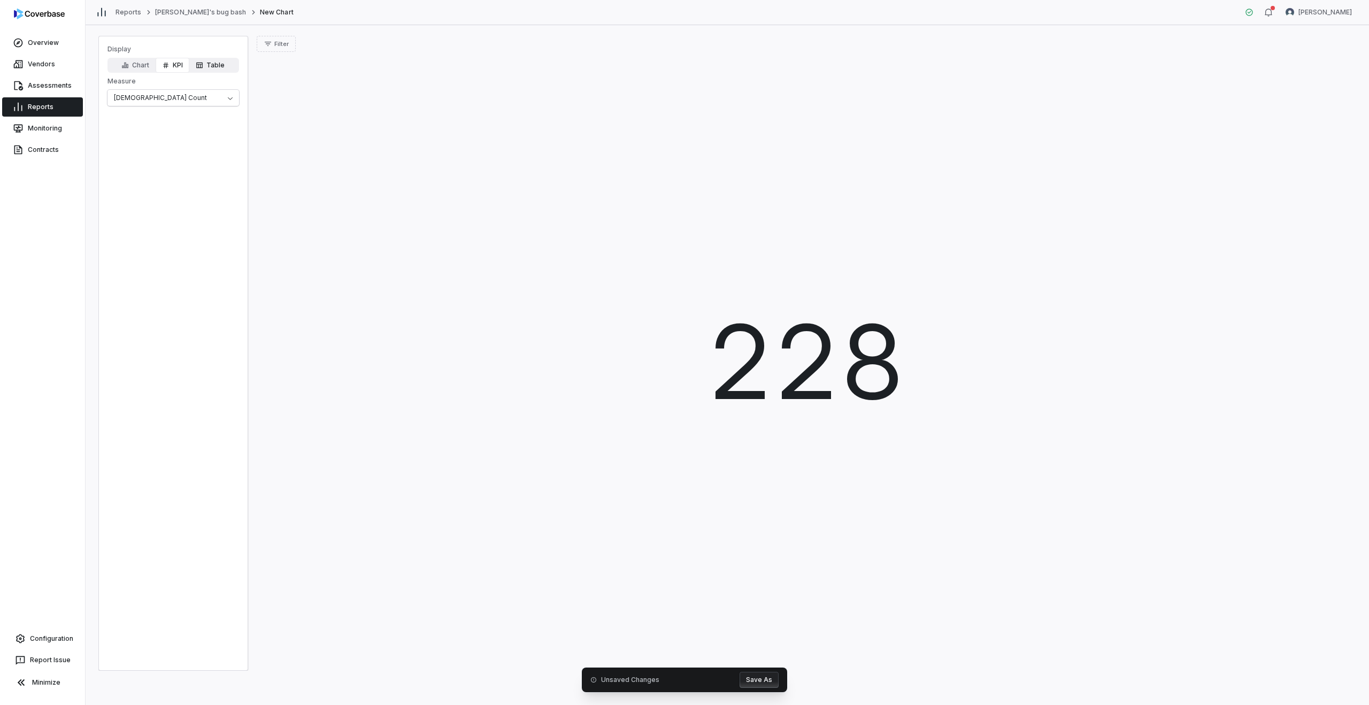
click at [199, 65] on icon "button" at bounding box center [199, 65] width 7 height 7
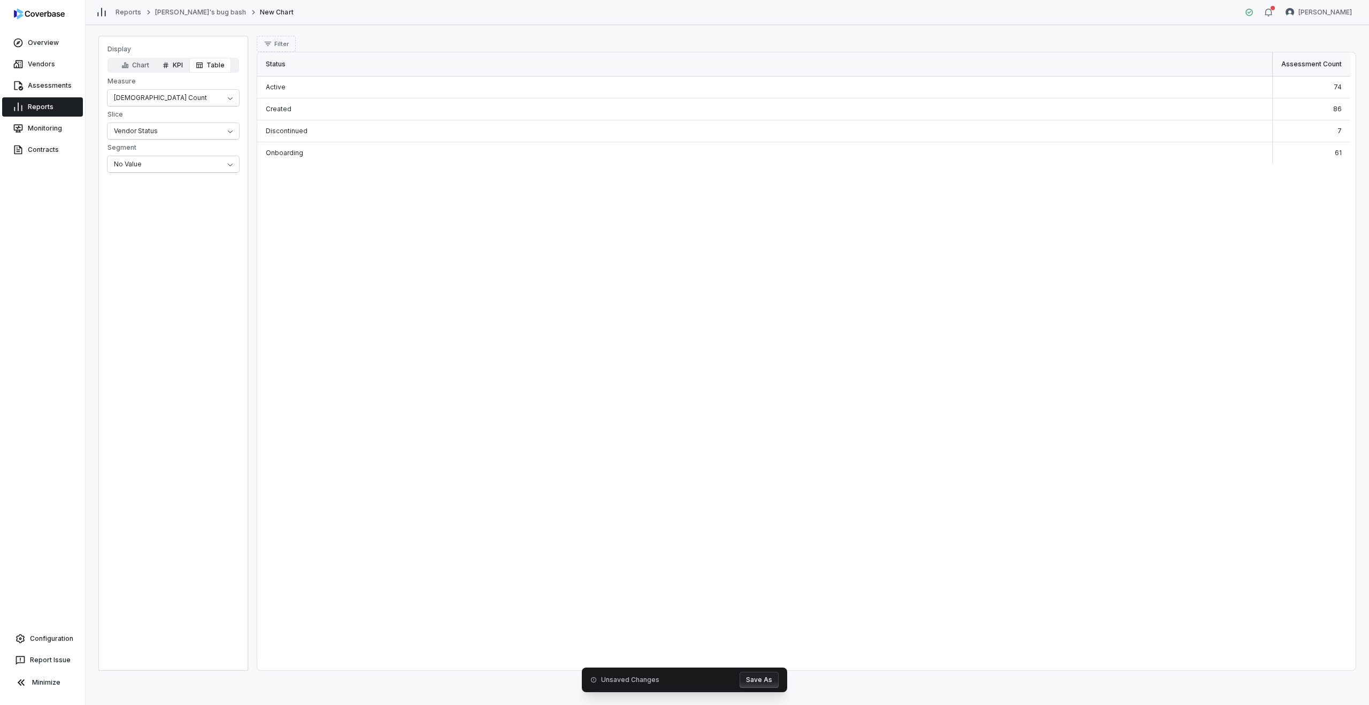
click at [166, 63] on icon "button" at bounding box center [165, 65] width 7 height 7
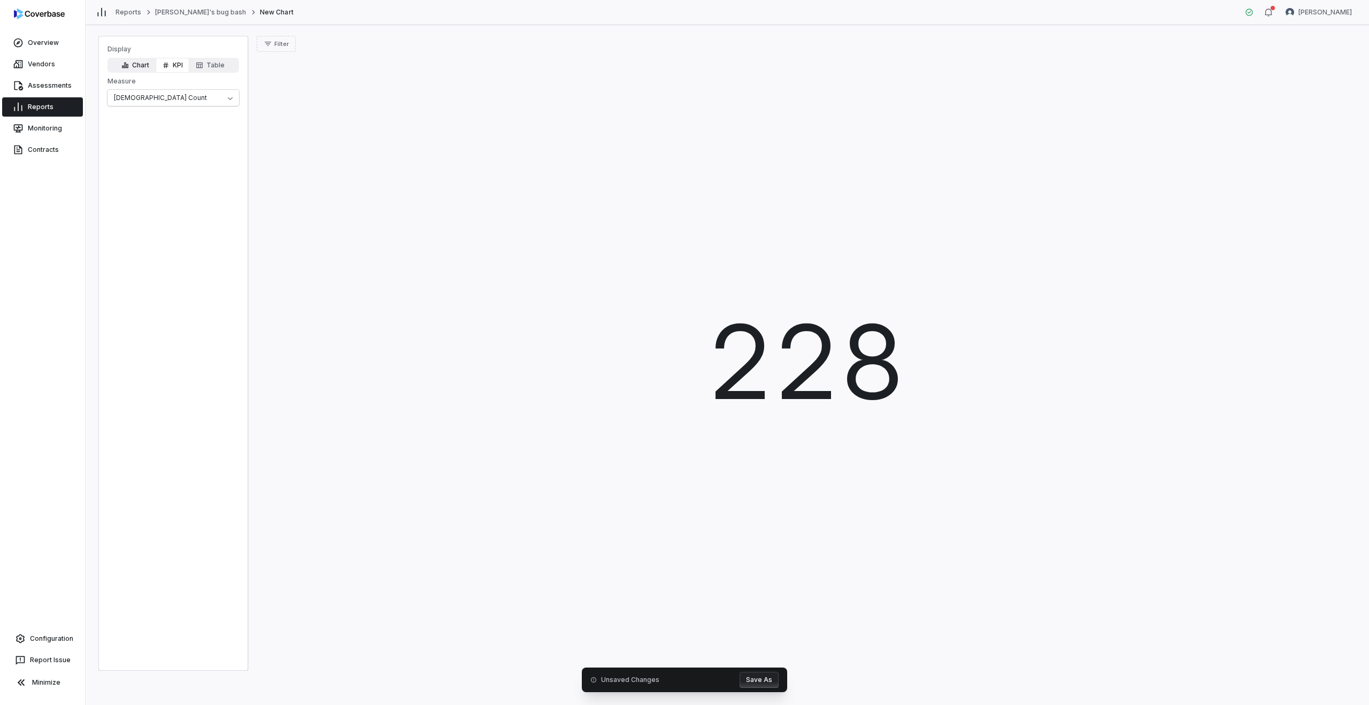
click at [128, 64] on icon "button" at bounding box center [125, 66] width 6 height 6
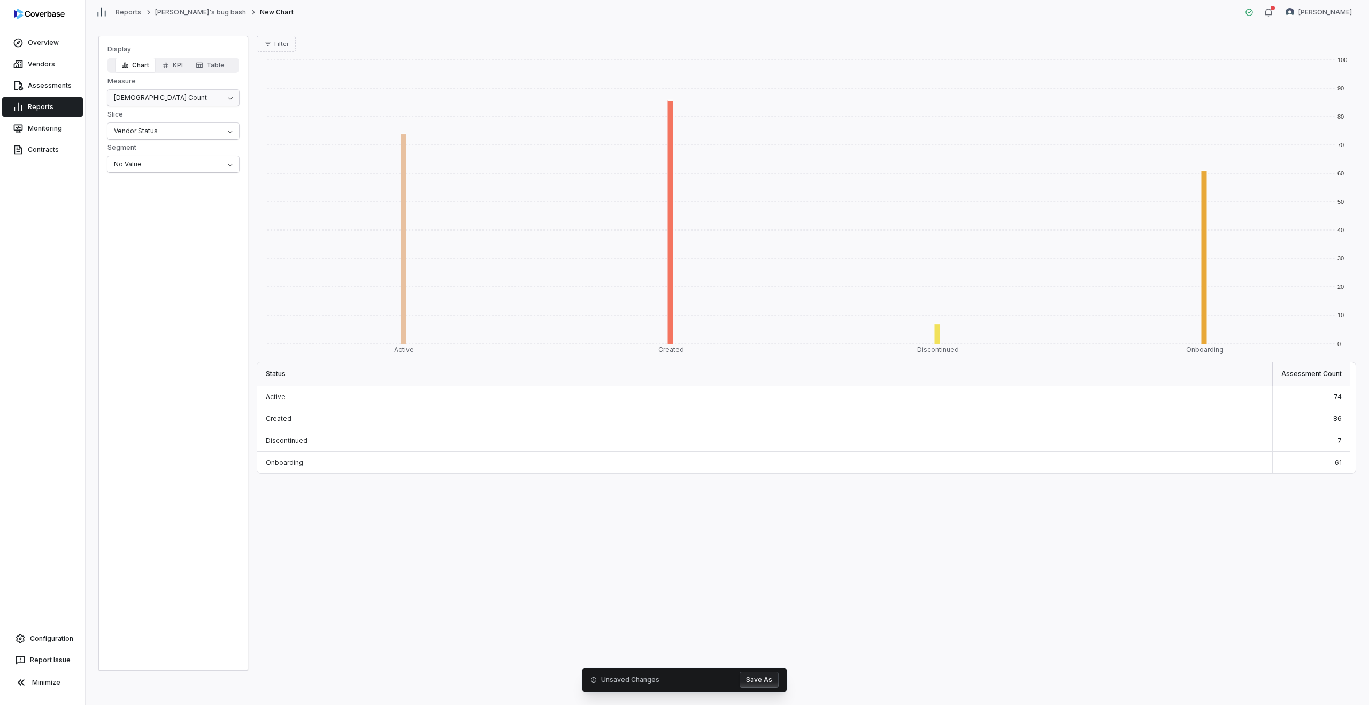
click at [159, 102] on html "Overview Vendors Assessments Reports Monitoring Contracts Configuration Report …" at bounding box center [684, 352] width 1369 height 705
click at [127, 81] on html "Overview Vendors Assessments Reports Monitoring Contracts Configuration Report …" at bounding box center [684, 352] width 1369 height 705
click at [143, 131] on html "Overview Vendors Assessments Reports Monitoring Contracts Configuration Report …" at bounding box center [684, 352] width 1369 height 705
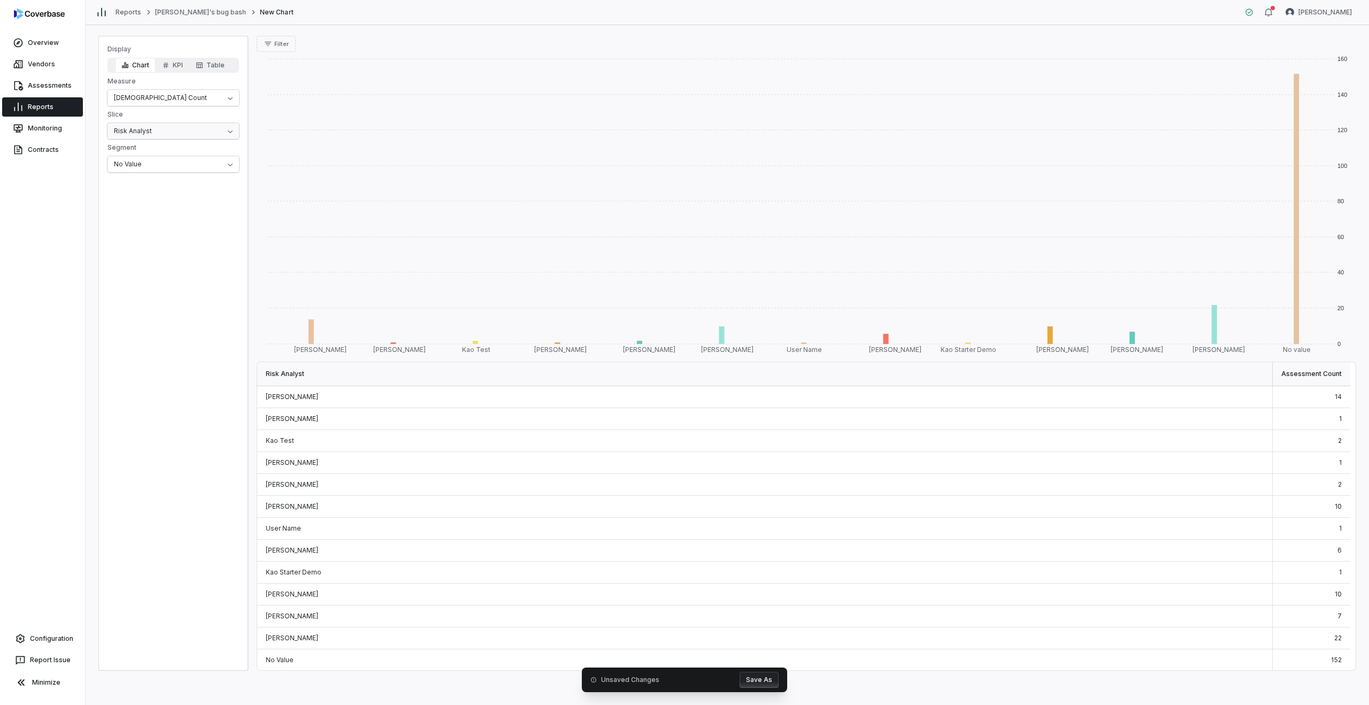
click at [172, 132] on html "Overview Vendors Assessments Reports Monitoring Contracts Configuration Report …" at bounding box center [684, 352] width 1369 height 705
click at [159, 133] on html "Overview Vendors Assessments Reports Monitoring Contracts Configuration Report …" at bounding box center [684, 352] width 1369 height 705
click at [1317, 387] on div "14" at bounding box center [1312, 397] width 78 height 22
click at [310, 328] on rect at bounding box center [308, 331] width 82 height 25
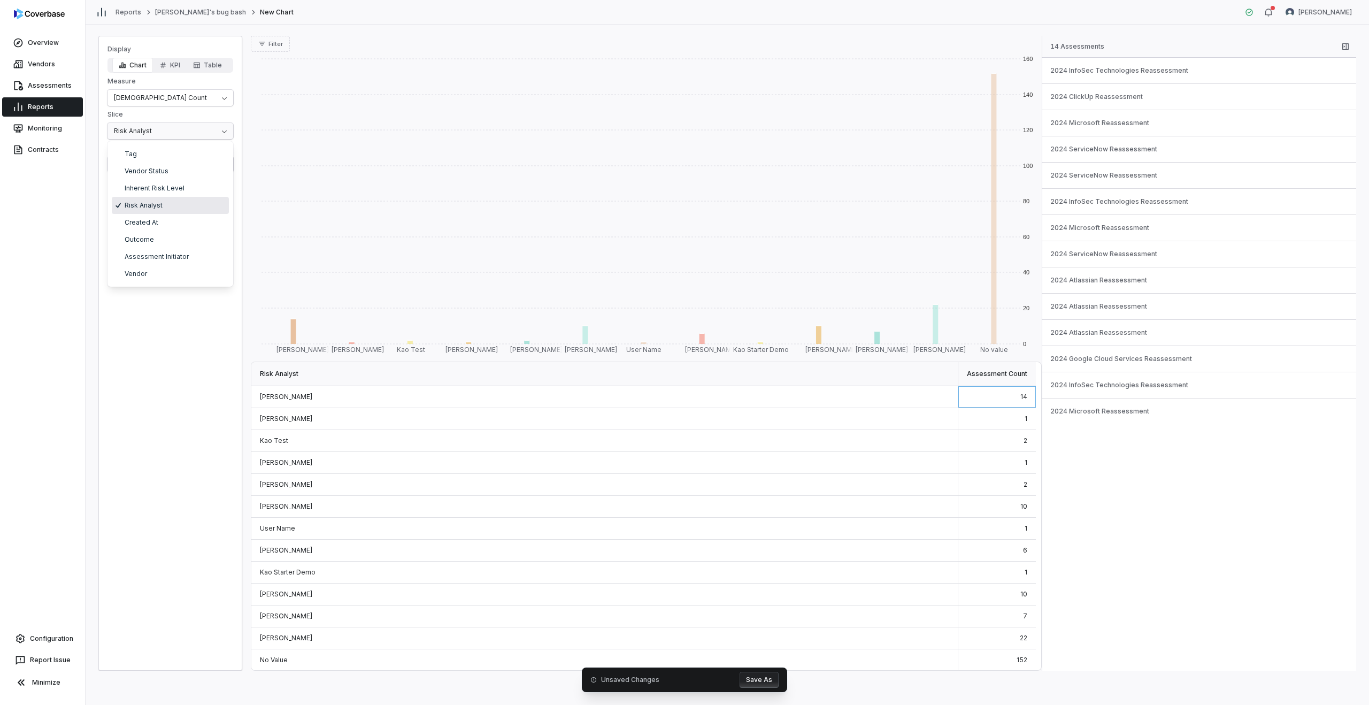
click at [144, 132] on html "Overview Vendors Assessments Reports Monitoring Contracts Configuration Report …" at bounding box center [684, 352] width 1369 height 705
click at [176, 100] on html "Overview Vendors Assessments Reports Monitoring Contracts Configuration Report …" at bounding box center [684, 352] width 1369 height 705
click at [131, 160] on html "Overview Vendors Assessments Reports Monitoring Contracts Configuration Report …" at bounding box center [684, 352] width 1369 height 705
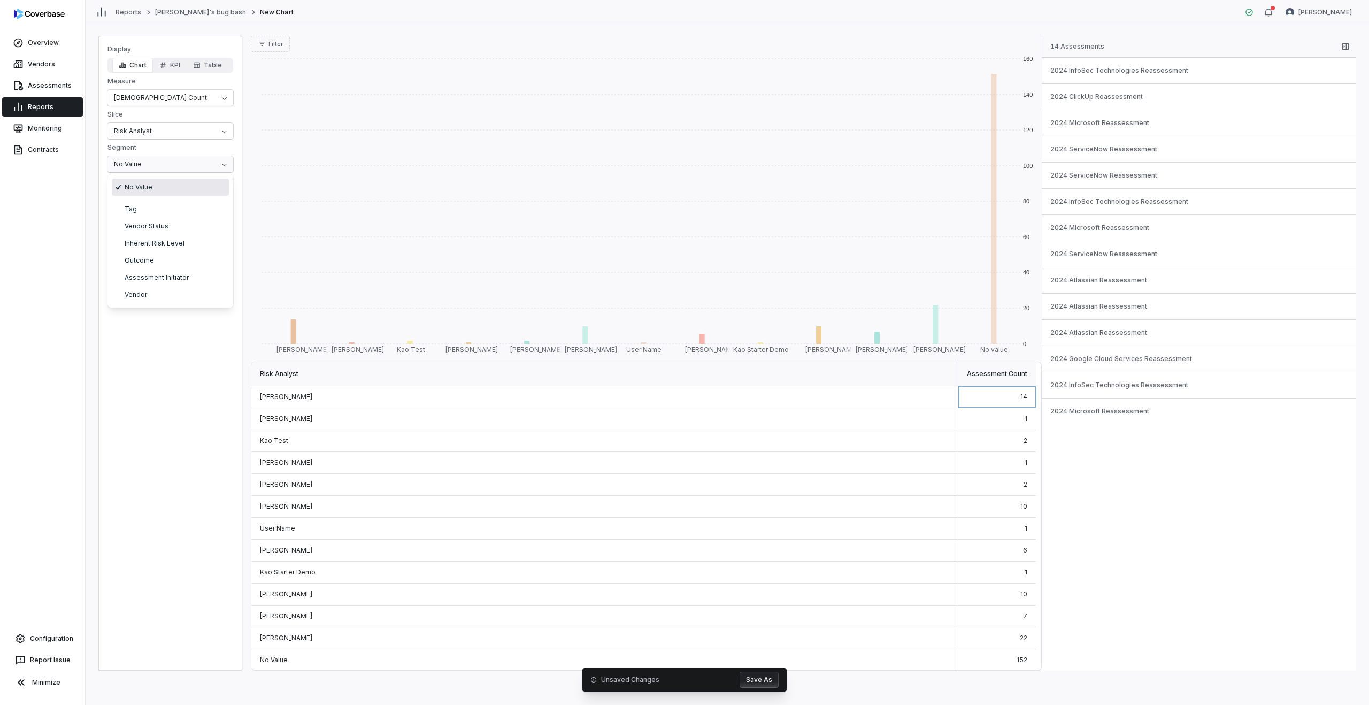
click at [151, 143] on html "Overview Vendors Assessments Reports Monitoring Contracts Configuration Report …" at bounding box center [684, 352] width 1369 height 705
click at [141, 136] on html "Overview Vendors Assessments Reports Monitoring Contracts Configuration Report …" at bounding box center [684, 352] width 1369 height 705
click at [129, 131] on html "Overview Vendors Assessments Reports Monitoring Contracts Configuration Report …" at bounding box center [684, 352] width 1369 height 705
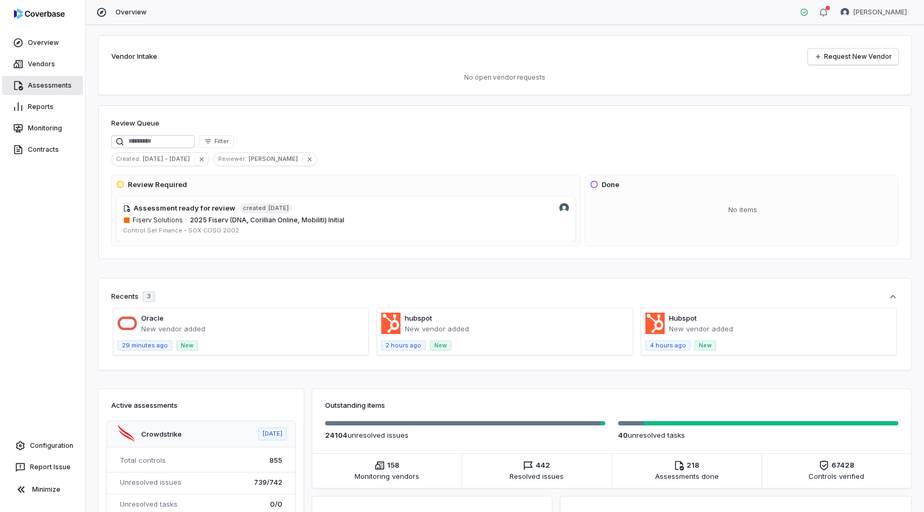
click at [39, 86] on link "Assessments" at bounding box center [42, 85] width 81 height 19
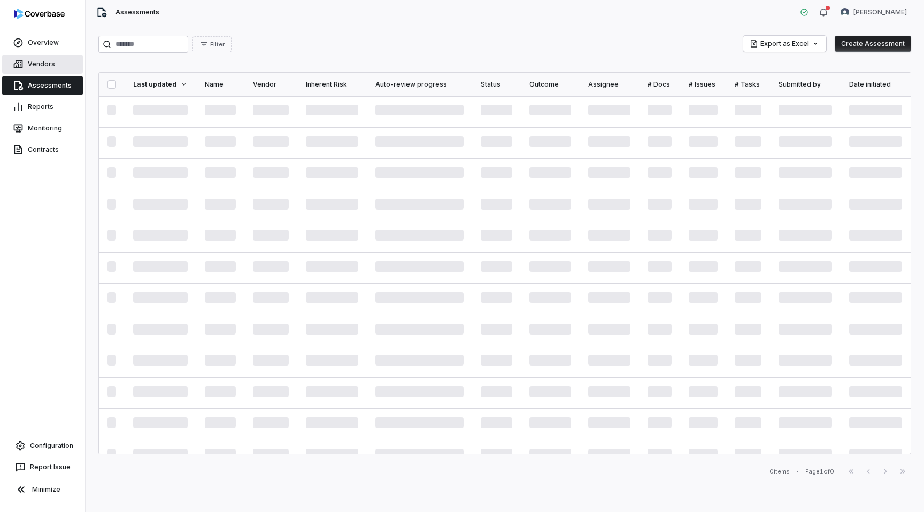
click at [37, 64] on link "Vendors" at bounding box center [42, 64] width 81 height 19
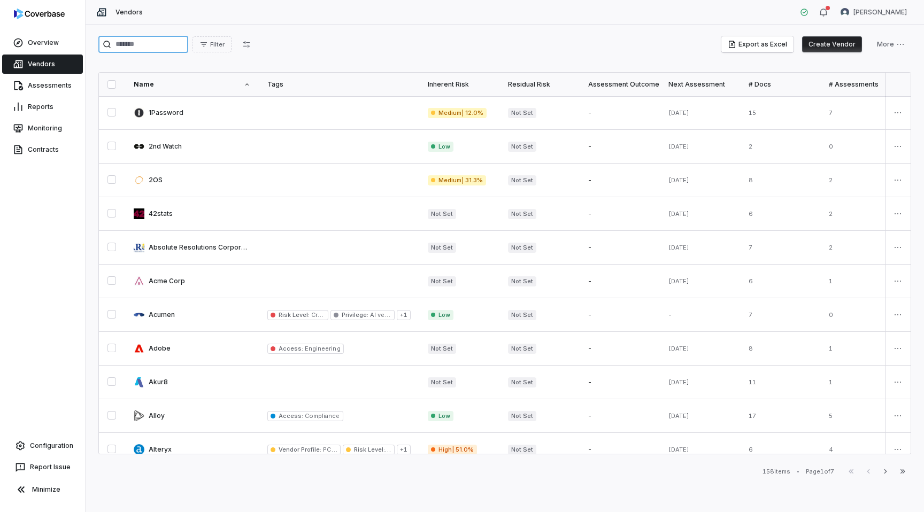
click at [163, 44] on input "search" at bounding box center [143, 44] width 90 height 17
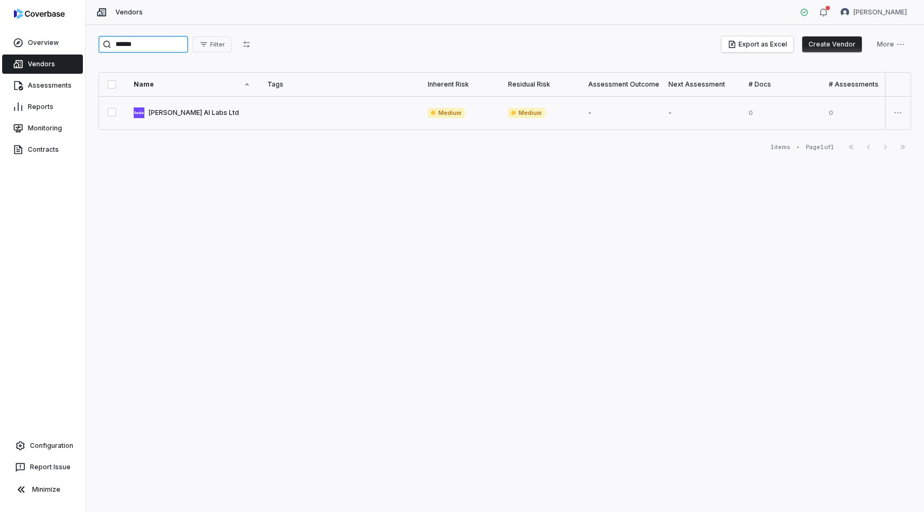
type input "******"
click at [194, 117] on link at bounding box center [192, 112] width 134 height 33
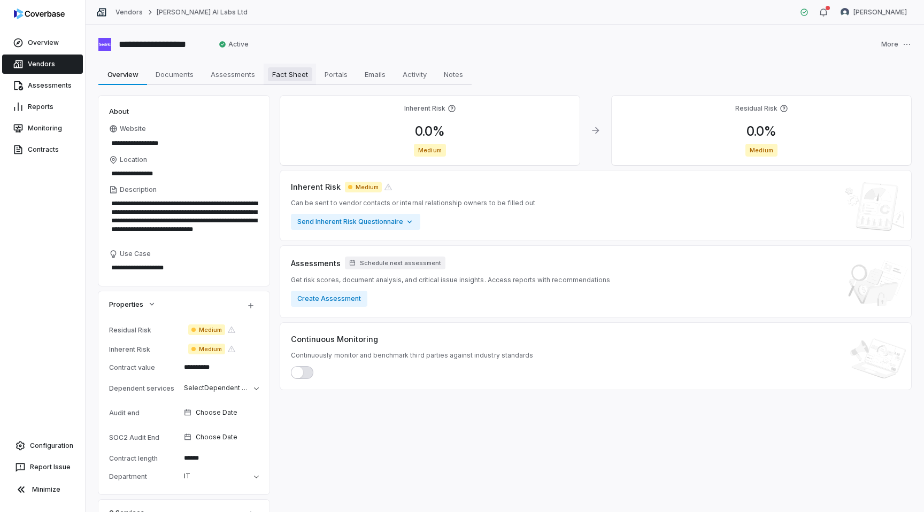
click at [298, 78] on span "Fact Sheet" at bounding box center [290, 74] width 44 height 14
type textarea "*"
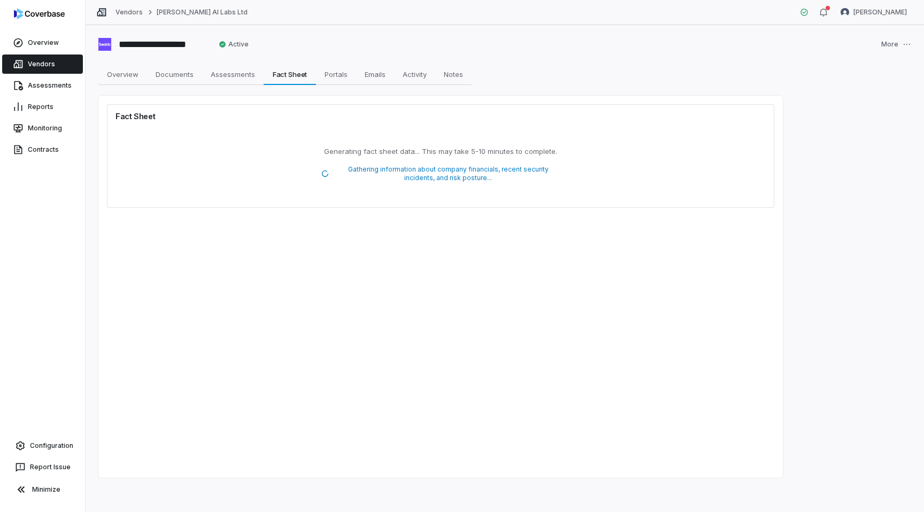
click at [366, 166] on span "Gathering information about company financials, recent security incidents, and …" at bounding box center [448, 173] width 225 height 17
click at [412, 178] on span "Gathering information about company financials, recent security incidents, and …" at bounding box center [448, 173] width 225 height 17
click at [113, 76] on span "Overview" at bounding box center [123, 74] width 40 height 14
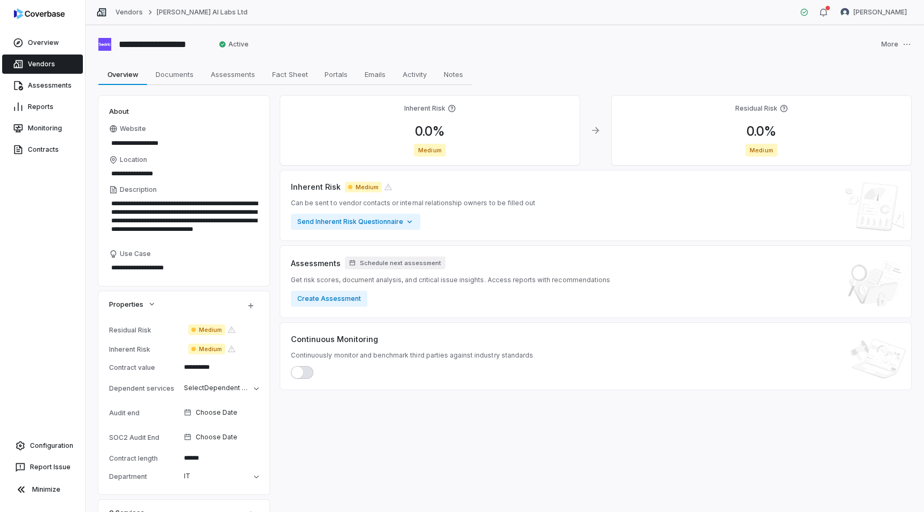
click at [26, 65] on link "Vendors" at bounding box center [42, 64] width 81 height 19
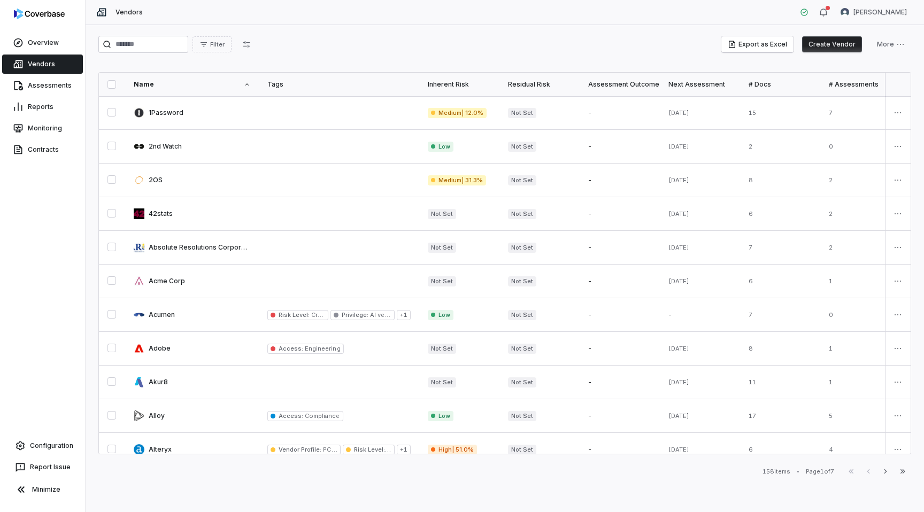
click at [837, 44] on button "Create Vendor" at bounding box center [832, 44] width 60 height 16
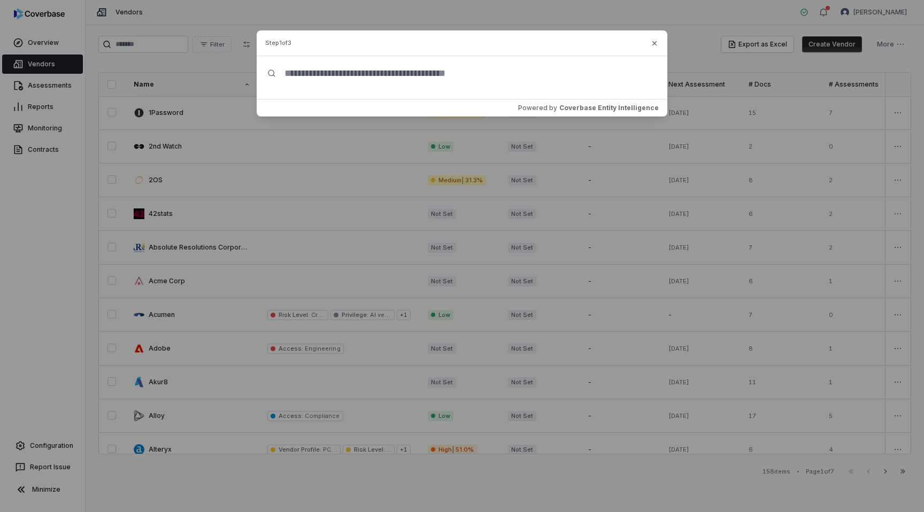
click at [127, 46] on div "Create Vendor Step 1 of 3 Powered by Coverbase Entity Intelligence Close" at bounding box center [462, 74] width 924 height 148
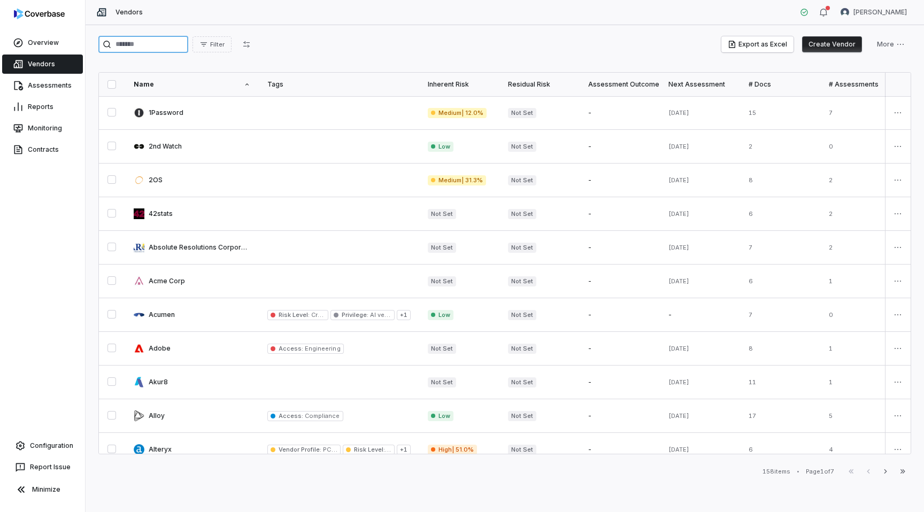
click at [119, 43] on input "search" at bounding box center [143, 44] width 90 height 17
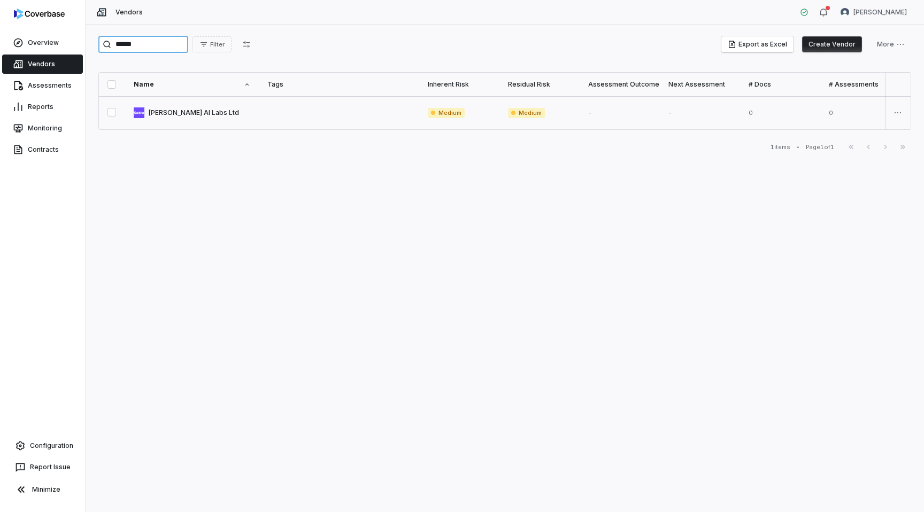
type input "******"
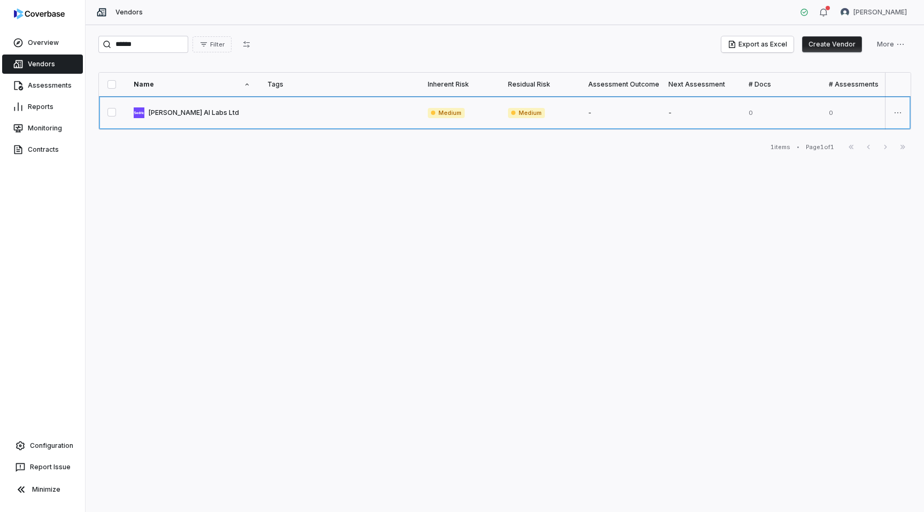
click at [179, 114] on link at bounding box center [192, 112] width 134 height 33
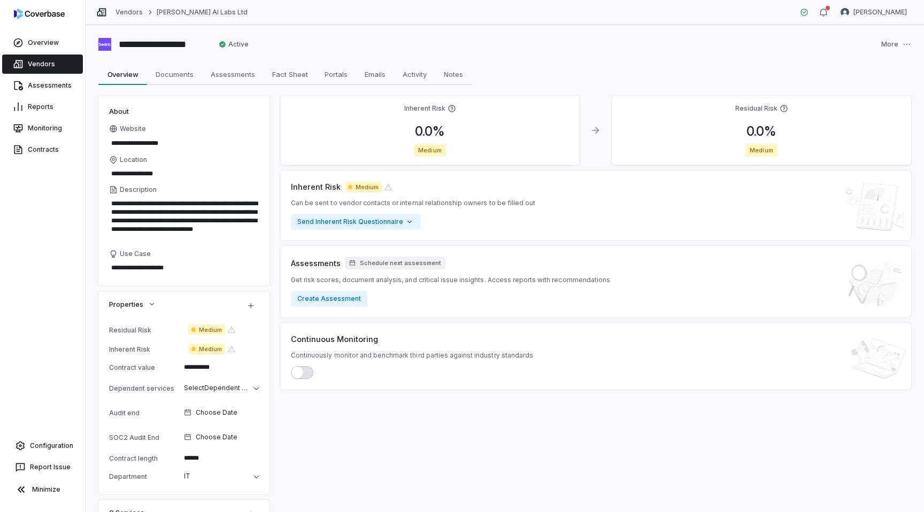
click at [428, 63] on div "**********" at bounding box center [505, 268] width 839 height 487
type textarea "*"
click at [44, 63] on link "Vendors" at bounding box center [42, 64] width 81 height 19
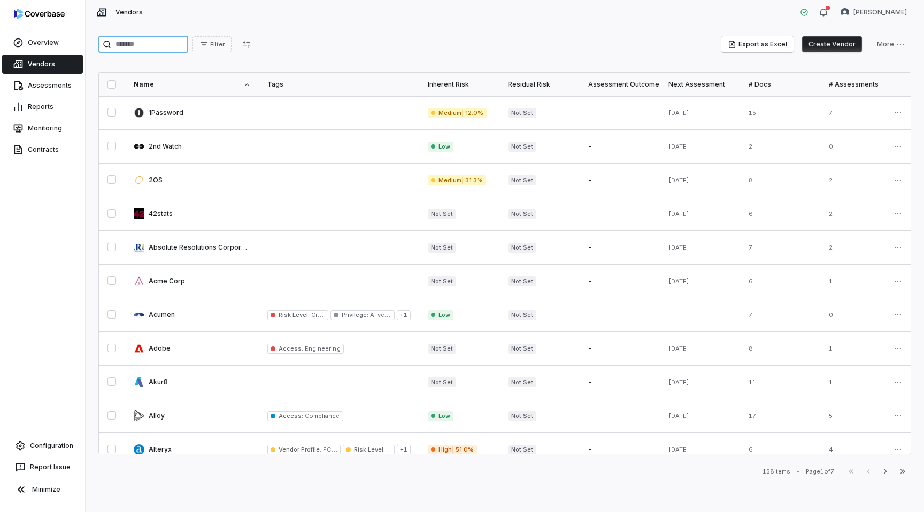
click at [133, 40] on input "search" at bounding box center [143, 44] width 90 height 17
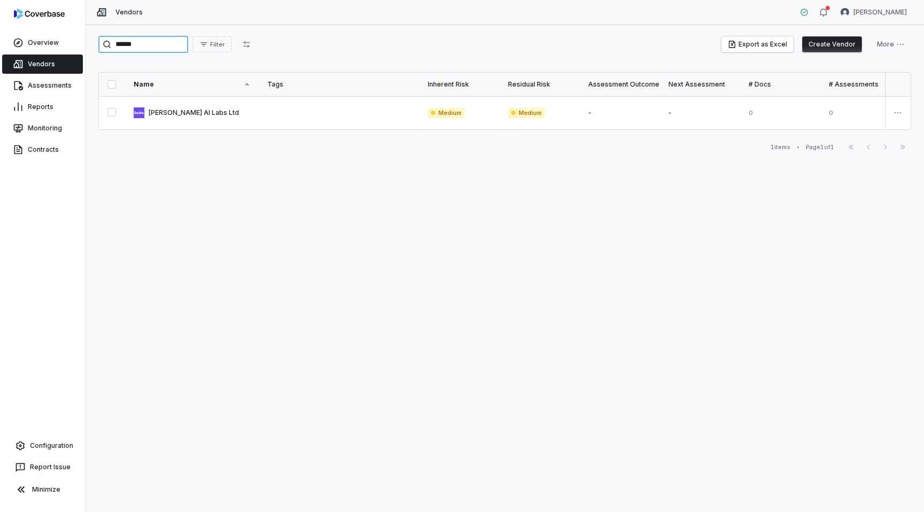
type input "******"
click at [837, 47] on button "Create Vendor" at bounding box center [832, 44] width 60 height 16
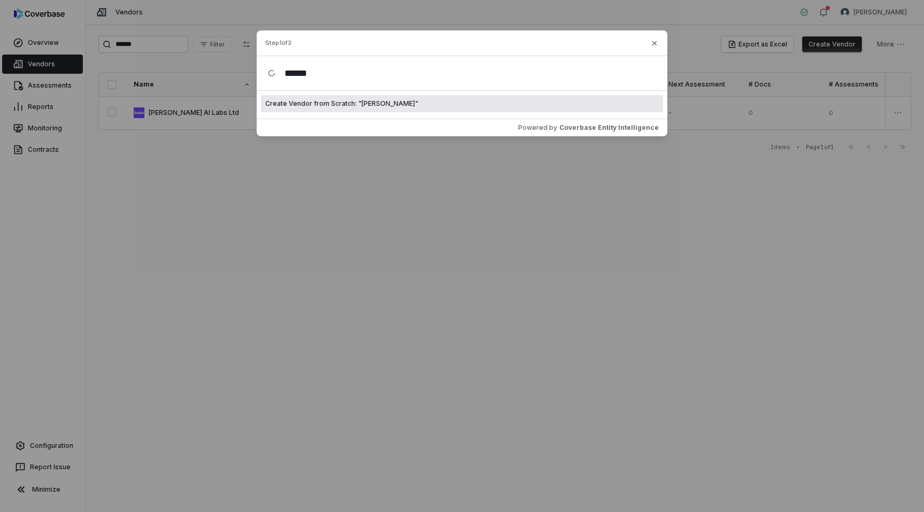
type input "******"
click at [387, 104] on div "Create Vendor from Scratch: " Sedric "" at bounding box center [462, 103] width 402 height 17
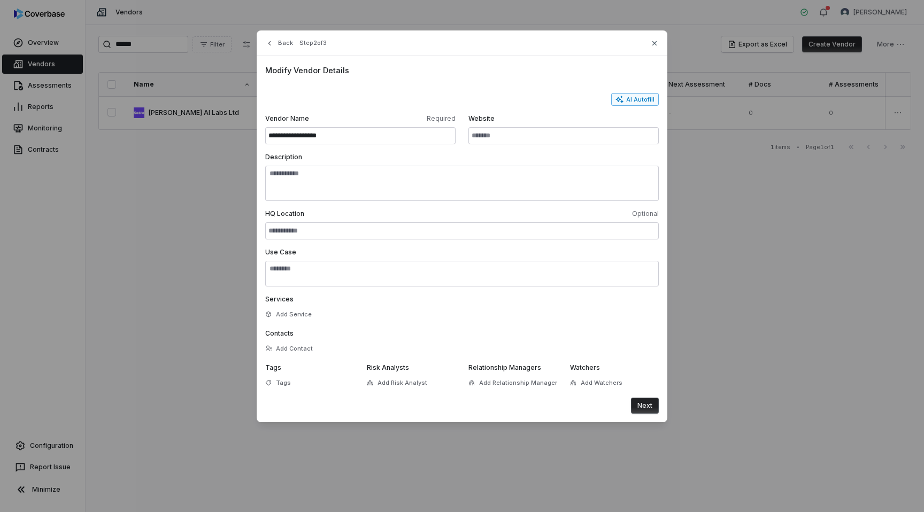
type input "**********"
click at [630, 99] on button "AI Autofill" at bounding box center [635, 99] width 48 height 13
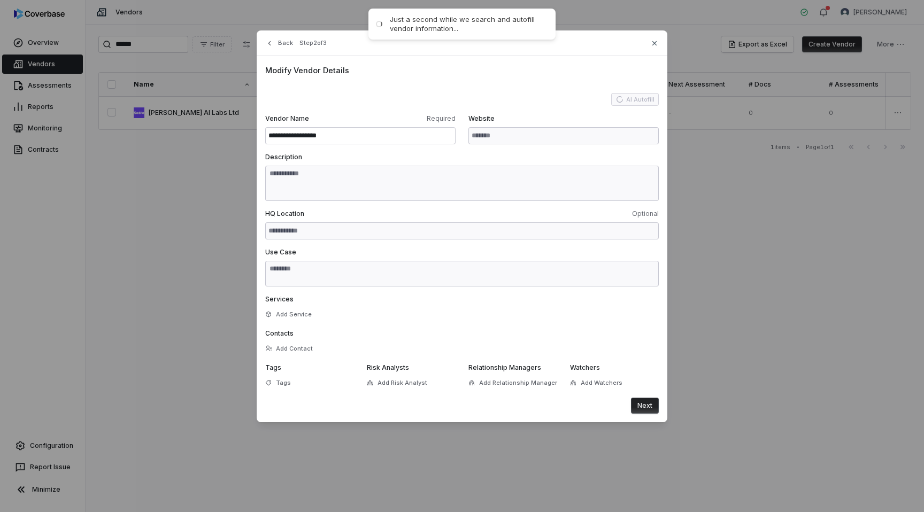
type input "**********"
type textarea "**********"
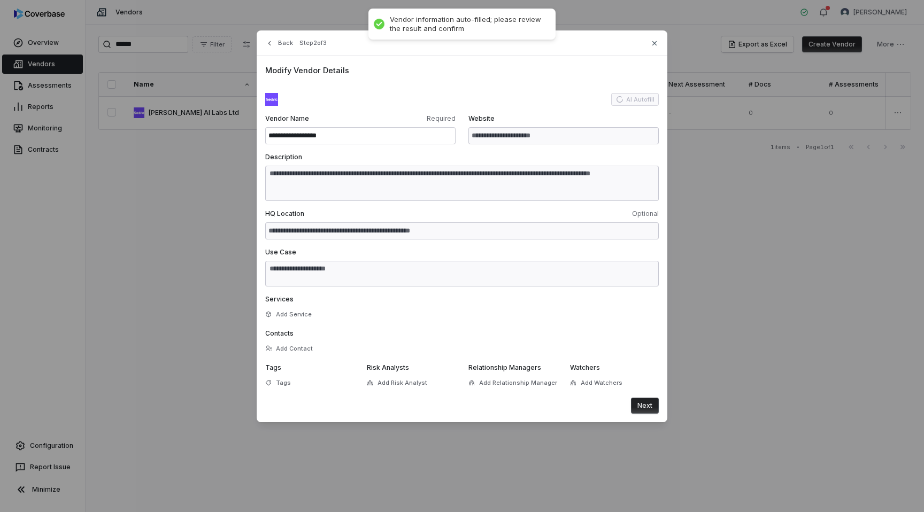
type textarea "**********"
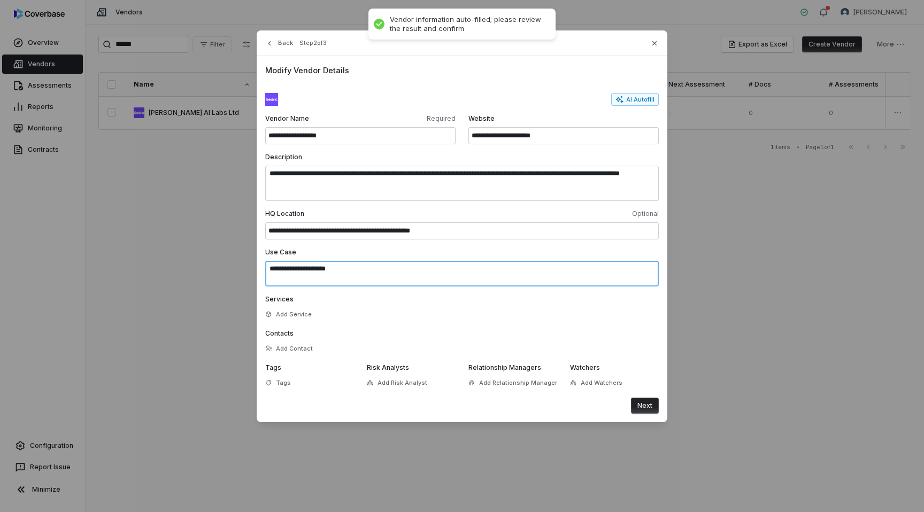
click at [401, 269] on textarea "**********" at bounding box center [462, 274] width 394 height 26
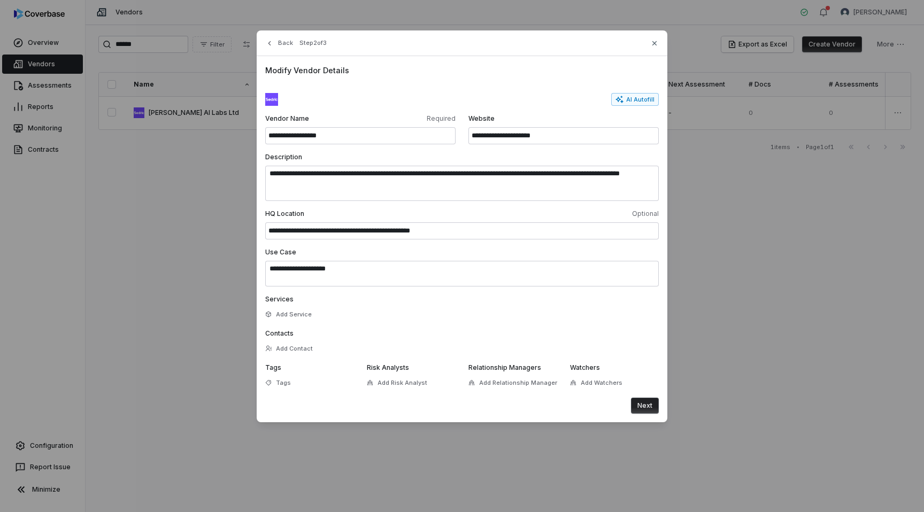
click at [645, 405] on button "Next" at bounding box center [645, 406] width 28 height 16
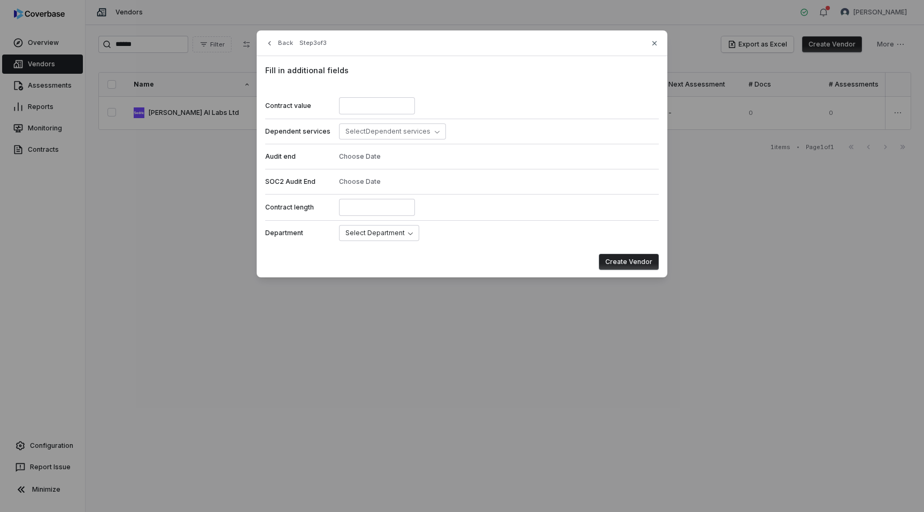
click at [638, 261] on button "Create Vendor" at bounding box center [629, 262] width 60 height 16
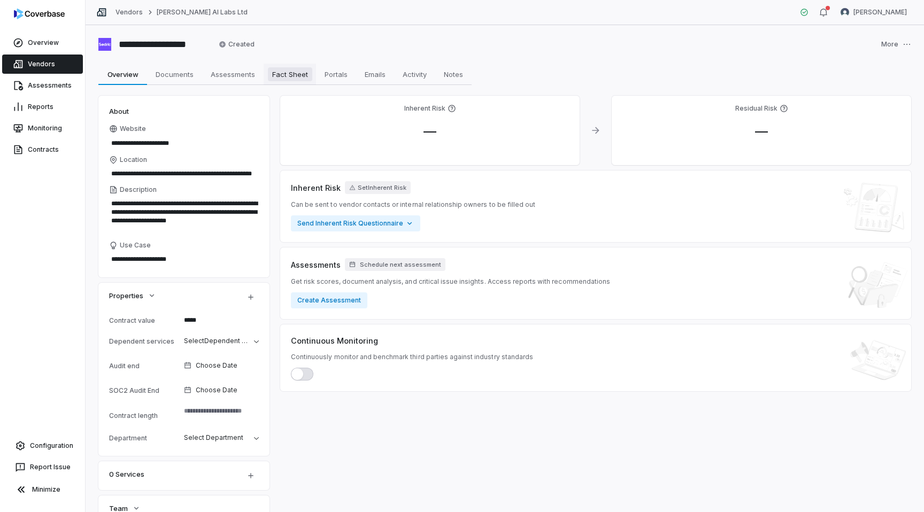
click at [286, 72] on span "Fact Sheet" at bounding box center [290, 74] width 44 height 14
type textarea "*"
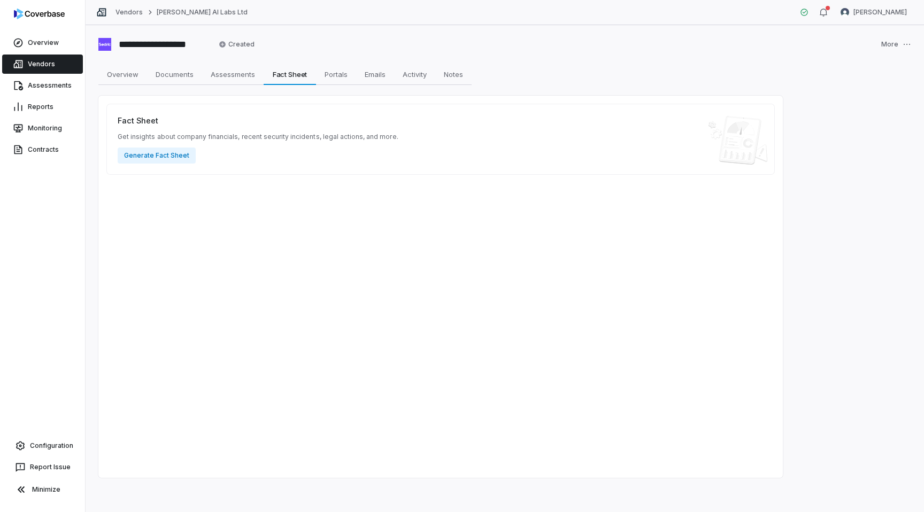
click at [251, 175] on div "Fact Sheet Get insights about company financials, recent security incidents, le…" at bounding box center [440, 287] width 685 height 382
click at [160, 156] on button "Generate Fact Sheet" at bounding box center [157, 156] width 78 height 16
click at [145, 158] on button "Generate Fact Sheet" at bounding box center [157, 156] width 78 height 16
click at [41, 66] on link "Vendors" at bounding box center [42, 64] width 81 height 19
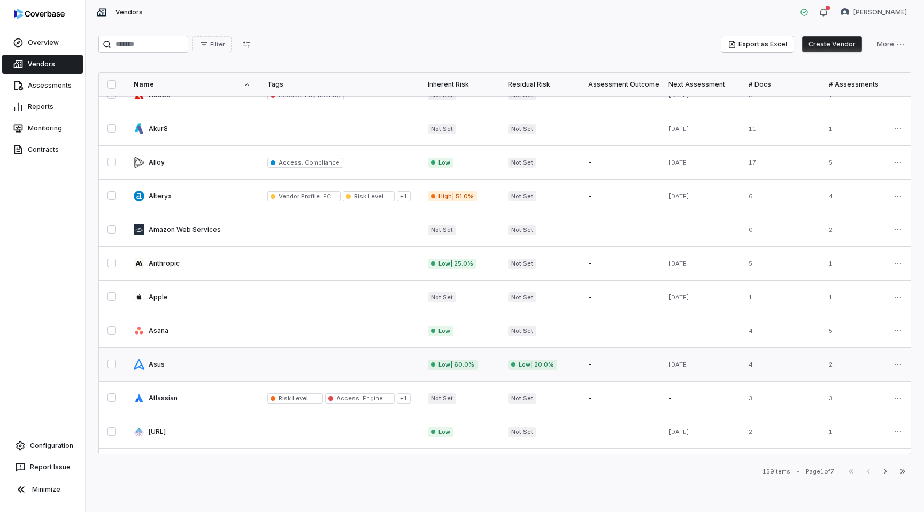
scroll to position [484, 0]
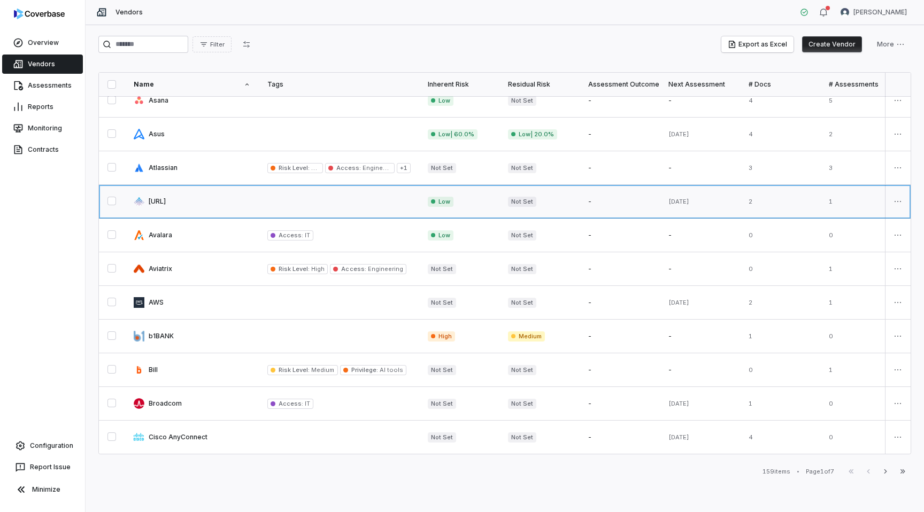
click at [212, 193] on link at bounding box center [192, 201] width 134 height 33
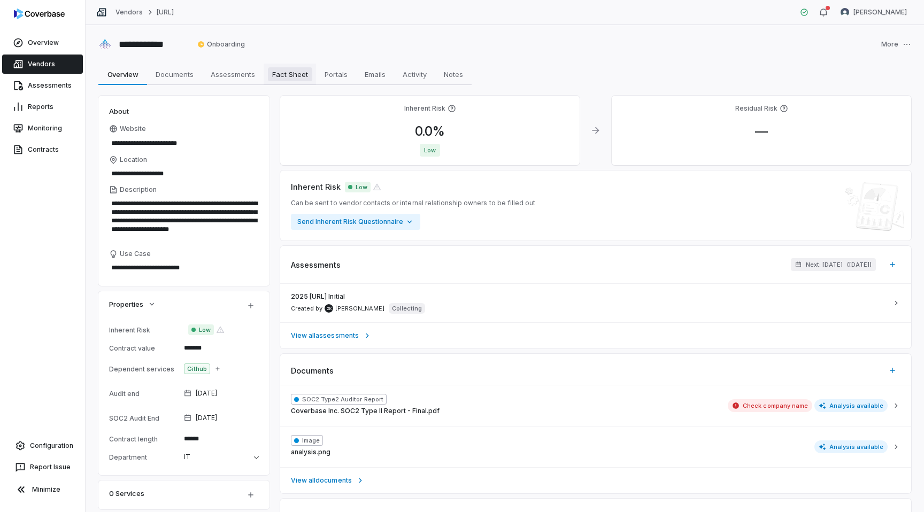
click at [290, 75] on span "Fact Sheet" at bounding box center [290, 74] width 44 height 14
type textarea "*"
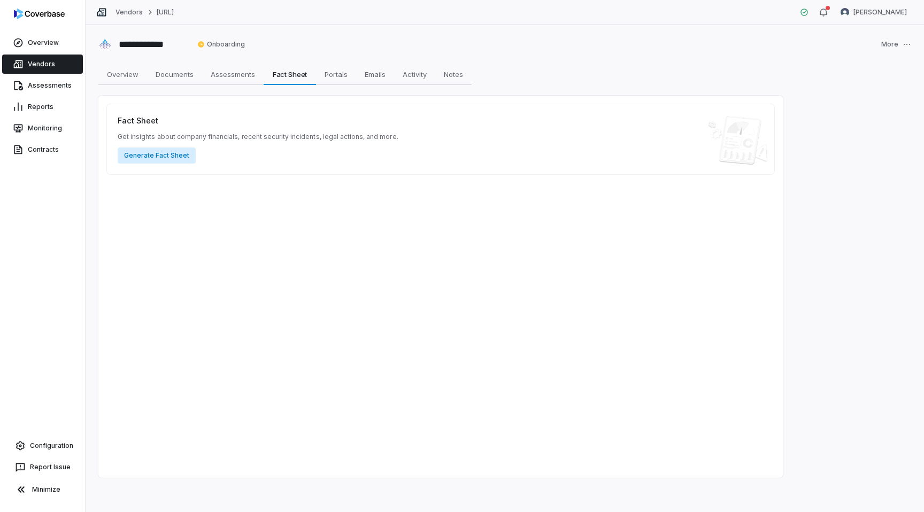
click at [150, 152] on button "Generate Fact Sheet" at bounding box center [157, 156] width 78 height 16
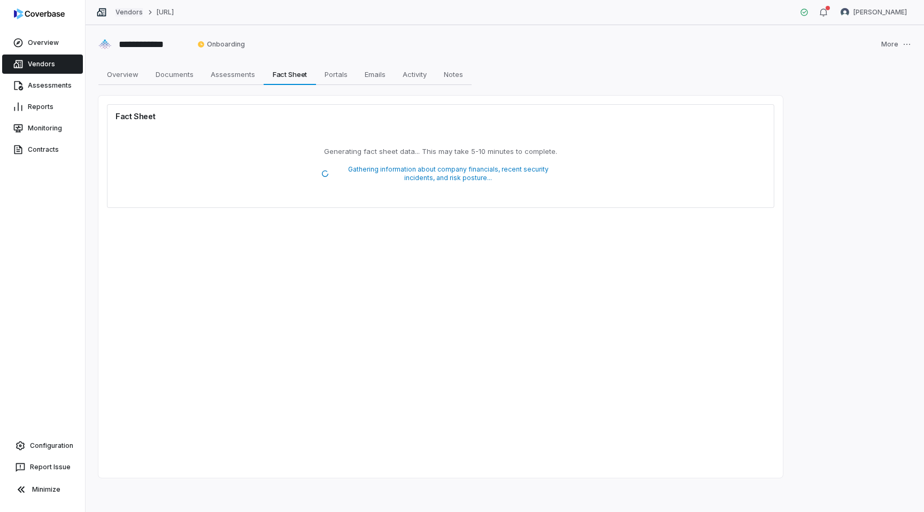
click at [119, 10] on link "Vendors" at bounding box center [129, 12] width 27 height 9
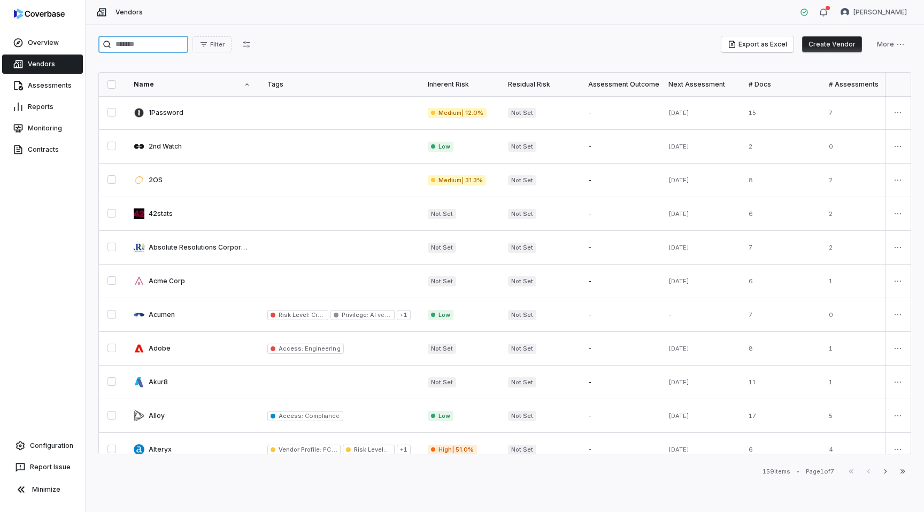
click at [134, 41] on input "search" at bounding box center [143, 44] width 90 height 17
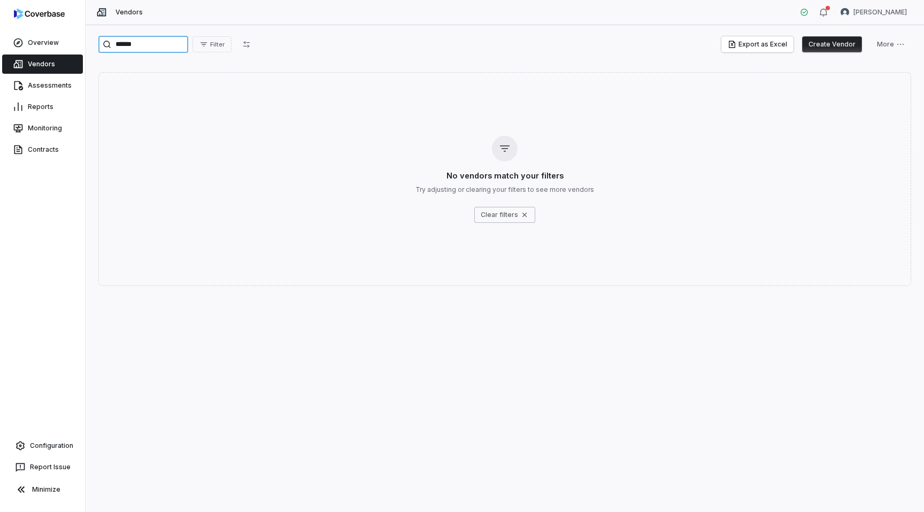
type input "******"
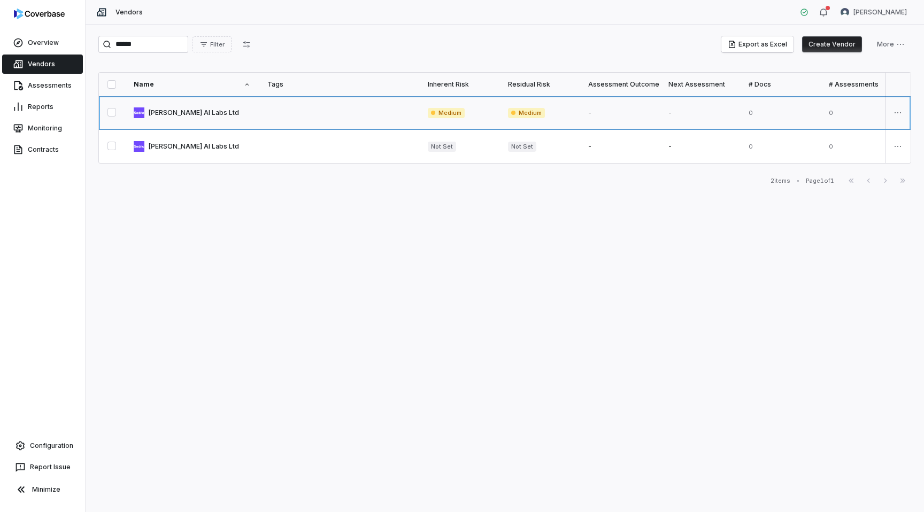
click at [193, 111] on link at bounding box center [192, 112] width 134 height 33
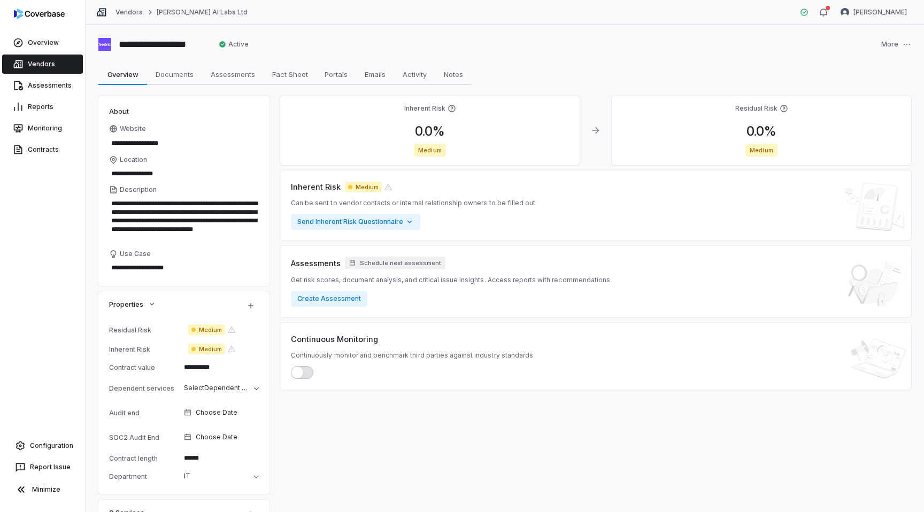
scroll to position [17, 0]
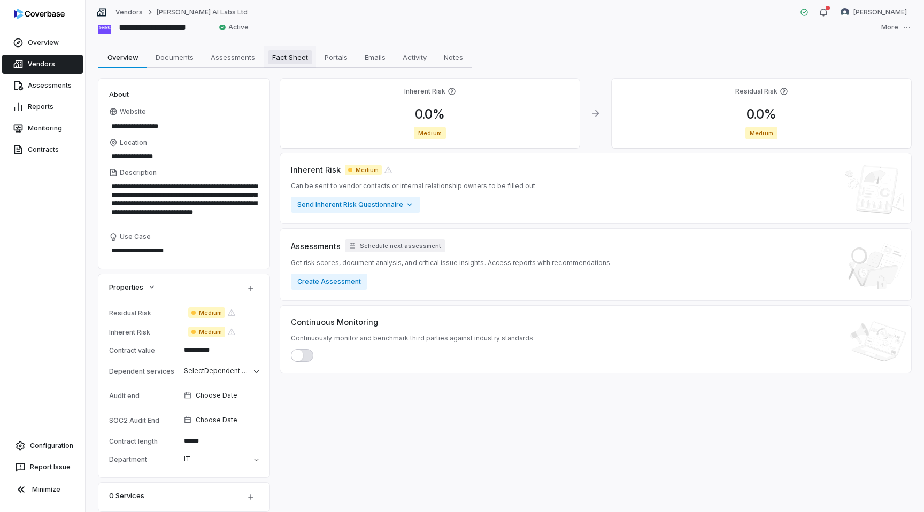
click at [295, 55] on span "Fact Sheet" at bounding box center [290, 57] width 44 height 14
type textarea "*"
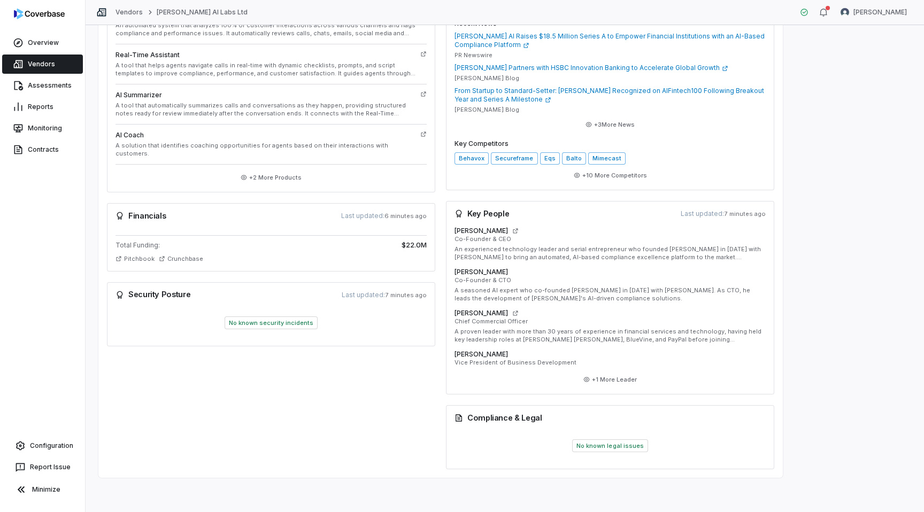
scroll to position [273, 0]
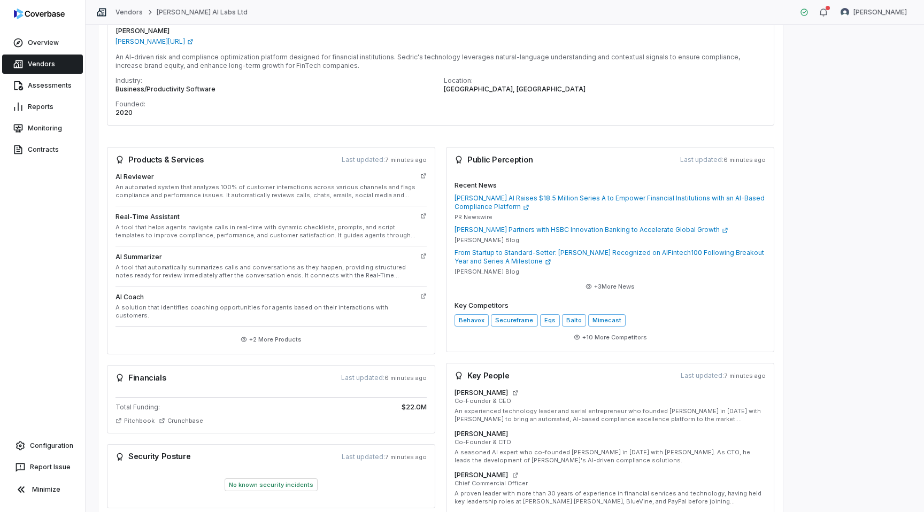
scroll to position [67, 0]
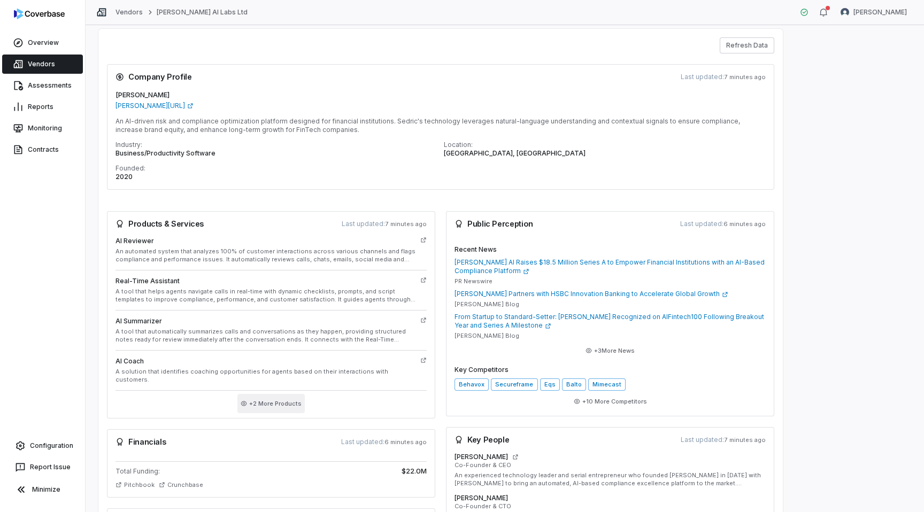
click at [262, 394] on button "+ 2 More Products" at bounding box center [270, 403] width 67 height 19
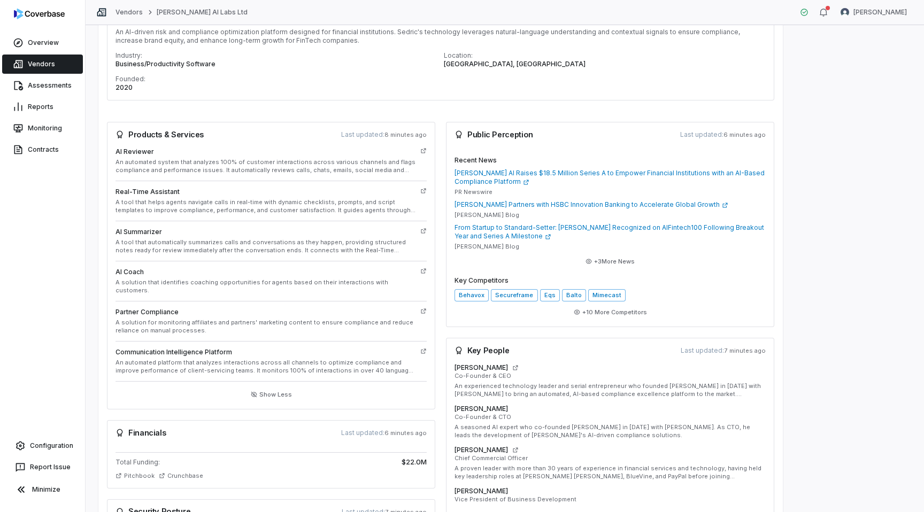
scroll to position [0, 0]
